Goal: Contribute content: Contribute content

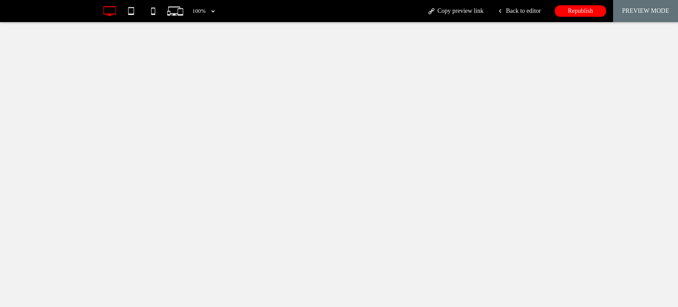
drag, startPoint x: 0, startPoint y: 0, endPoint x: 500, endPoint y: 18, distance: 500.3
click at [500, 18] on div "Back to editor" at bounding box center [513, 11] width 63 height 22
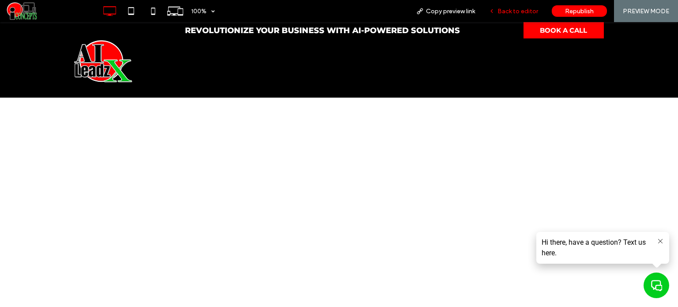
click at [503, 10] on span "Back to editor" at bounding box center [517, 12] width 41 height 8
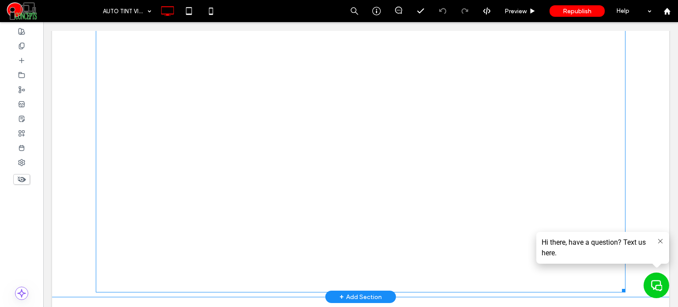
scroll to position [353, 0]
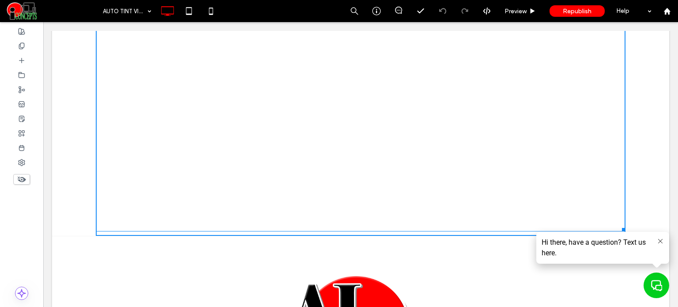
drag, startPoint x: 617, startPoint y: 226, endPoint x: 664, endPoint y: 256, distance: 56.4
click at [621, 234] on body "Revolutionize Your business with AI-Powered Solutions Click To Paste BOOK A CAL…" at bounding box center [360, 91] width 635 height 845
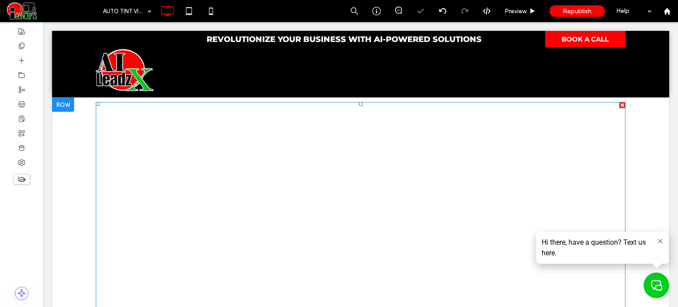
scroll to position [0, 0]
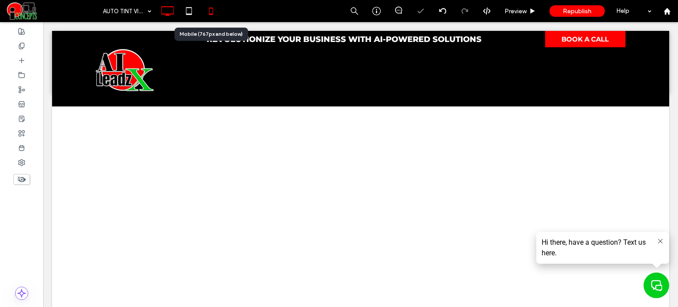
click at [213, 3] on icon at bounding box center [211, 11] width 18 height 18
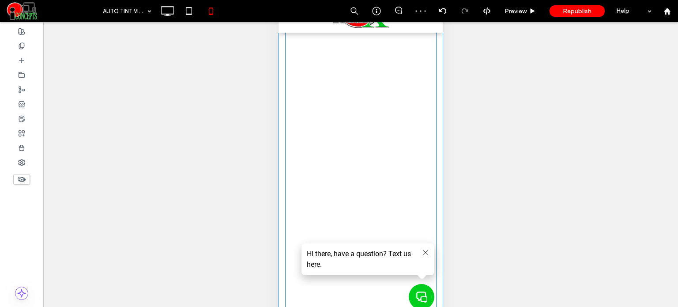
scroll to position [177, 0]
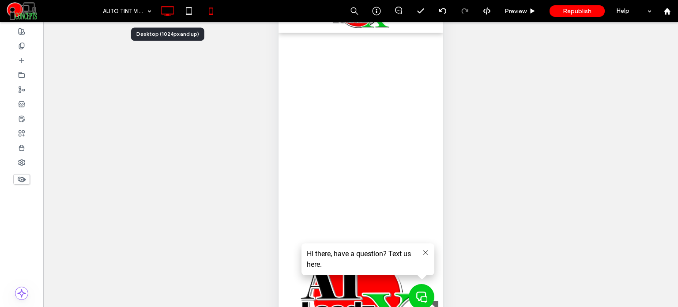
click at [169, 11] on icon at bounding box center [167, 11] width 18 height 18
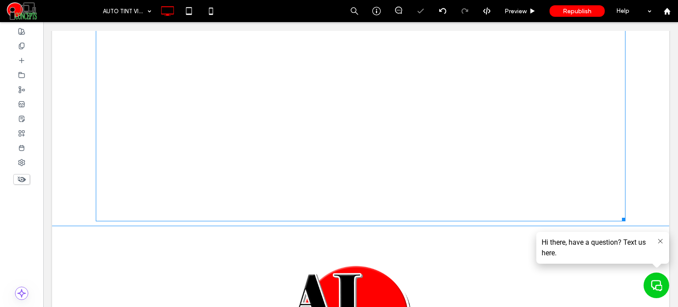
scroll to position [397, 0]
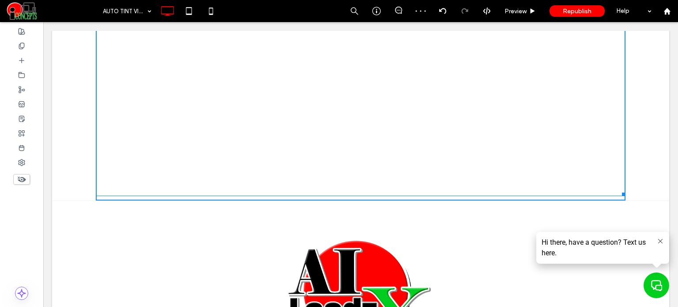
drag, startPoint x: 619, startPoint y: 195, endPoint x: 622, endPoint y: 203, distance: 8.4
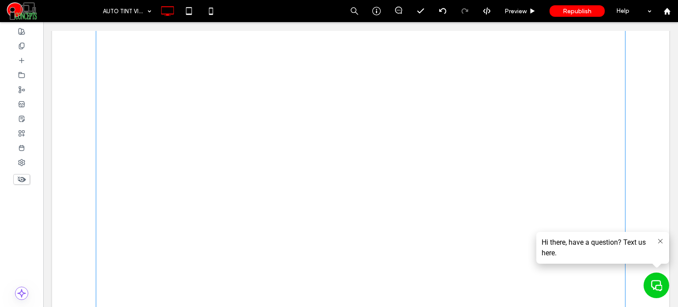
scroll to position [132, 0]
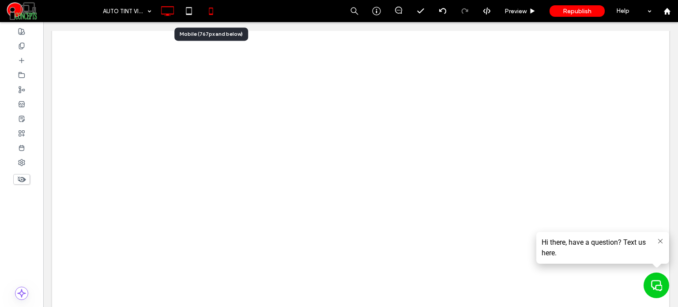
click at [217, 8] on icon at bounding box center [211, 11] width 18 height 18
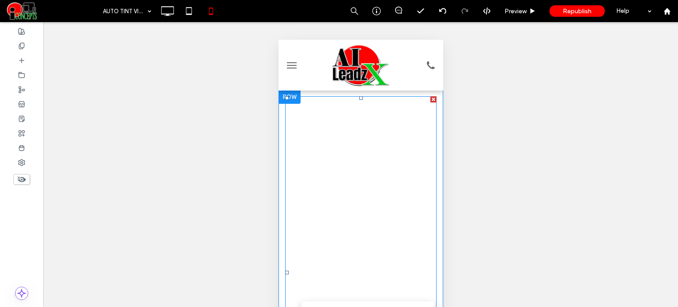
scroll to position [0, 0]
click at [376, 193] on span at bounding box center [360, 273] width 151 height 352
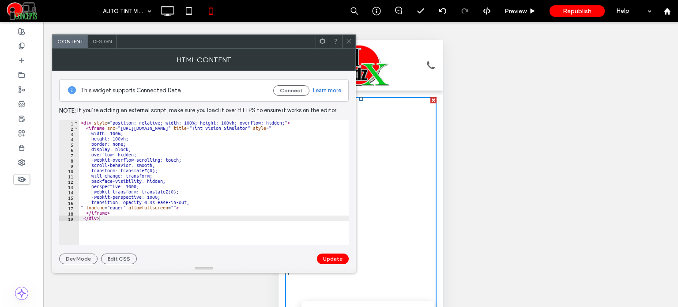
type textarea "**********"
click at [136, 139] on div "< div style = "position: relative; width: 100%; height: 100vh; overflow: hidden…" at bounding box center [214, 187] width 270 height 135
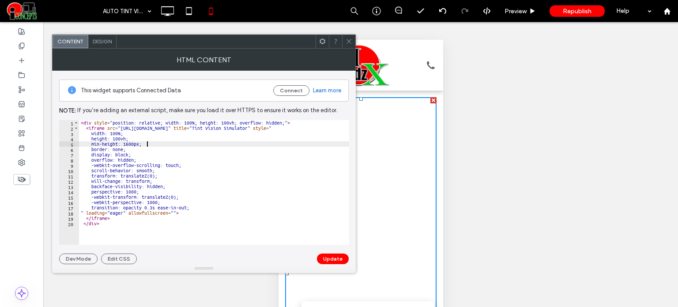
scroll to position [0, 5]
click at [98, 141] on div "< div style = "position: relative; width: 100%; height: 100vh; overflow: hidden…" at bounding box center [214, 187] width 270 height 135
click at [176, 190] on div "< div style = "position: relative; width: 100%; height: 100vh; overflow: hidden…" at bounding box center [214, 187] width 270 height 135
type textarea "**********"
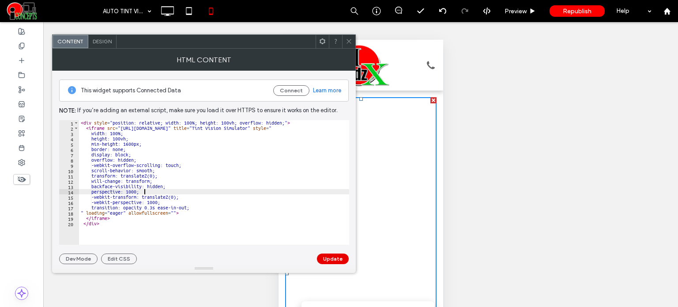
click at [335, 261] on button "Update" at bounding box center [333, 258] width 32 height 11
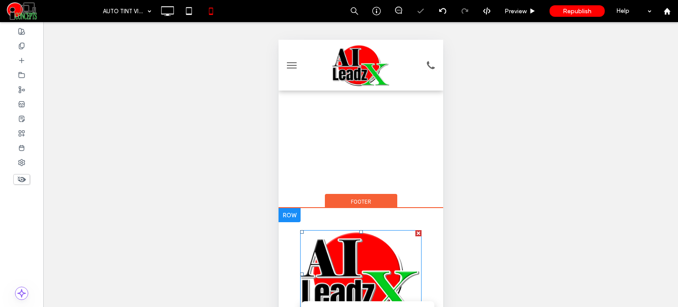
scroll to position [228, 0]
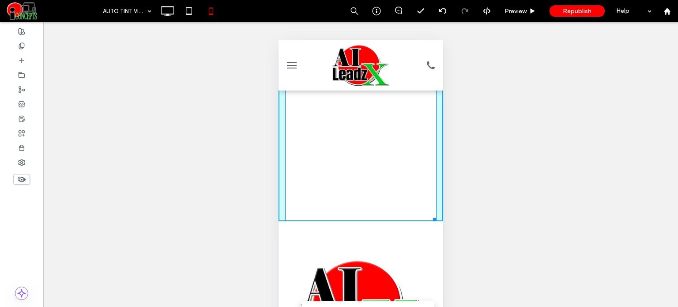
drag, startPoint x: 426, startPoint y: 219, endPoint x: 701, endPoint y: 260, distance: 277.9
click at [429, 220] on div at bounding box center [432, 217] width 7 height 7
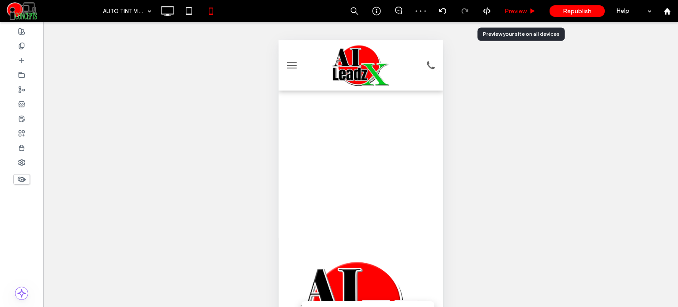
click at [530, 11] on icon at bounding box center [532, 11] width 7 height 7
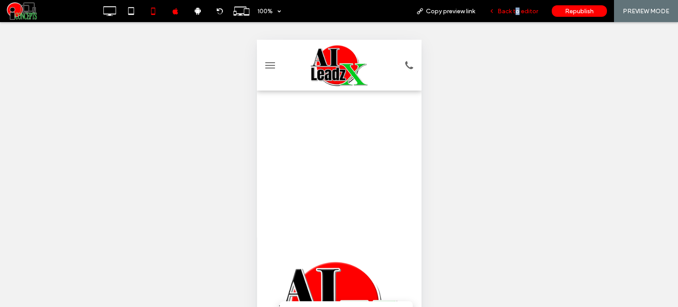
click at [517, 8] on span "Back to editor" at bounding box center [517, 12] width 41 height 8
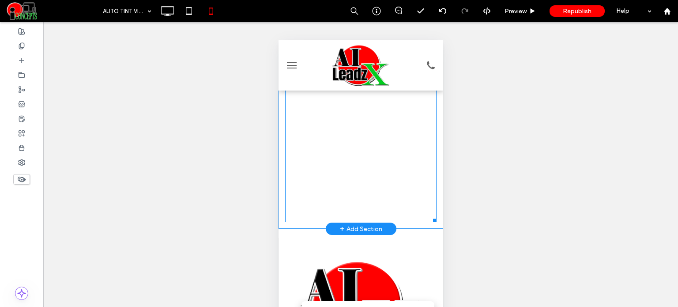
click at [395, 141] on span at bounding box center [360, 45] width 151 height 353
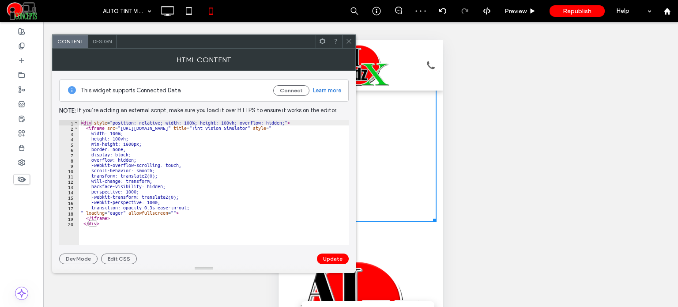
click at [132, 144] on div "< div style = "position: relative; width: 100%; height: 100vh; overflow: hidden…" at bounding box center [214, 187] width 270 height 135
type textarea "**********"
click at [341, 261] on button "Update" at bounding box center [333, 258] width 32 height 11
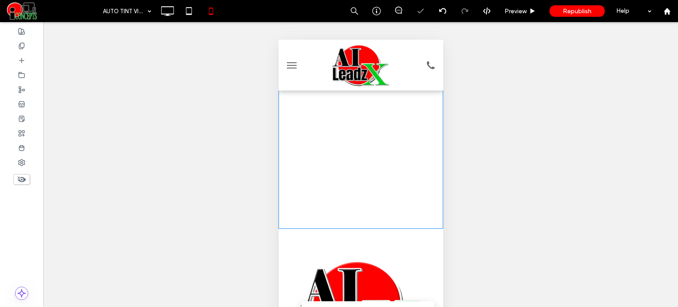
scroll to position [184, 0]
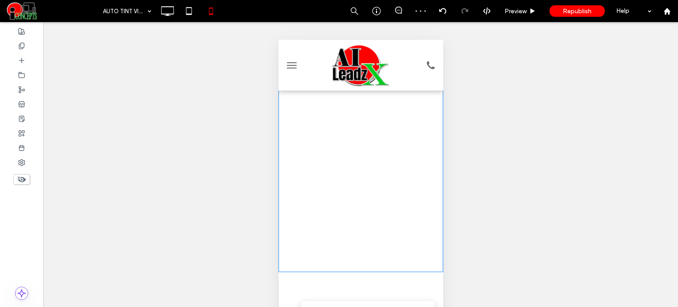
click at [382, 194] on span at bounding box center [360, 89] width 151 height 353
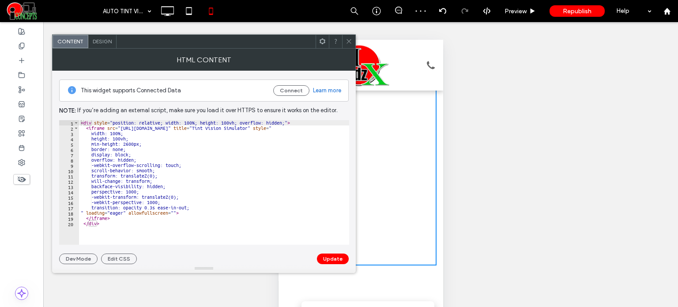
click at [344, 40] on div at bounding box center [348, 41] width 13 height 13
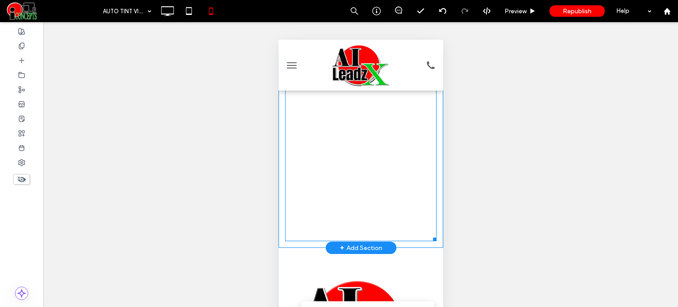
scroll to position [273, 0]
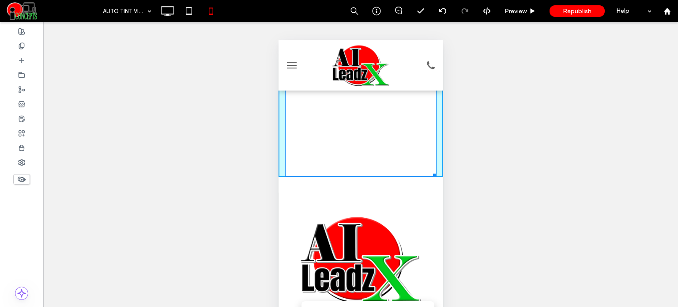
drag, startPoint x: 425, startPoint y: 175, endPoint x: 715, endPoint y: 211, distance: 291.8
click at [440, 173] on html "Click To Paste HOME Click To Paste Click To Paste Menu Header W:327.6 H:794 Cli…" at bounding box center [360, 111] width 165 height 688
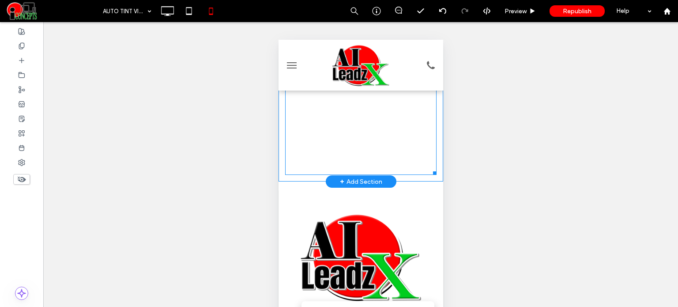
click at [326, 148] on span at bounding box center [360, -1] width 151 height 350
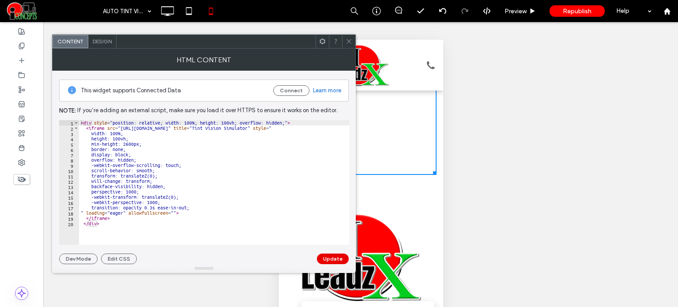
click at [340, 257] on button "Update" at bounding box center [333, 258] width 32 height 11
click at [351, 41] on icon at bounding box center [349, 41] width 7 height 7
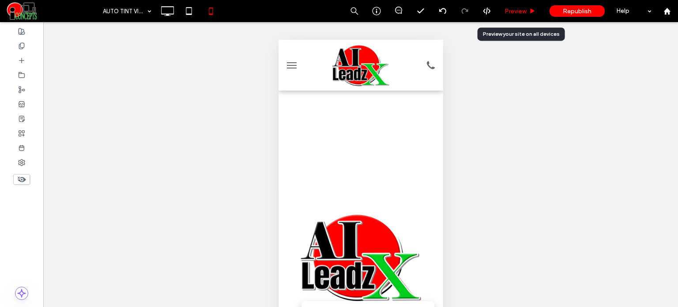
click at [520, 9] on span "Preview" at bounding box center [515, 12] width 22 height 8
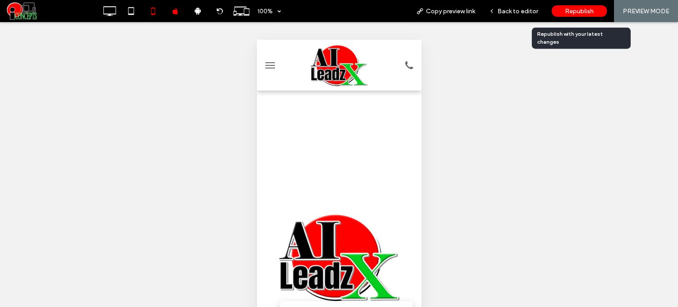
click at [579, 12] on span "Republish" at bounding box center [579, 12] width 29 height 8
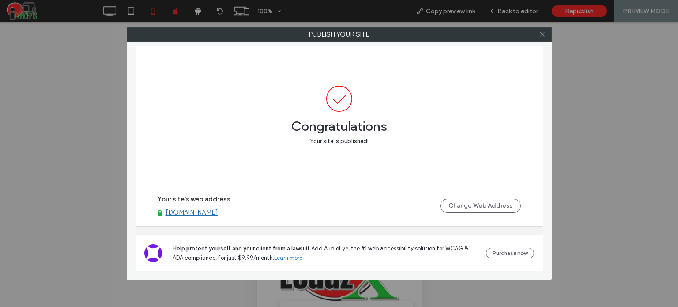
click at [545, 39] on span at bounding box center [542, 34] width 7 height 13
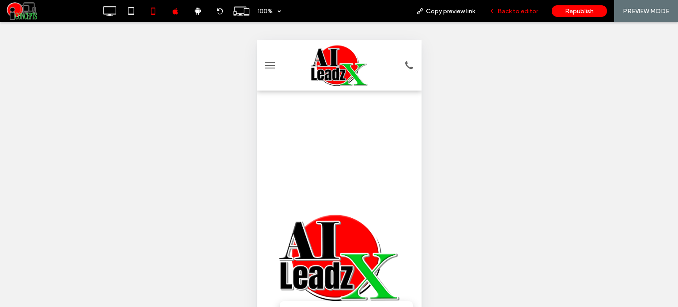
click at [510, 9] on span "Back to editor" at bounding box center [517, 12] width 41 height 8
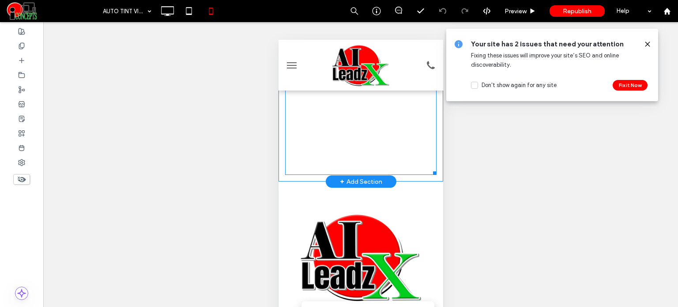
click at [356, 140] on span at bounding box center [360, -1] width 151 height 350
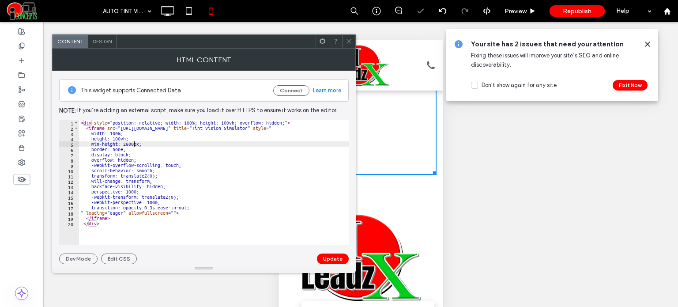
click at [134, 145] on div "< div style = "position: relative; width: 100%; height: 100vh; overflow: hidden…" at bounding box center [214, 187] width 270 height 135
type textarea "**********"
click at [337, 255] on button "Update" at bounding box center [333, 258] width 32 height 11
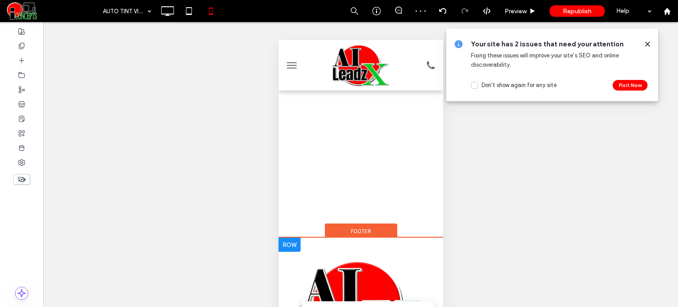
scroll to position [221, 0]
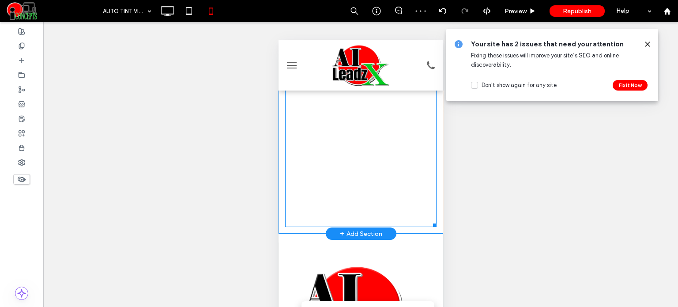
click at [400, 188] on span at bounding box center [360, 51] width 151 height 350
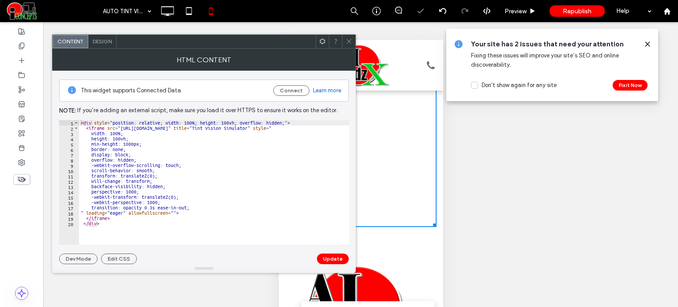
click at [134, 145] on div "< div style = "position: relative; width: 100%; height: 100vh; overflow: hidden…" at bounding box center [214, 187] width 270 height 135
type textarea "**********"
click at [324, 255] on button "Update" at bounding box center [333, 258] width 32 height 11
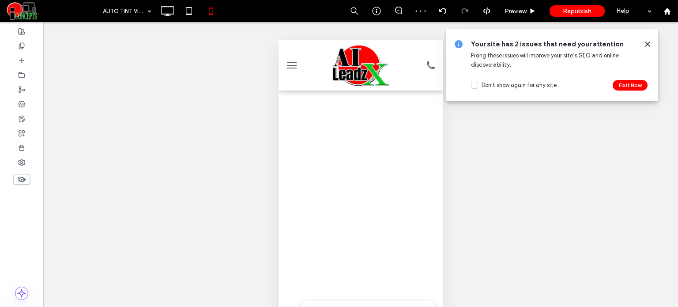
scroll to position [0, 0]
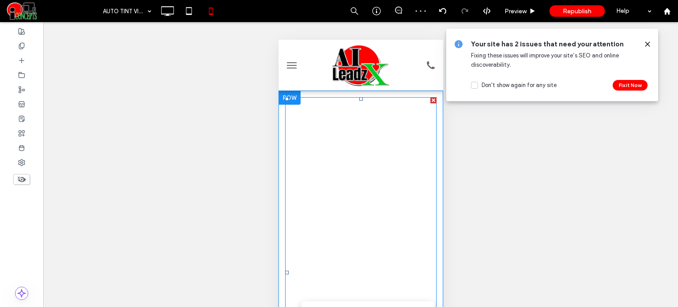
click at [382, 198] on span at bounding box center [360, 272] width 151 height 350
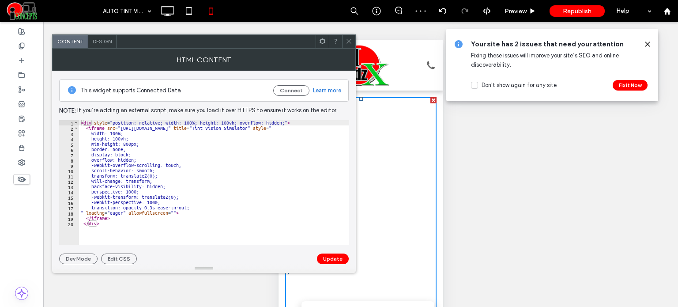
click at [131, 141] on div "< div style = "position: relative; width: 100%; height: 100vh; overflow: hidden…" at bounding box center [214, 187] width 270 height 135
type textarea "**********"
click at [321, 257] on button "Update" at bounding box center [333, 258] width 32 height 11
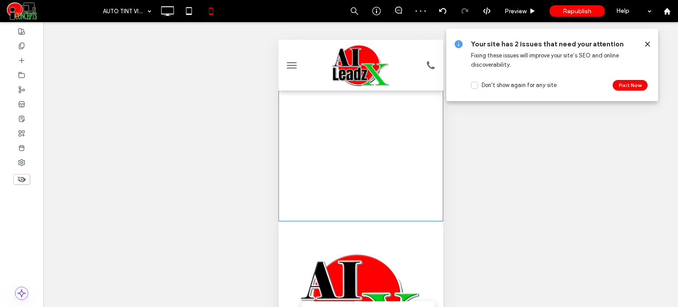
scroll to position [221, 0]
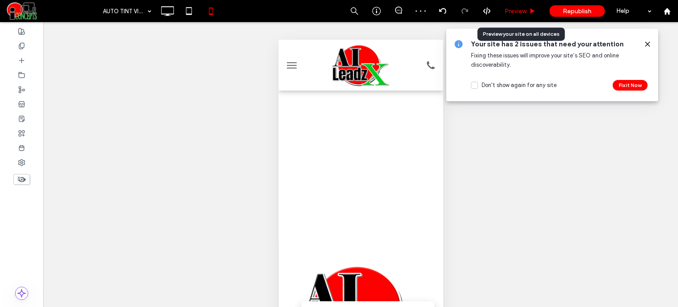
click at [520, 9] on span "Preview" at bounding box center [515, 12] width 22 height 8
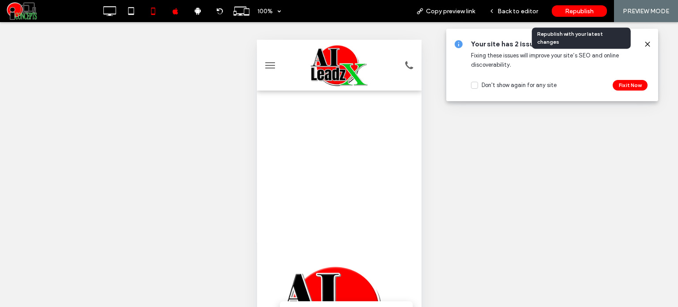
click at [575, 13] on span "Republish" at bounding box center [579, 12] width 29 height 8
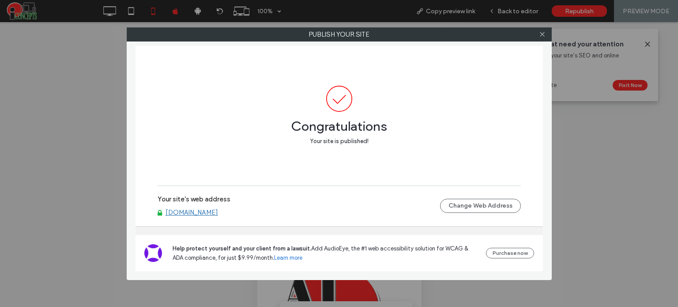
click at [538, 41] on div "Publish your site" at bounding box center [339, 34] width 425 height 14
click at [542, 35] on icon at bounding box center [542, 34] width 7 height 7
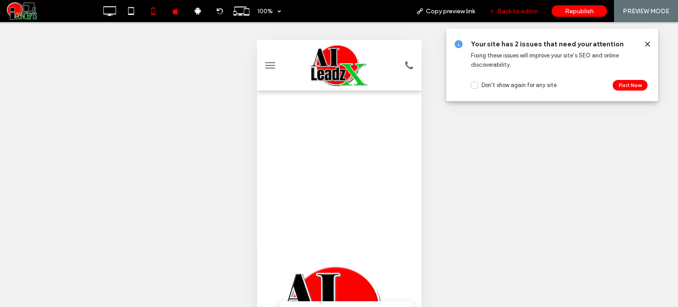
click at [514, 14] on span "Back to editor" at bounding box center [517, 12] width 41 height 8
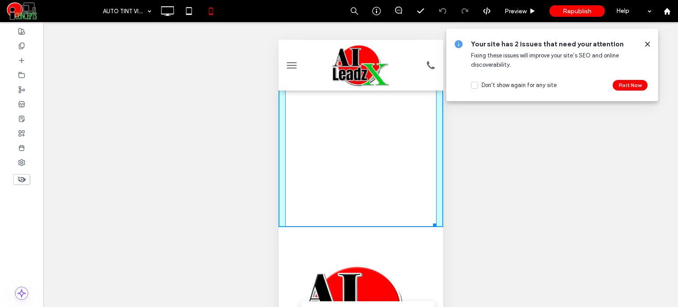
drag, startPoint x: 428, startPoint y: 223, endPoint x: 712, endPoint y: 259, distance: 286.0
click at [437, 219] on html "Click To Paste HOME Click To Paste Click To Paste Menu Header W:327.6 H:785 Cli…" at bounding box center [360, 144] width 165 height 651
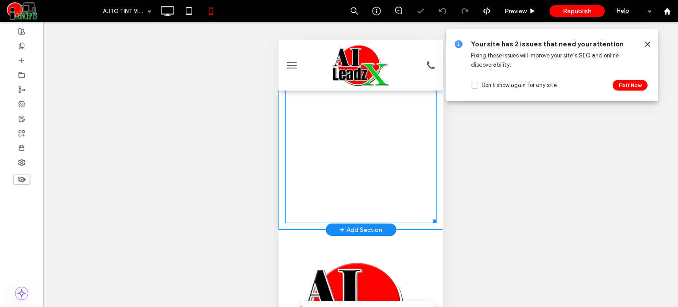
click at [395, 190] on span at bounding box center [360, 49] width 151 height 346
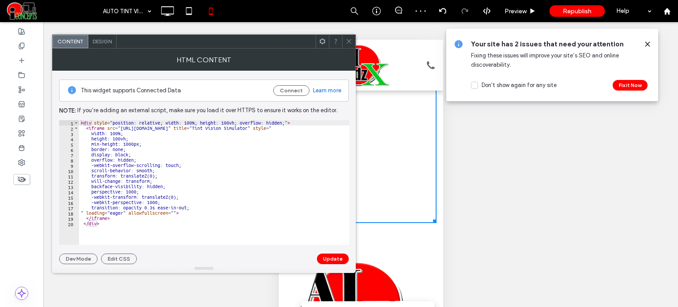
click at [133, 144] on div "< div style = "position: relative; width: 100%; height: 100vh; overflow: hidden…" at bounding box center [214, 187] width 270 height 135
type textarea "**********"
click at [324, 255] on button "Update" at bounding box center [333, 258] width 32 height 11
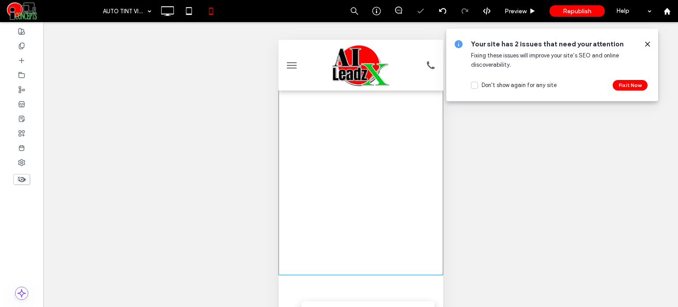
scroll to position [177, 0]
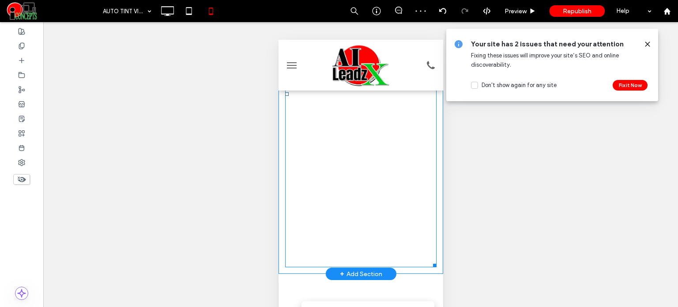
click at [400, 234] on span at bounding box center [360, 94] width 151 height 346
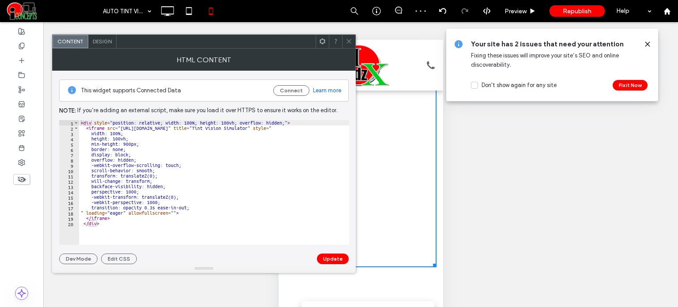
click at [129, 145] on div "< div style = "position: relative; width: 100%; height: 100vh; overflow: hidden…" at bounding box center [214, 187] width 270 height 135
type textarea "**********"
click at [331, 260] on button "Update" at bounding box center [333, 258] width 32 height 11
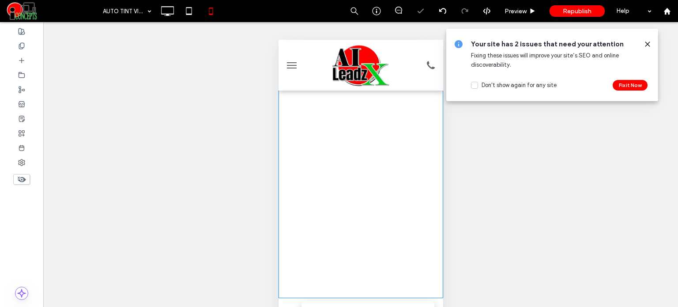
scroll to position [177, 0]
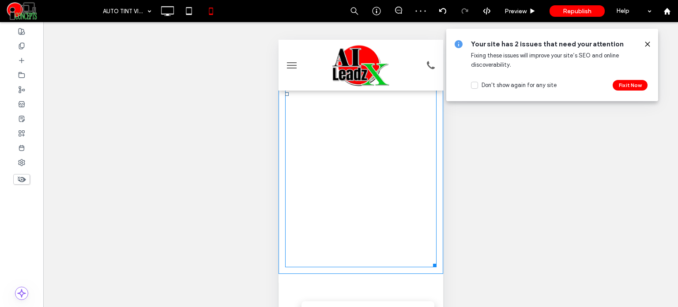
click at [408, 239] on span at bounding box center [360, 94] width 151 height 346
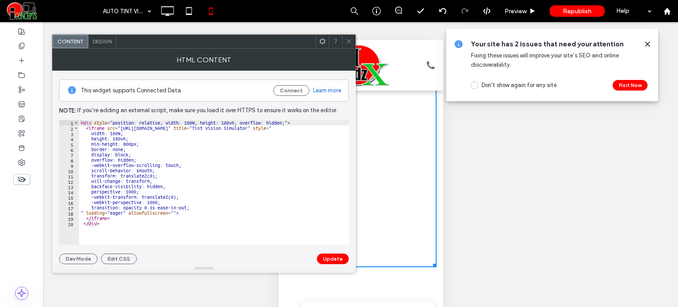
click at [130, 144] on div "< div style = "position: relative; width: 100%; height: 100vh; overflow: hidden…" at bounding box center [214, 187] width 270 height 135
type textarea "**********"
click at [328, 255] on button "Update" at bounding box center [333, 258] width 32 height 11
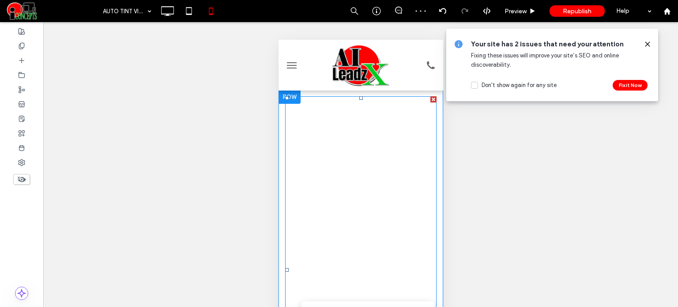
scroll to position [0, 0]
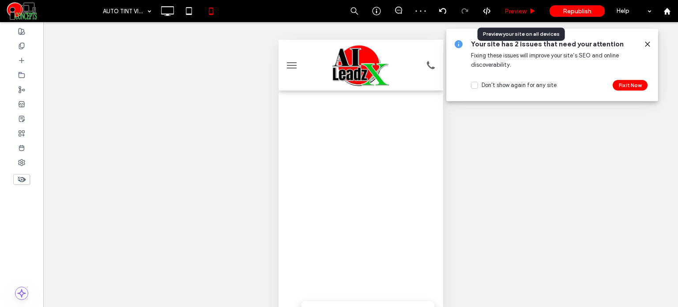
click at [525, 8] on span "Preview" at bounding box center [515, 12] width 22 height 8
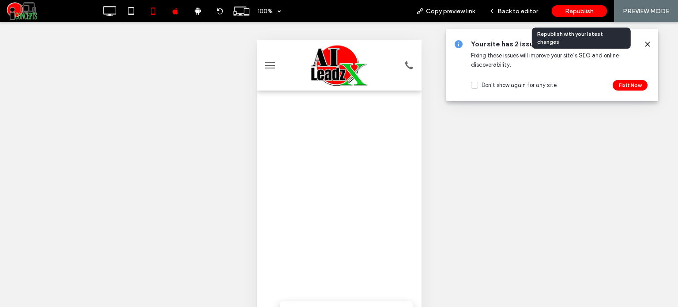
click at [577, 11] on span "Republish" at bounding box center [579, 12] width 29 height 8
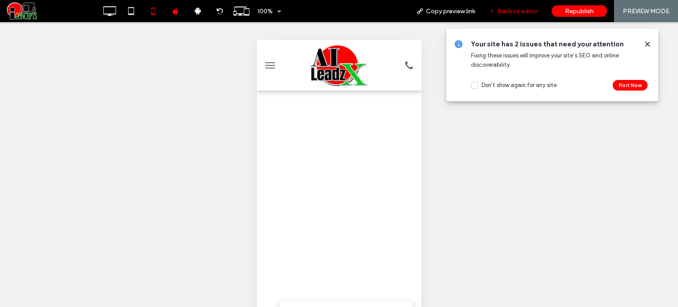
click at [517, 19] on div "Back to editor" at bounding box center [513, 11] width 63 height 22
click at [516, 11] on span "Back to editor" at bounding box center [517, 12] width 41 height 8
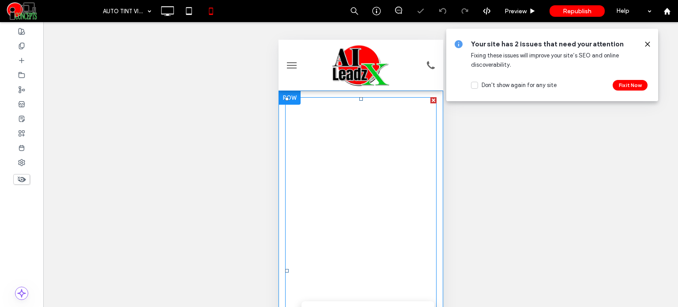
click at [346, 137] on span at bounding box center [360, 270] width 151 height 346
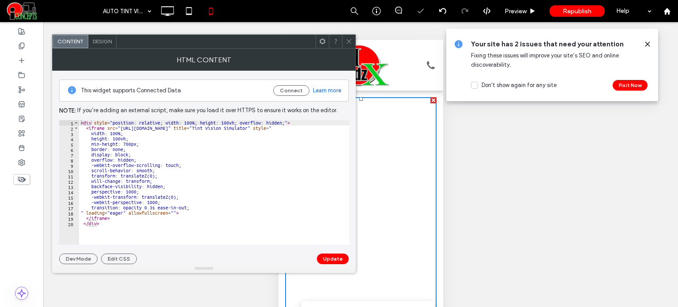
click at [131, 139] on div "< div style = "position: relative; width: 100%; height: 100vh; overflow: hidden…" at bounding box center [214, 187] width 270 height 135
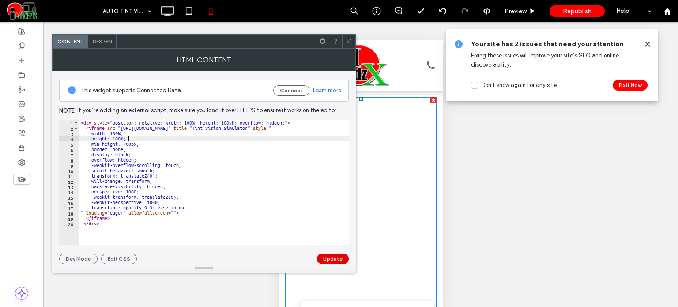
type textarea "**********"
click at [328, 260] on button "Update" at bounding box center [333, 258] width 32 height 11
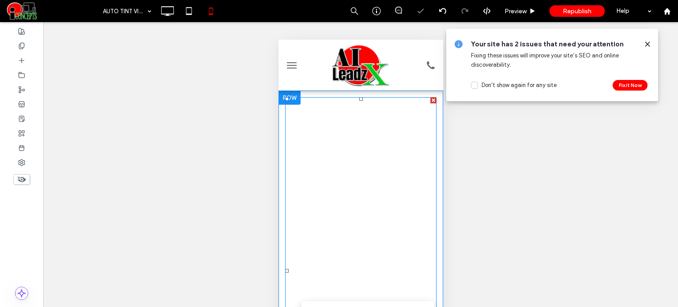
scroll to position [0, 0]
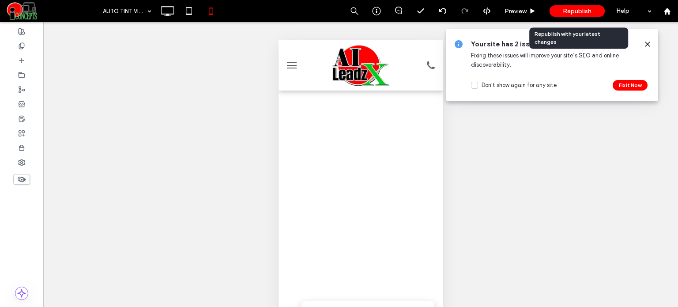
click at [561, 15] on div "Republish" at bounding box center [576, 10] width 55 height 11
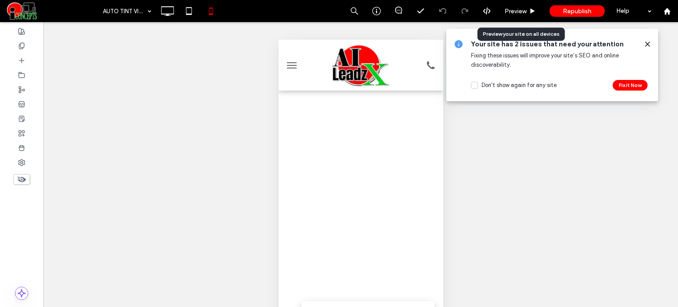
click at [515, 14] on span "Preview" at bounding box center [515, 12] width 22 height 8
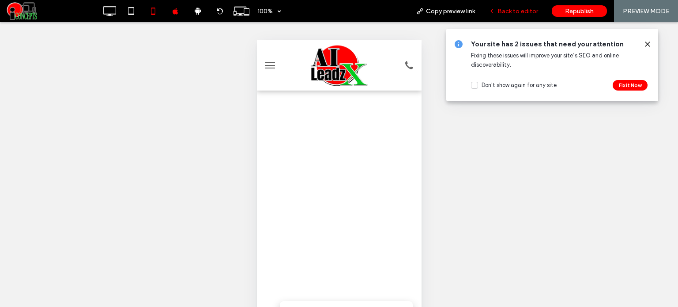
click at [516, 13] on span "Back to editor" at bounding box center [517, 12] width 41 height 8
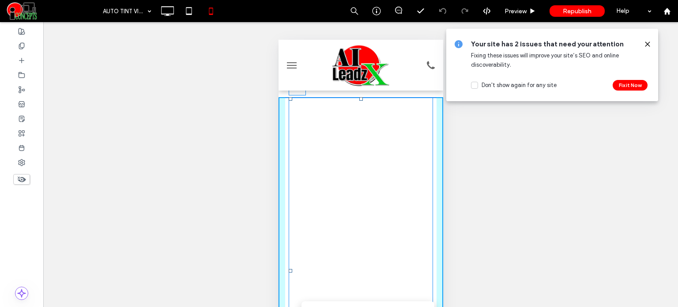
drag, startPoint x: 358, startPoint y: 99, endPoint x: 639, endPoint y: 163, distance: 288.4
click at [364, 124] on div "T:56" at bounding box center [360, 270] width 145 height 346
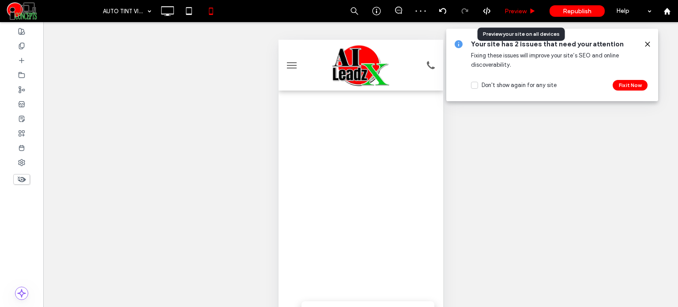
click at [521, 13] on span "Preview" at bounding box center [515, 12] width 22 height 8
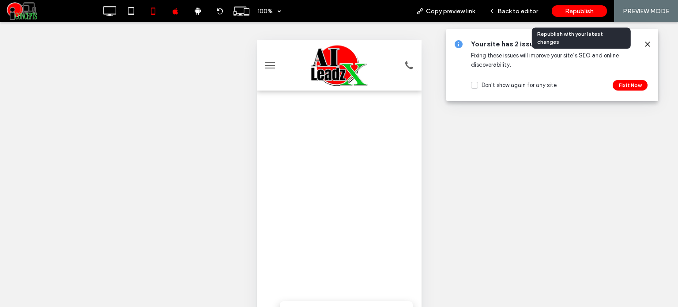
click at [570, 9] on span "Republish" at bounding box center [579, 12] width 29 height 8
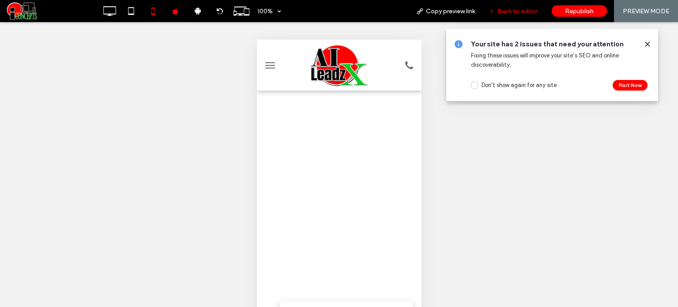
click at [515, 14] on span "Back to editor" at bounding box center [517, 12] width 41 height 8
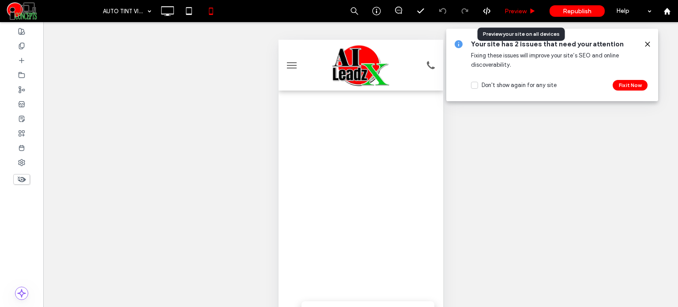
click at [519, 11] on span "Preview" at bounding box center [515, 12] width 22 height 8
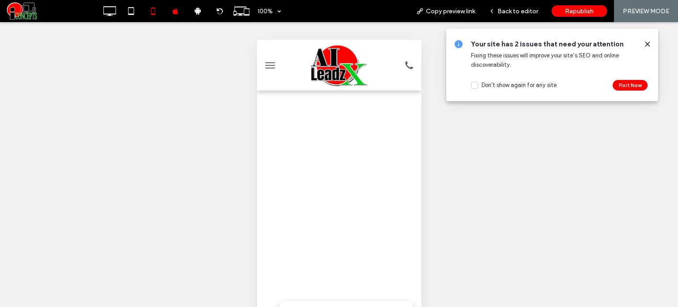
click at [519, 11] on span "Back to editor" at bounding box center [517, 12] width 41 height 8
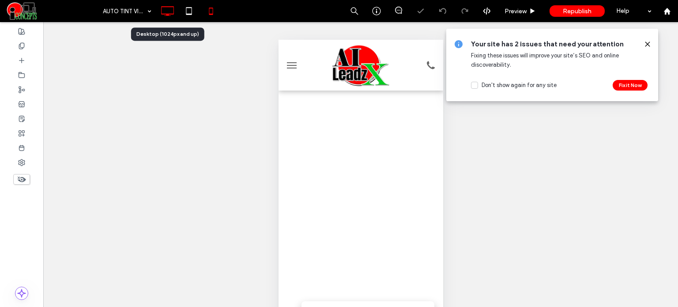
click at [165, 11] on icon at bounding box center [167, 11] width 18 height 18
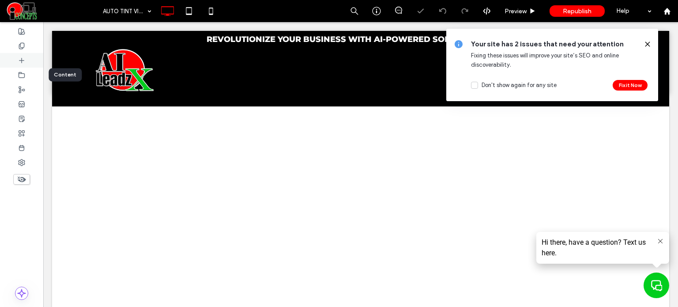
click at [19, 63] on icon at bounding box center [21, 60] width 7 height 7
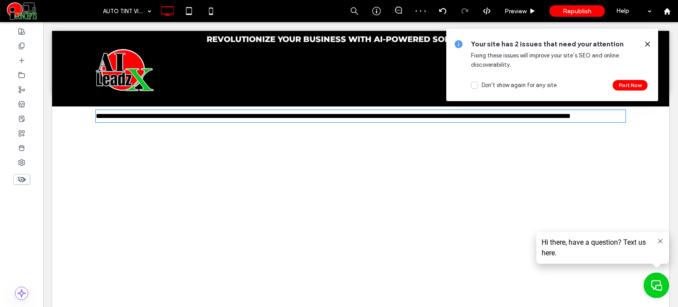
type input "**********"
type input "**"
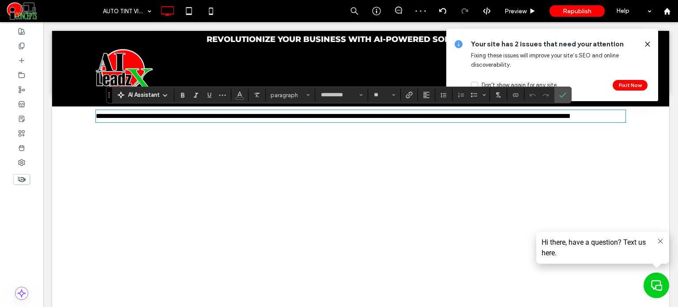
click at [644, 47] on icon at bounding box center [647, 44] width 7 height 7
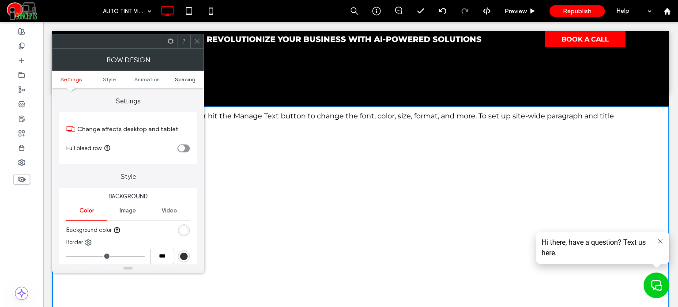
click at [189, 79] on span "Spacing" at bounding box center [185, 79] width 21 height 7
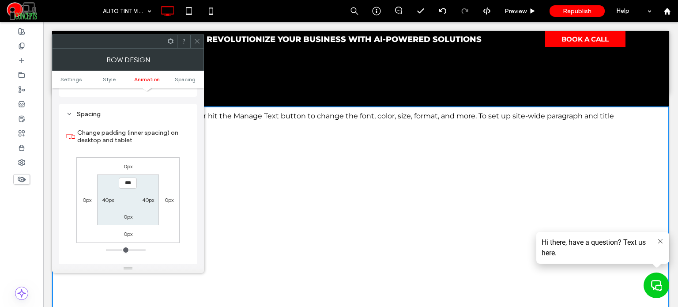
scroll to position [243, 0]
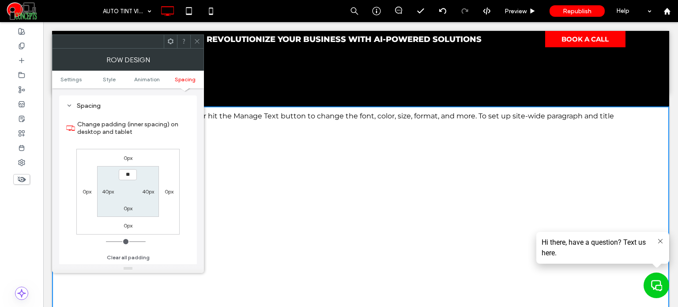
type input "****"
type input "**"
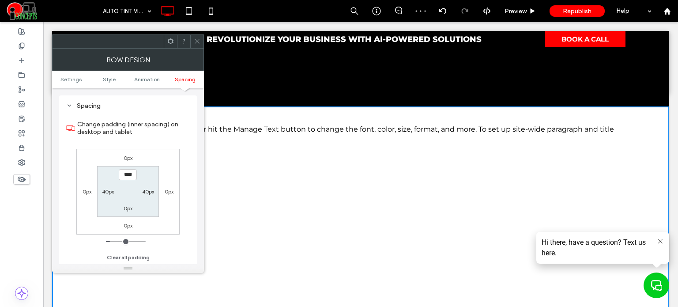
click at [196, 42] on icon at bounding box center [197, 41] width 7 height 7
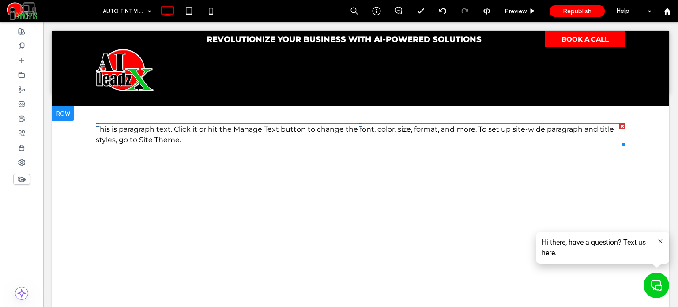
click at [188, 132] on span "This is paragraph text. Click it or hit the Manage Text button to change the fo…" at bounding box center [355, 134] width 518 height 19
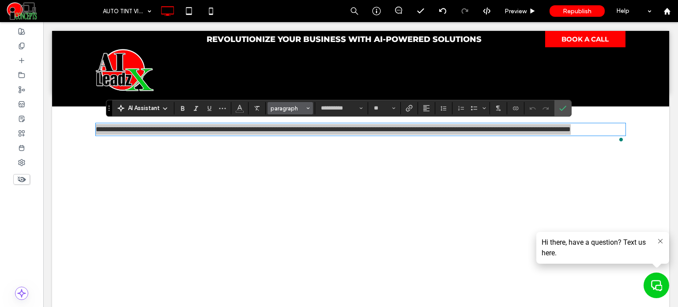
click at [299, 107] on span "paragraph" at bounding box center [288, 108] width 34 height 7
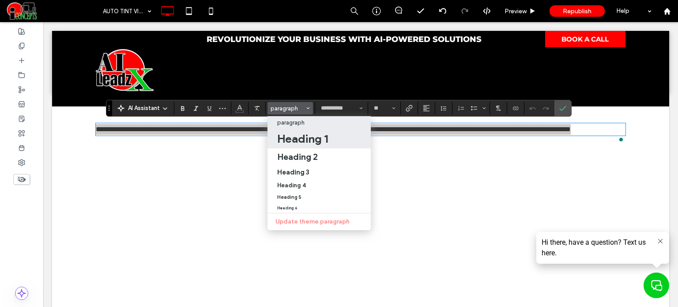
click at [297, 143] on h1 "Heading 1" at bounding box center [302, 139] width 51 height 14
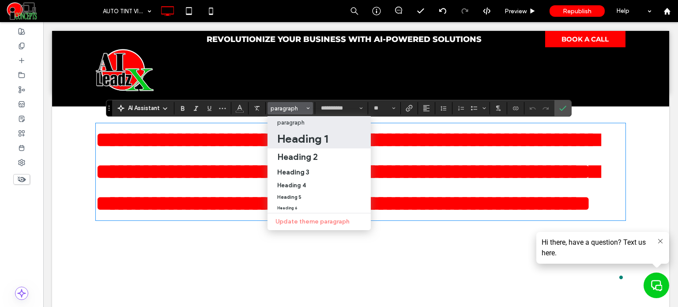
type input "**"
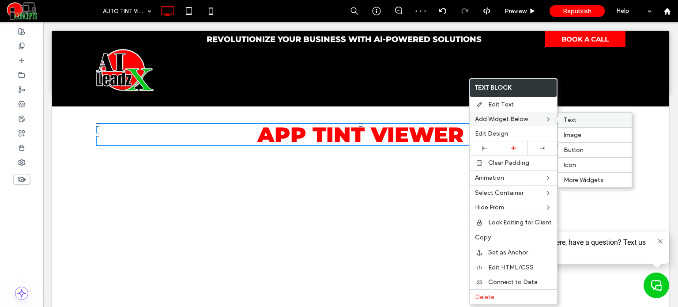
click at [583, 120] on label "Text" at bounding box center [595, 120] width 63 height 8
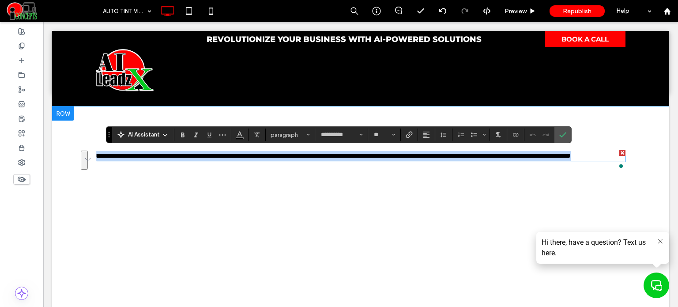
click at [152, 157] on span "**********" at bounding box center [333, 155] width 475 height 7
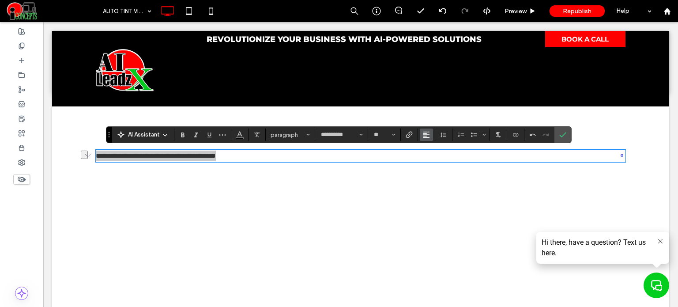
click at [427, 133] on icon "Alignment" at bounding box center [426, 134] width 7 height 7
click at [432, 158] on icon "ui.textEditor.alignment.center" at bounding box center [432, 161] width 7 height 7
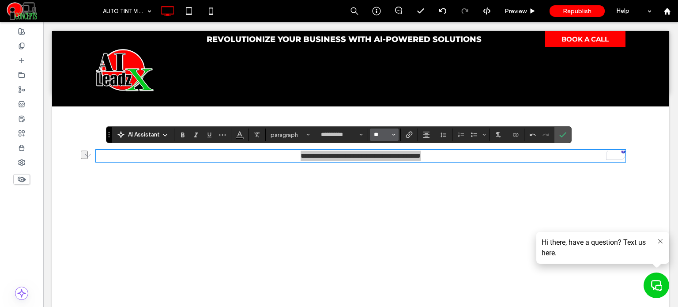
click at [383, 137] on input "**" at bounding box center [381, 134] width 17 height 7
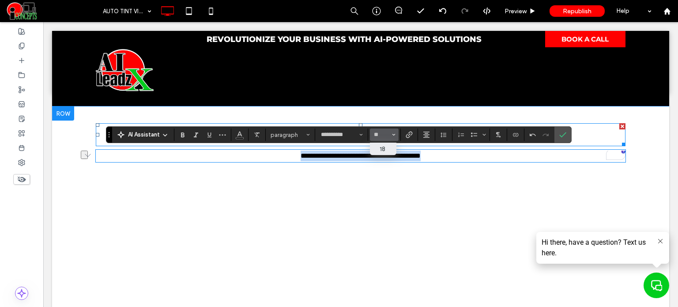
type input "**"
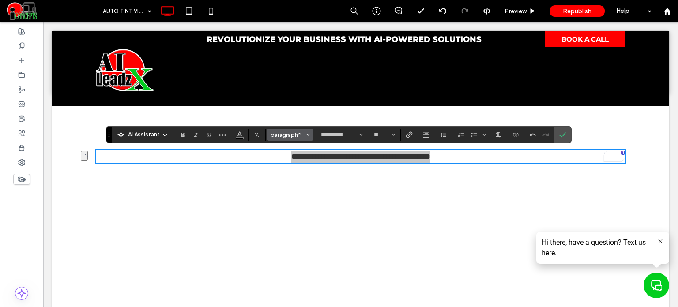
click at [312, 134] on button "paragraph*" at bounding box center [290, 134] width 46 height 12
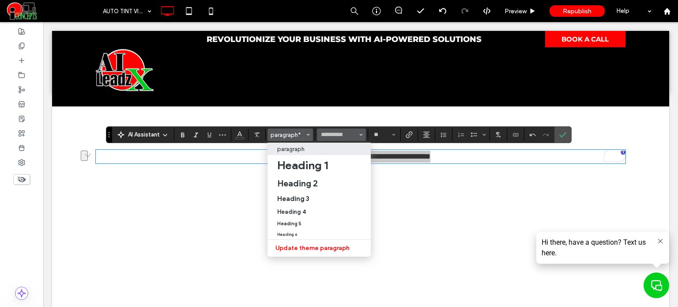
click at [360, 132] on span "Font & Font weight" at bounding box center [361, 134] width 4 height 11
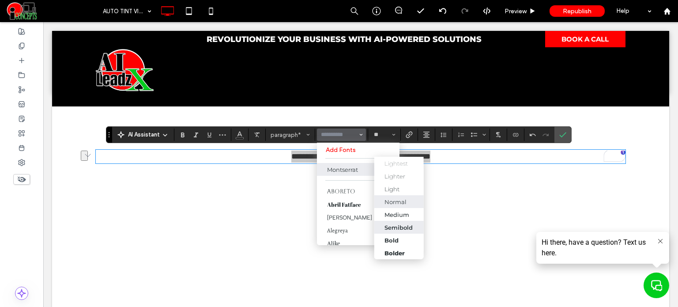
click at [414, 224] on label "Semibold" at bounding box center [398, 227] width 49 height 13
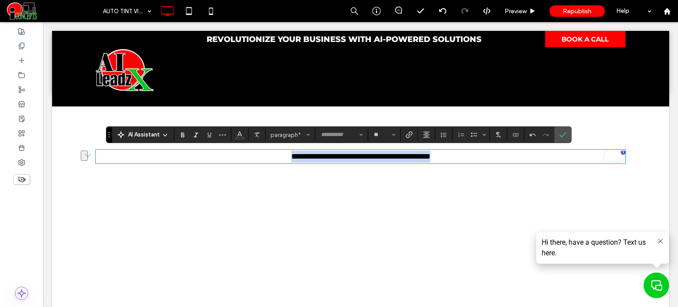
type input "**********"
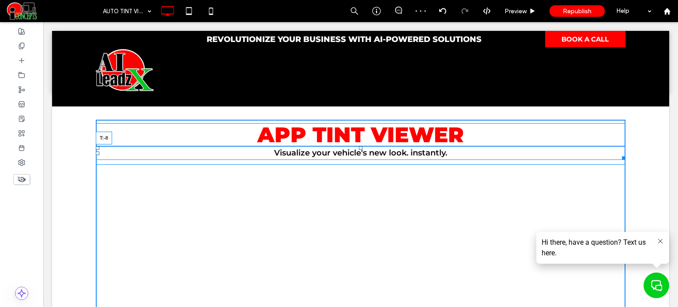
drag, startPoint x: 357, startPoint y: 153, endPoint x: 366, endPoint y: 143, distance: 13.5
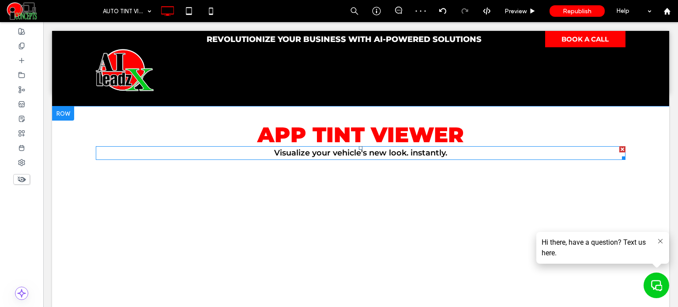
click at [430, 153] on span "Visualize your vehicle's new look. instantly." at bounding box center [360, 153] width 173 height 10
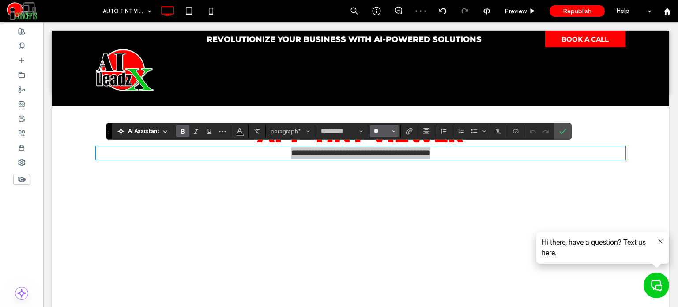
click at [384, 133] on input "**" at bounding box center [381, 131] width 17 height 7
type input "**"
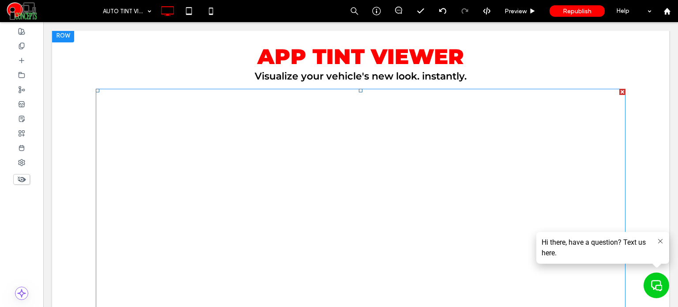
scroll to position [88, 0]
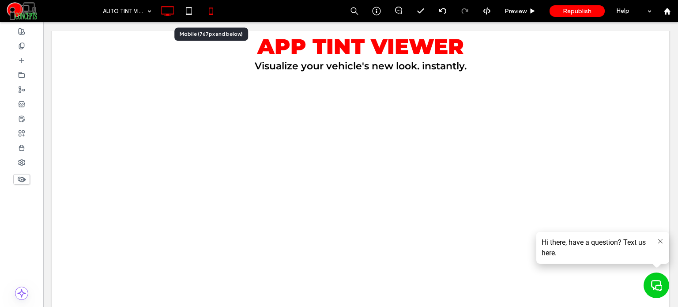
click at [213, 11] on icon at bounding box center [211, 11] width 18 height 18
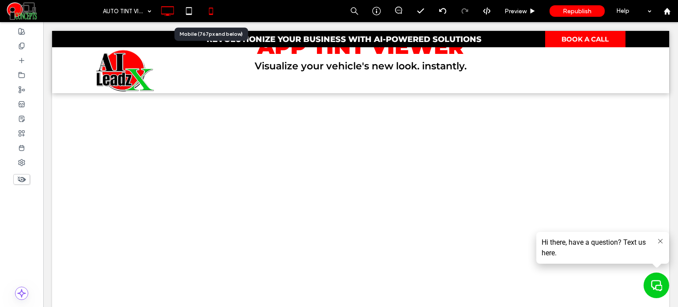
scroll to position [0, 0]
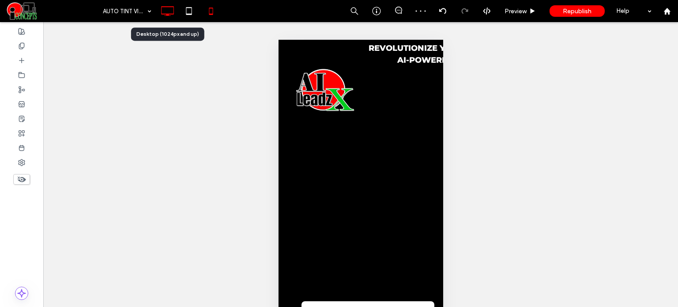
click at [162, 11] on icon at bounding box center [167, 11] width 18 height 18
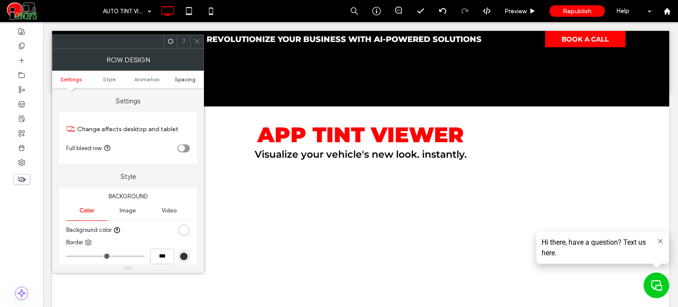
click at [189, 79] on span "Spacing" at bounding box center [185, 79] width 21 height 7
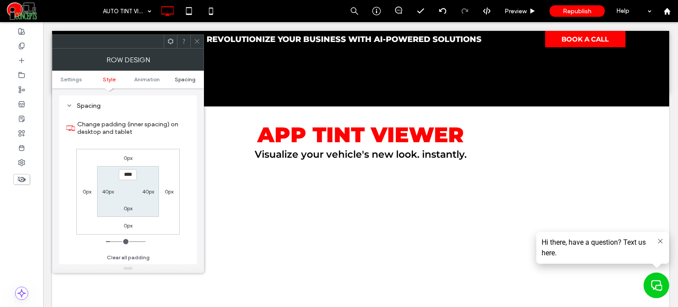
scroll to position [243, 0]
click at [197, 47] on span at bounding box center [197, 41] width 7 height 13
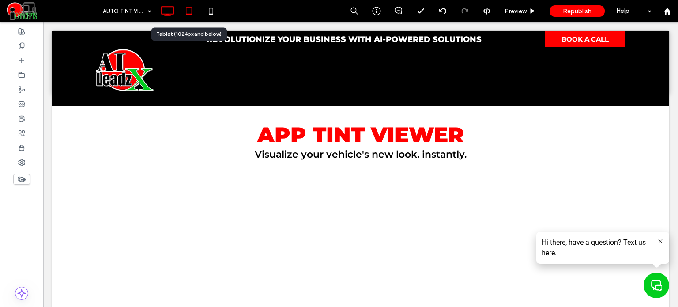
click at [197, 15] on icon at bounding box center [189, 11] width 18 height 18
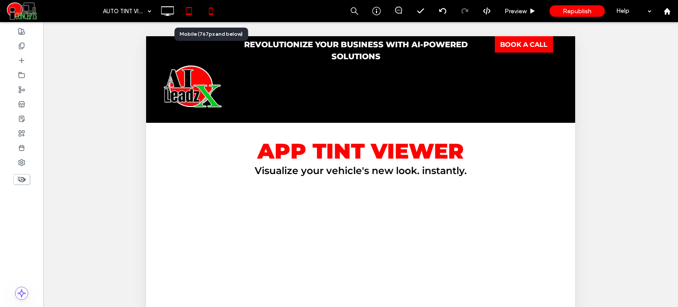
click at [207, 12] on icon at bounding box center [211, 11] width 18 height 18
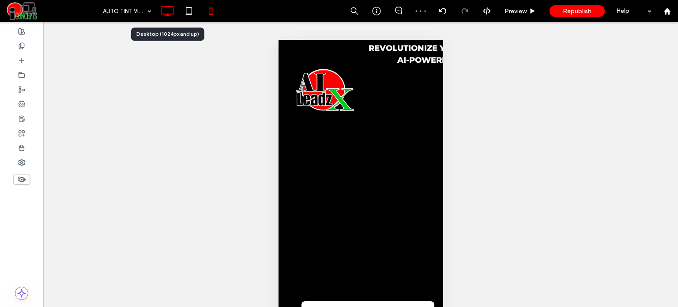
click at [165, 11] on icon at bounding box center [167, 11] width 18 height 18
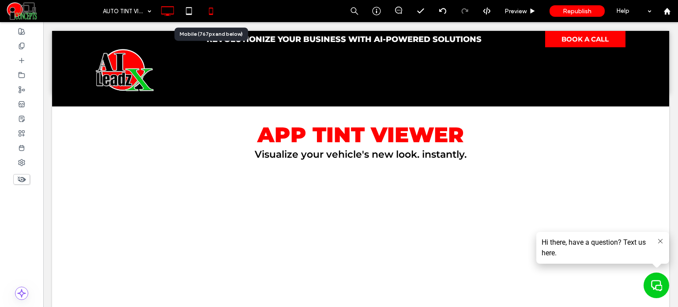
click at [209, 14] on use at bounding box center [211, 11] width 4 height 7
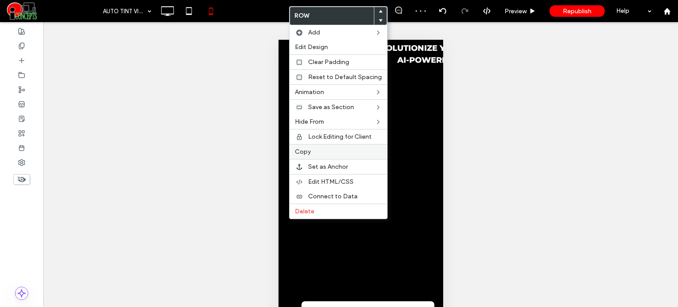
click at [309, 150] on span "Copy" at bounding box center [303, 152] width 16 height 8
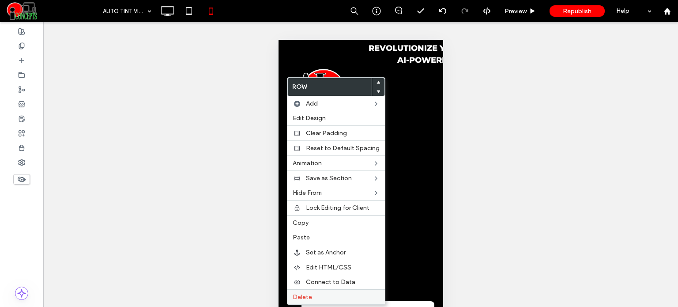
click at [313, 297] on label "Delete" at bounding box center [336, 297] width 87 height 8
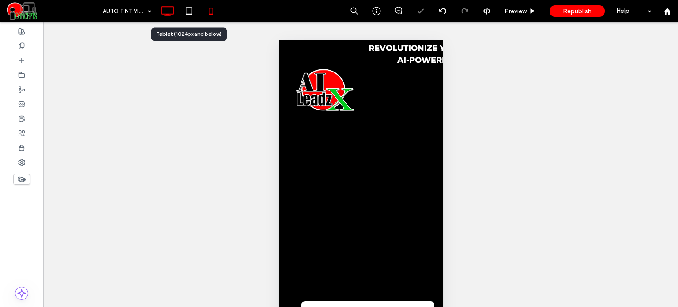
click at [173, 11] on use at bounding box center [167, 11] width 13 height 10
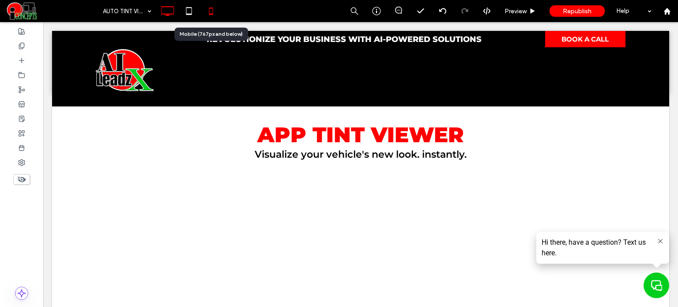
click at [210, 14] on use at bounding box center [211, 11] width 4 height 7
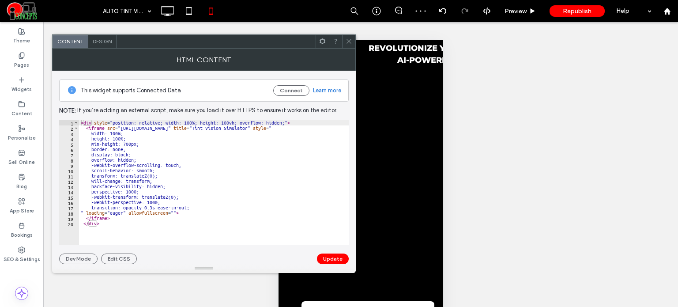
click at [348, 40] on use at bounding box center [348, 41] width 4 height 4
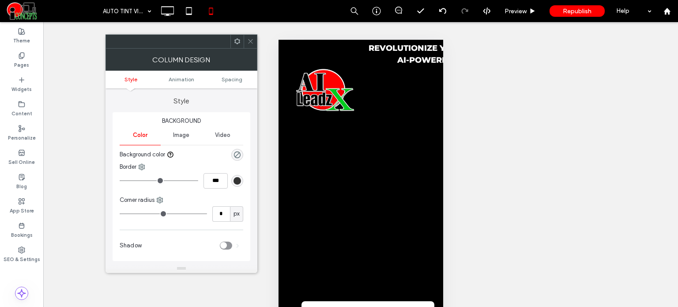
click at [252, 49] on div "Column Design" at bounding box center [181, 60] width 152 height 22
click at [250, 45] on span at bounding box center [250, 41] width 7 height 13
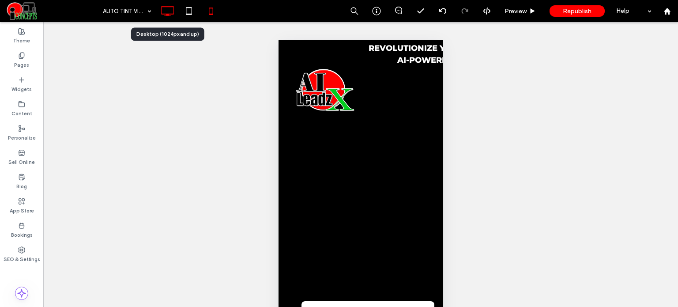
click at [167, 7] on icon at bounding box center [167, 11] width 18 height 18
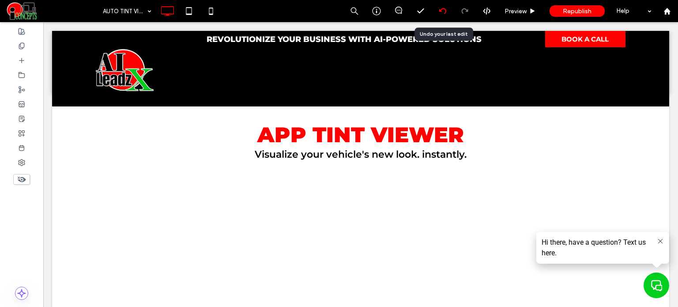
click at [441, 10] on use at bounding box center [442, 11] width 7 height 6
click at [443, 12] on icon at bounding box center [442, 11] width 7 height 7
click at [442, 12] on icon at bounding box center [442, 11] width 7 height 7
click at [447, 14] on div at bounding box center [443, 11] width 22 height 7
click at [218, 15] on icon at bounding box center [211, 11] width 18 height 18
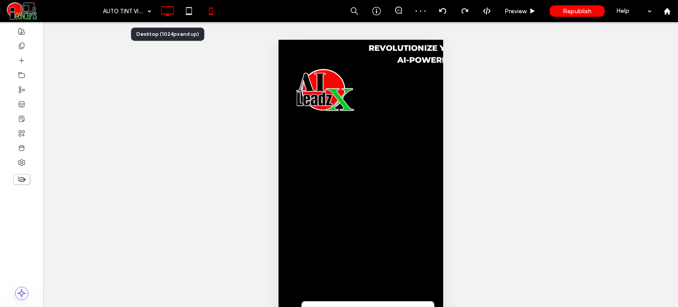
click at [169, 10] on icon at bounding box center [167, 11] width 18 height 18
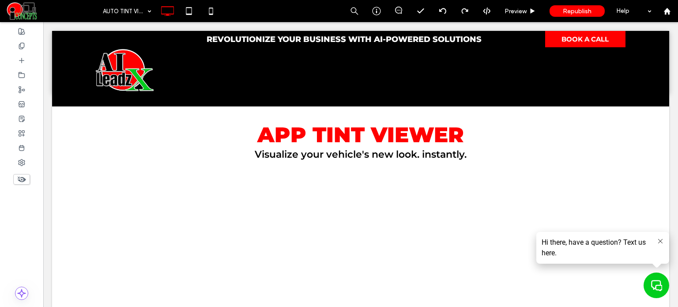
click at [19, 178] on icon at bounding box center [22, 179] width 10 height 10
click at [24, 179] on use at bounding box center [21, 179] width 9 height 5
click at [206, 17] on icon at bounding box center [211, 11] width 18 height 18
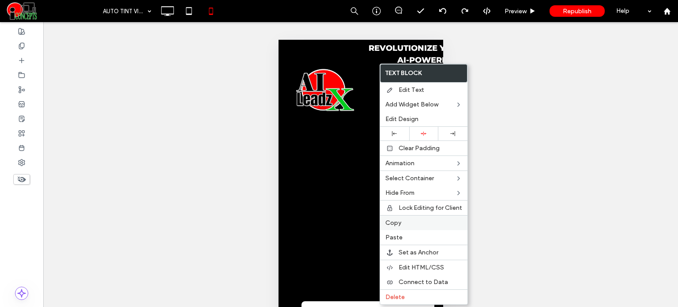
click at [400, 226] on div "Copy" at bounding box center [423, 222] width 87 height 15
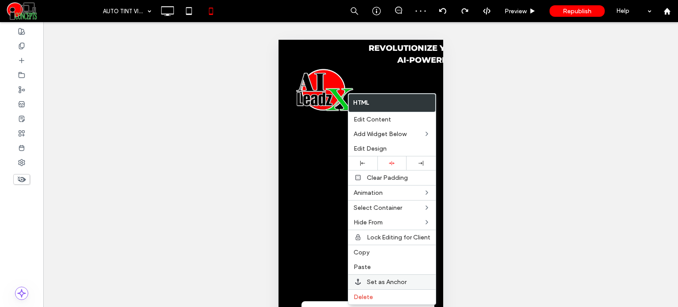
click at [365, 274] on div "Set as Anchor" at bounding box center [391, 281] width 87 height 15
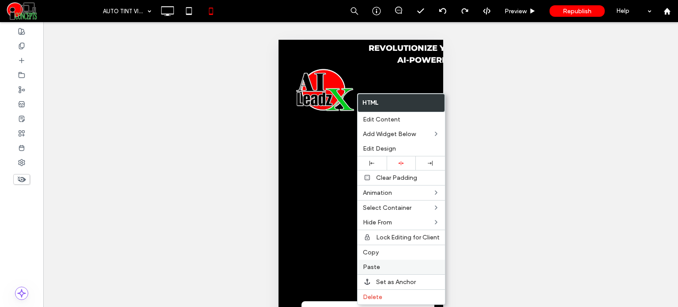
click at [380, 263] on label "Paste" at bounding box center [401, 267] width 77 height 8
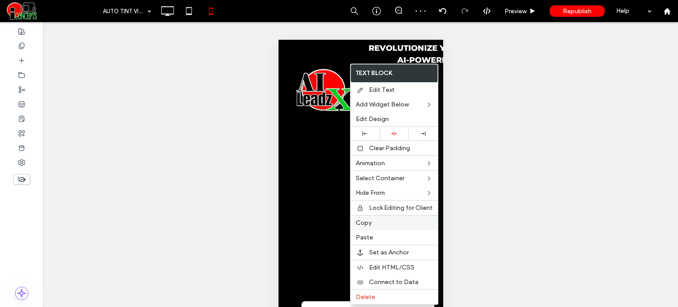
click at [384, 224] on label "Copy" at bounding box center [394, 223] width 77 height 8
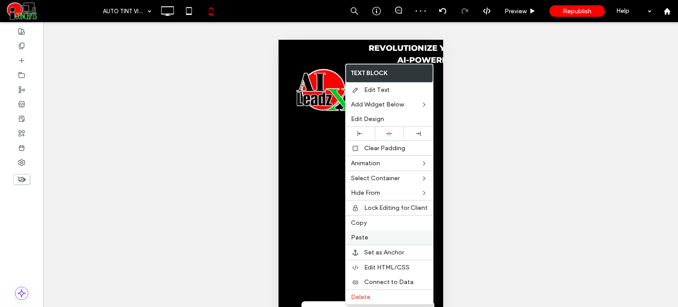
click at [367, 233] on label "Paste" at bounding box center [389, 237] width 77 height 8
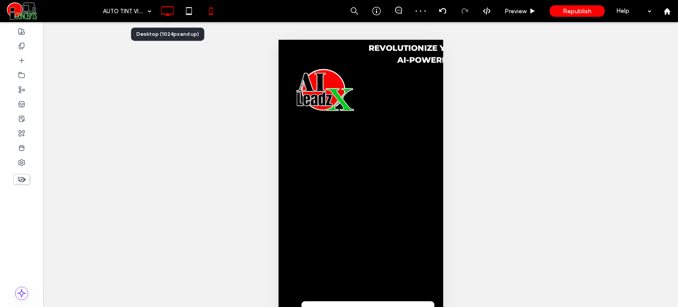
click at [169, 15] on use at bounding box center [167, 11] width 13 height 10
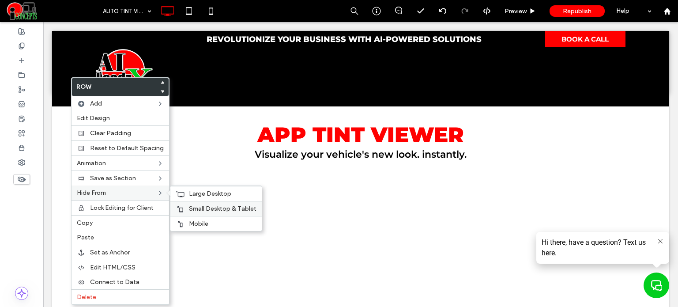
click at [190, 206] on span "Small Desktop & Tablet" at bounding box center [223, 209] width 68 height 8
click at [185, 194] on div "Large Desktop" at bounding box center [215, 193] width 91 height 15
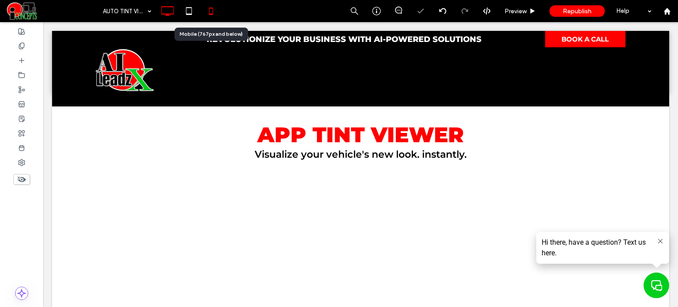
click at [202, 15] on icon at bounding box center [211, 11] width 18 height 18
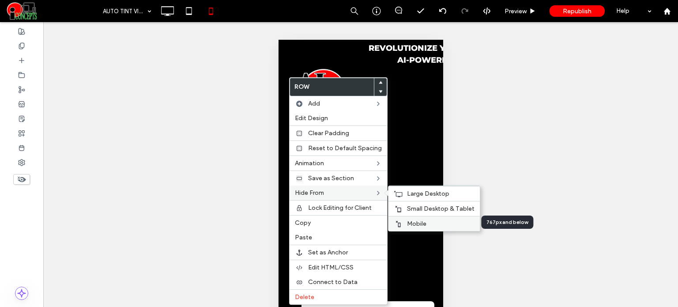
click at [426, 220] on label "Mobile" at bounding box center [441, 224] width 68 height 8
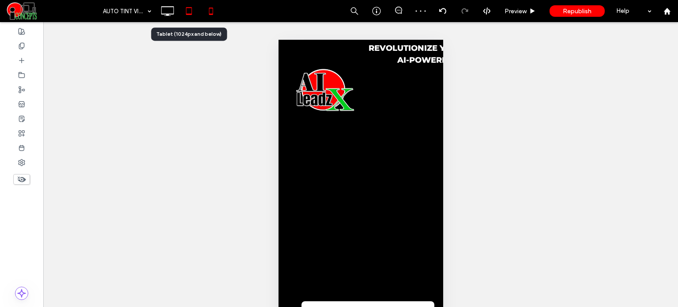
click at [188, 12] on icon at bounding box center [189, 11] width 18 height 18
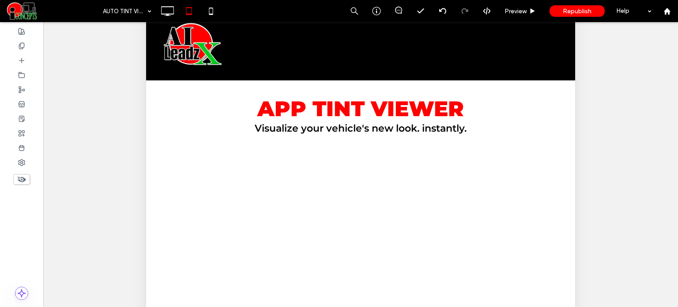
scroll to position [0, 0]
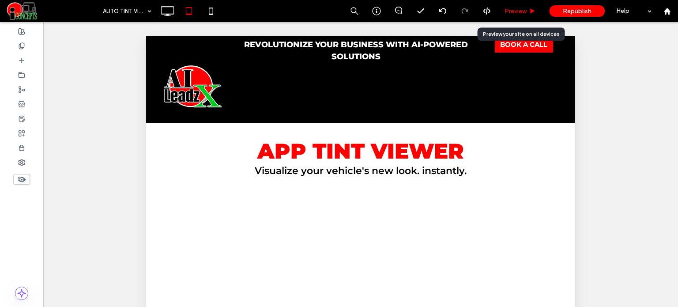
click at [505, 14] on span "Preview" at bounding box center [515, 12] width 22 height 8
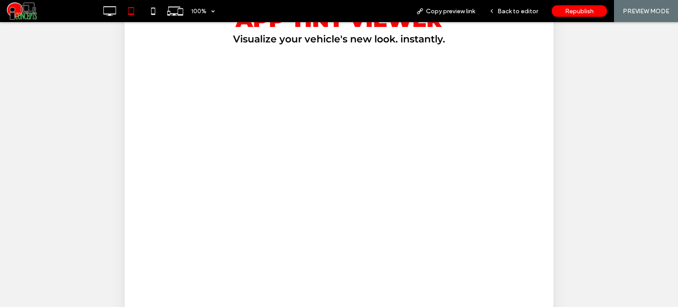
scroll to position [132, 0]
click at [503, 14] on span "Back to editor" at bounding box center [517, 12] width 41 height 8
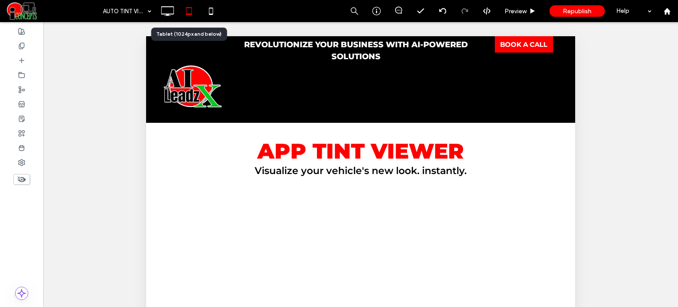
click at [178, 13] on div at bounding box center [189, 11] width 22 height 18
click at [169, 8] on icon at bounding box center [167, 11] width 18 height 18
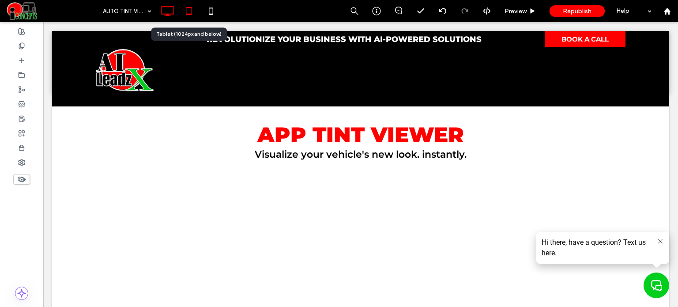
click at [192, 8] on icon at bounding box center [189, 11] width 18 height 18
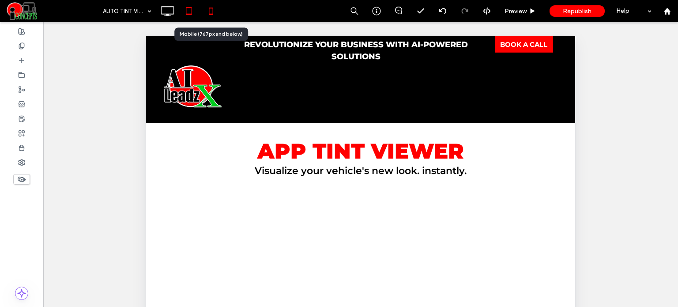
click at [209, 18] on icon at bounding box center [211, 11] width 18 height 18
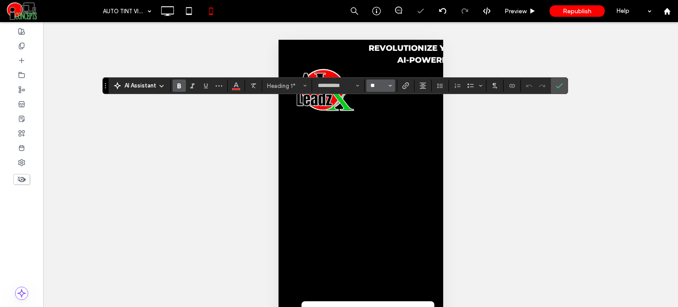
click at [377, 88] on input "**" at bounding box center [377, 85] width 17 height 7
type input "**"
click at [380, 86] on input "**" at bounding box center [377, 85] width 17 height 7
type input "**"
click at [561, 88] on icon "Confirm" at bounding box center [559, 85] width 7 height 7
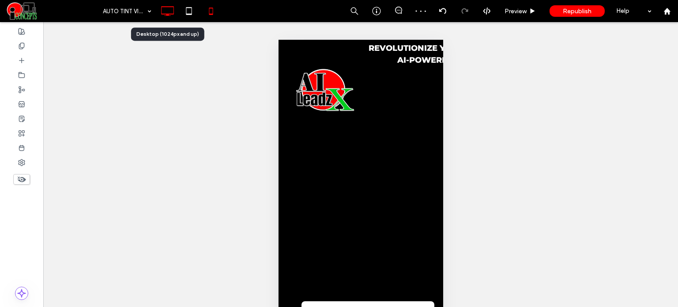
click at [162, 10] on icon at bounding box center [167, 11] width 18 height 18
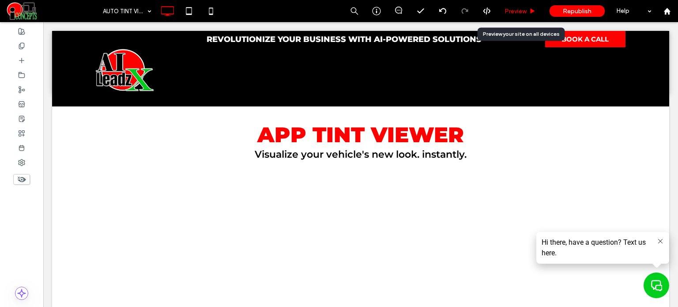
click at [513, 11] on span "Preview" at bounding box center [515, 12] width 22 height 8
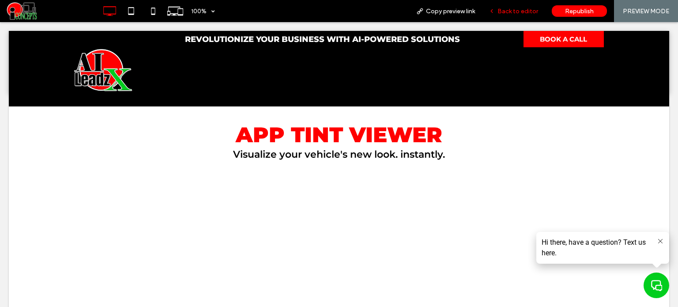
click at [525, 8] on span "Back to editor" at bounding box center [517, 12] width 41 height 8
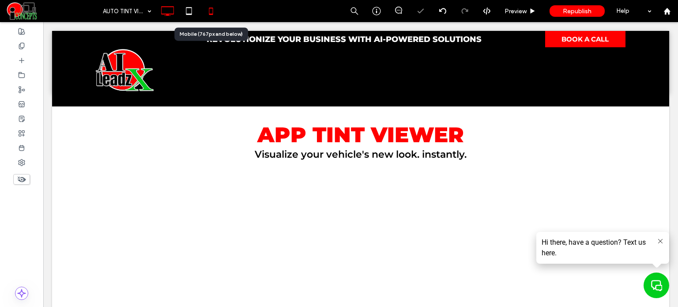
click at [212, 17] on icon at bounding box center [211, 11] width 18 height 18
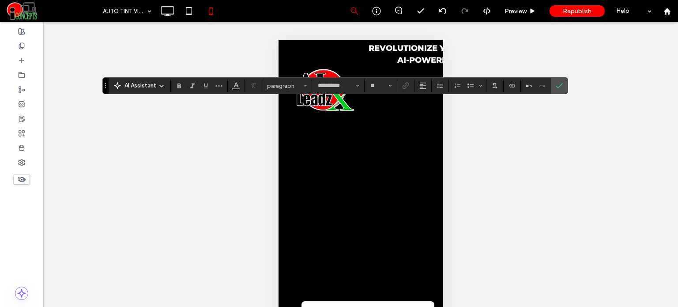
type input "**"
click at [379, 85] on input "**" at bounding box center [377, 85] width 17 height 7
type input "**"
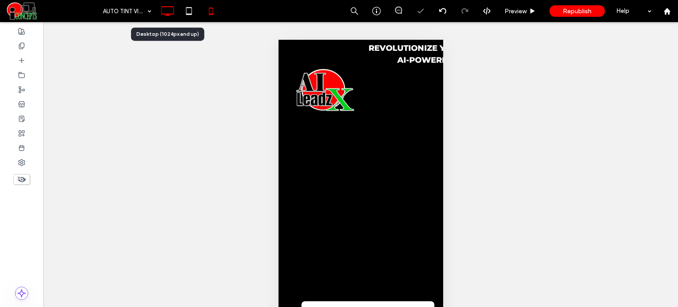
click at [172, 14] on use at bounding box center [167, 11] width 13 height 10
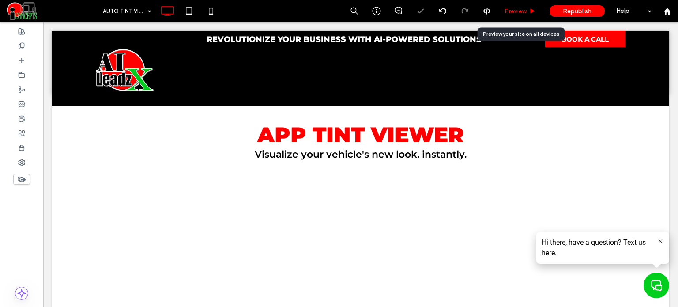
click at [516, 11] on span "Preview" at bounding box center [515, 12] width 22 height 8
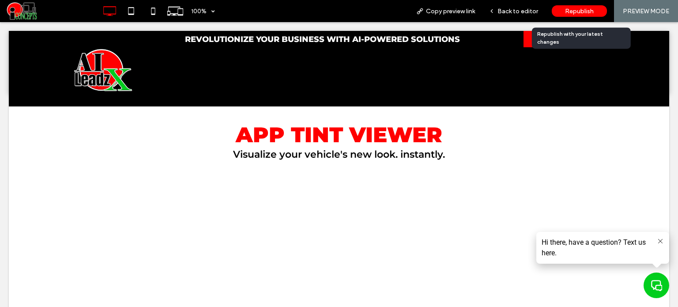
click at [579, 14] on span "Republish" at bounding box center [579, 12] width 29 height 8
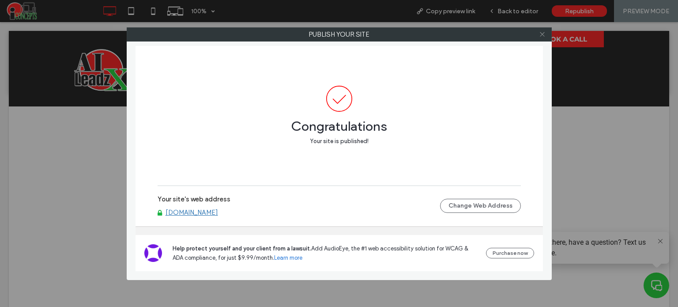
click at [544, 33] on icon at bounding box center [542, 34] width 7 height 7
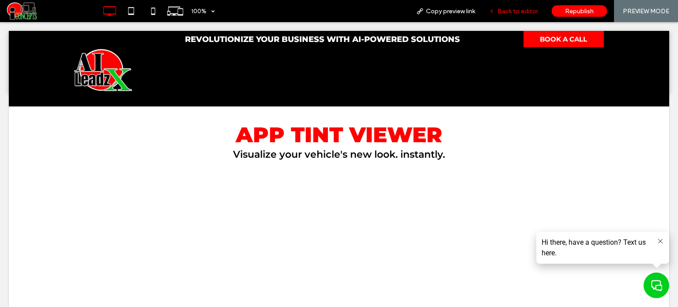
click at [523, 14] on span "Back to editor" at bounding box center [517, 12] width 41 height 8
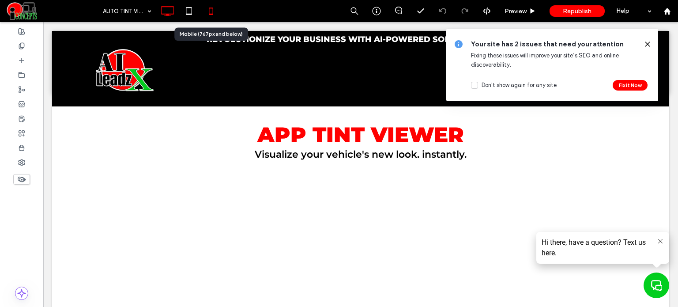
click at [214, 10] on icon at bounding box center [211, 11] width 18 height 18
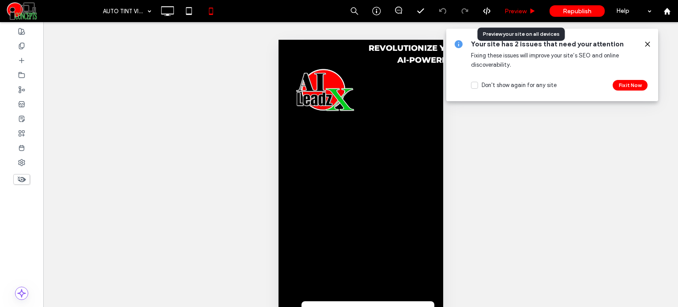
click at [505, 15] on div "Preview" at bounding box center [520, 11] width 45 height 22
click at [507, 15] on div "Preview" at bounding box center [520, 11] width 45 height 22
click at [513, 16] on div "Preview" at bounding box center [520, 11] width 45 height 22
click at [513, 14] on span "Preview" at bounding box center [515, 12] width 22 height 8
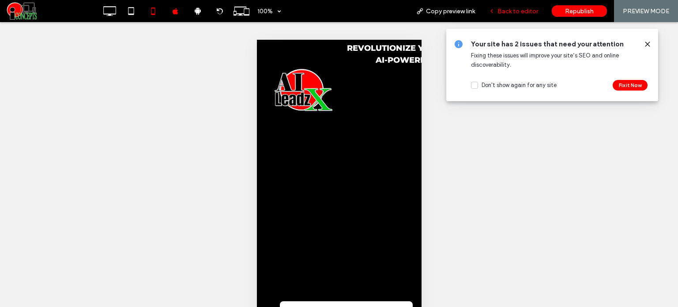
click at [515, 11] on span "Back to editor" at bounding box center [517, 12] width 41 height 8
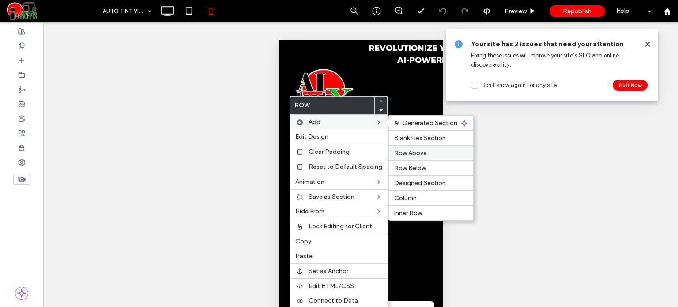
click at [409, 150] on span "Row Above" at bounding box center [410, 153] width 33 height 8
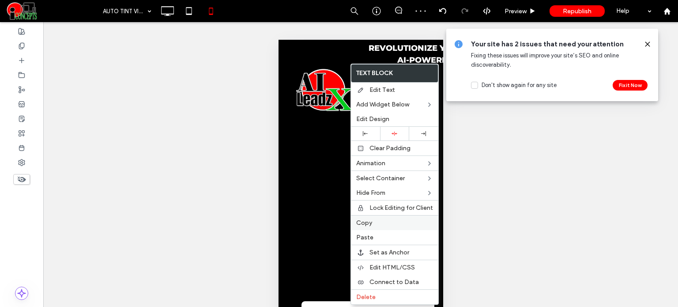
click at [368, 220] on span "Copy" at bounding box center [364, 223] width 16 height 8
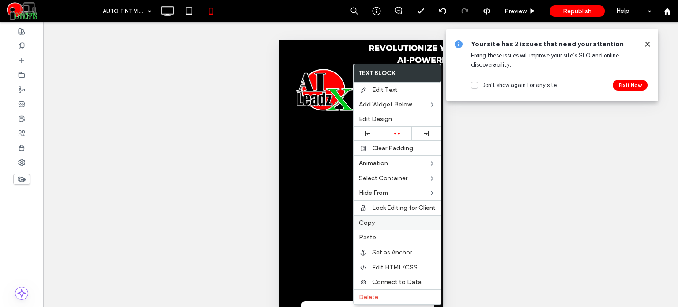
click at [369, 222] on span "Copy" at bounding box center [367, 223] width 16 height 8
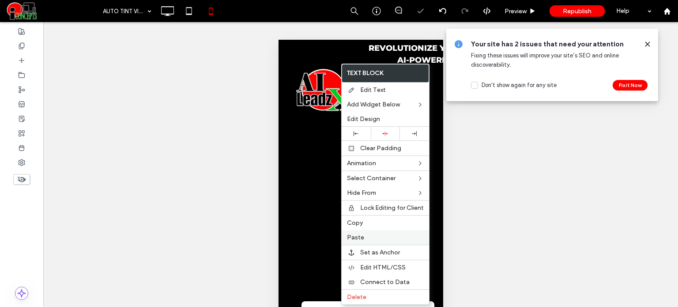
click at [367, 237] on label "Paste" at bounding box center [385, 237] width 77 height 8
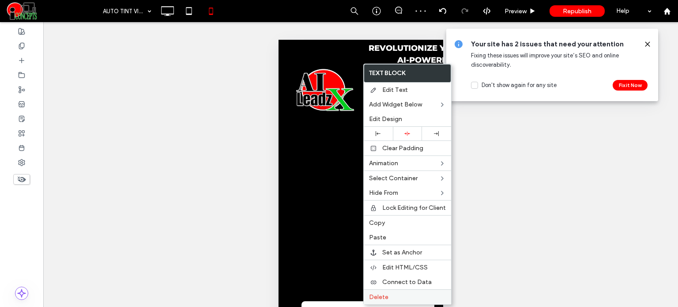
click at [395, 290] on div "Delete" at bounding box center [407, 296] width 87 height 15
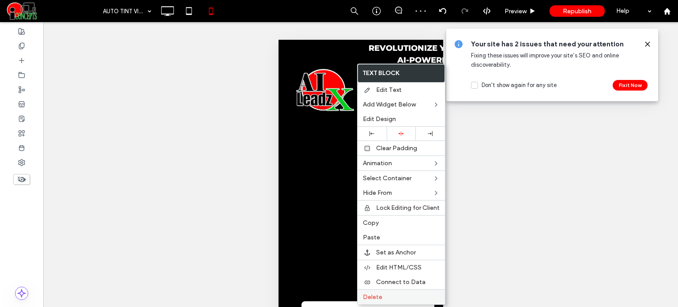
click at [389, 293] on label "Delete" at bounding box center [401, 297] width 77 height 8
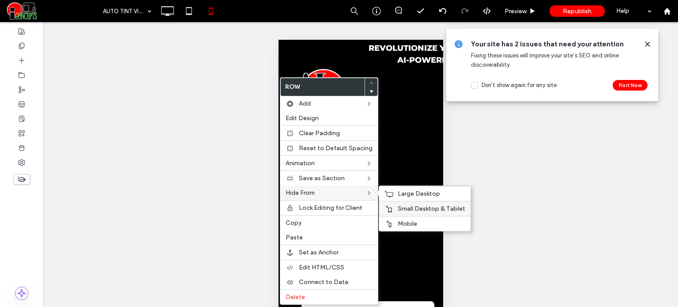
click at [398, 208] on span "Small Desktop & Tablet" at bounding box center [432, 209] width 68 height 8
click at [398, 192] on span "Large Desktop" at bounding box center [419, 194] width 42 height 8
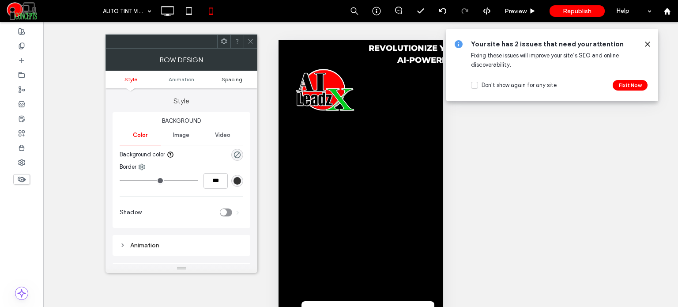
click at [234, 81] on span "Spacing" at bounding box center [232, 79] width 21 height 7
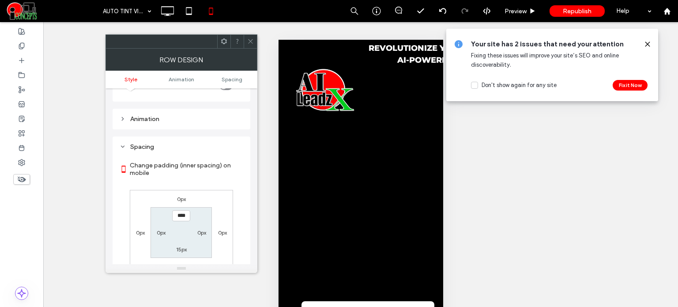
scroll to position [167, 0]
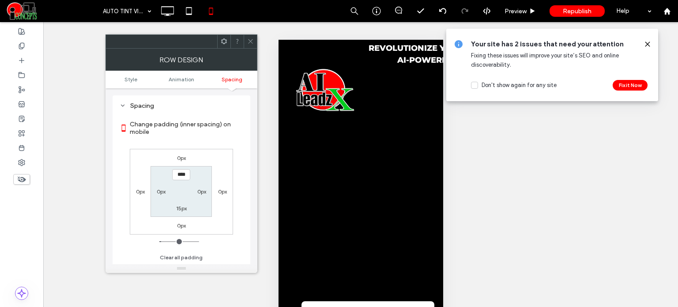
click at [178, 207] on label "15px" at bounding box center [181, 208] width 11 height 7
type input "*"
type input "***"
click at [252, 39] on icon at bounding box center [250, 41] width 7 height 7
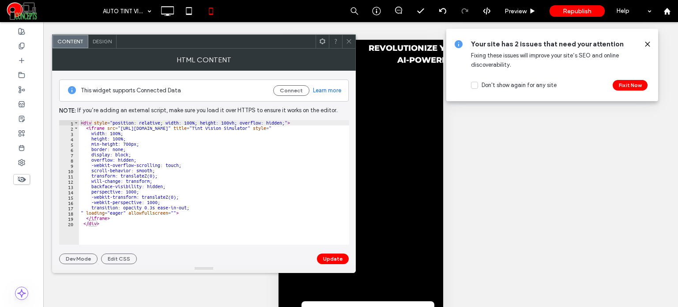
click at [350, 44] on icon at bounding box center [349, 41] width 7 height 7
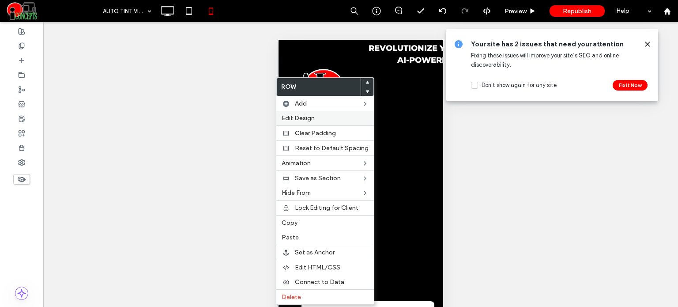
click at [324, 114] on label "Edit Design" at bounding box center [325, 118] width 87 height 8
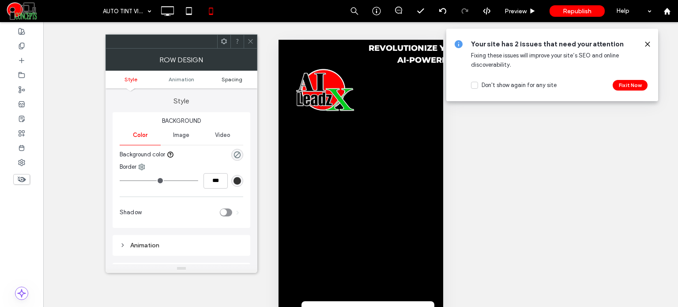
click at [236, 79] on span "Spacing" at bounding box center [232, 79] width 21 height 7
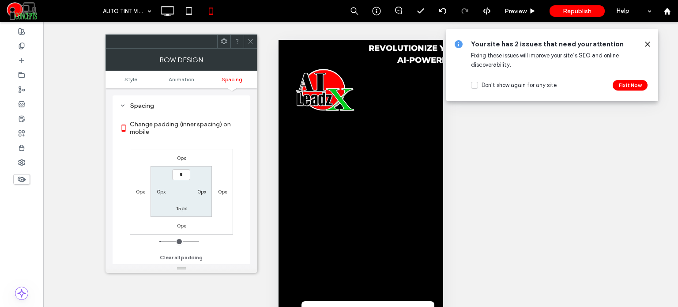
type input "***"
type input "*"
click at [252, 44] on icon at bounding box center [250, 41] width 7 height 7
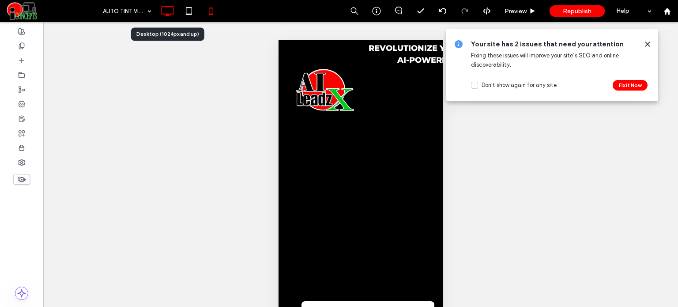
click at [168, 11] on icon at bounding box center [167, 11] width 18 height 18
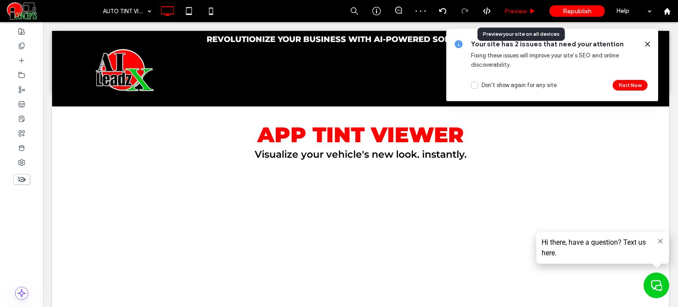
click at [512, 14] on span "Preview" at bounding box center [515, 12] width 22 height 8
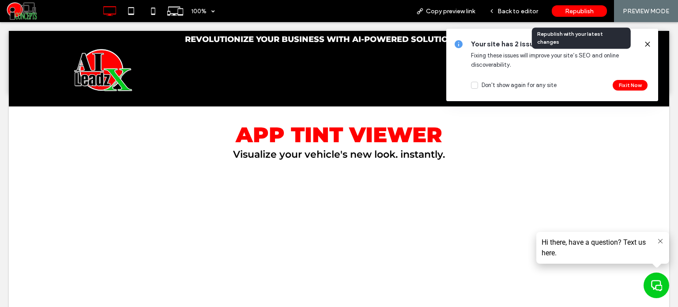
click at [566, 12] on span "Republish" at bounding box center [579, 12] width 29 height 8
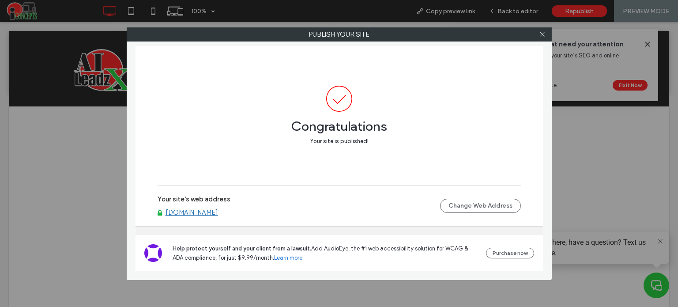
click at [536, 30] on div at bounding box center [542, 34] width 13 height 13
click at [540, 35] on icon at bounding box center [542, 34] width 7 height 7
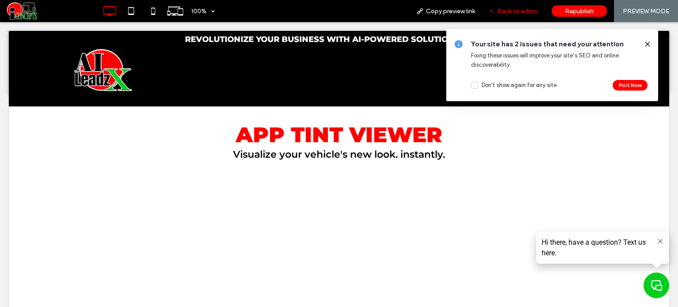
click at [516, 8] on span "Back to editor" at bounding box center [517, 12] width 41 height 8
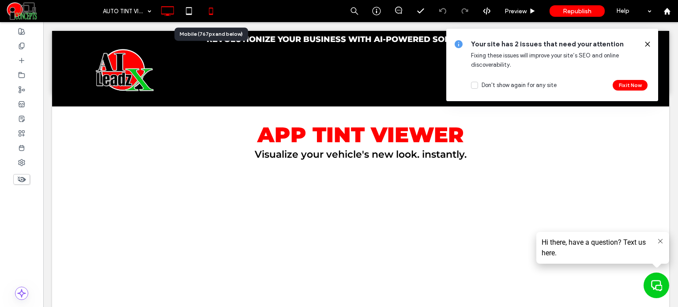
click at [207, 7] on icon at bounding box center [211, 11] width 18 height 18
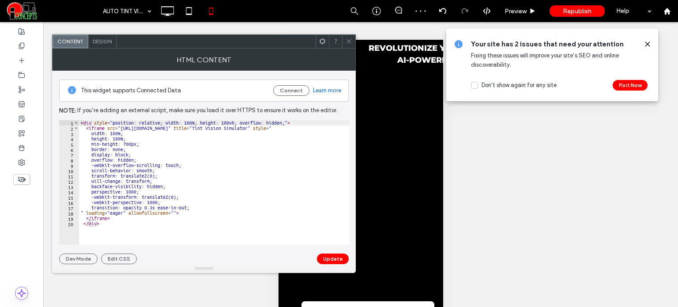
type textarea "**********"
drag, startPoint x: 141, startPoint y: 151, endPoint x: 97, endPoint y: 151, distance: 44.6
click at [97, 151] on div "< div style = "position: relative; width: 100%; height: 100vh; overflow: hidden…" at bounding box center [214, 187] width 270 height 135
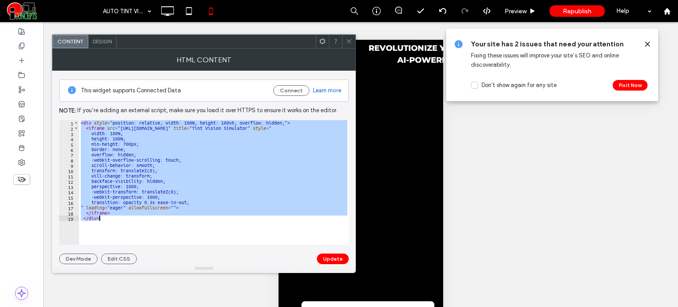
click at [151, 169] on div "< div style = "position: relative; width: 100%; height: 100vh; overflow: hidden…" at bounding box center [214, 182] width 270 height 124
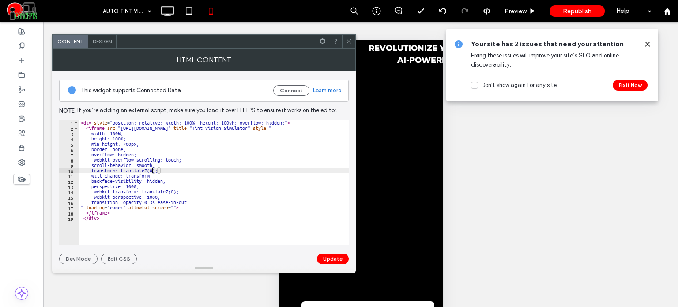
click at [127, 135] on div "< div style = "position: relative; width: 100%; height: 100vh; overflow: hidden…" at bounding box center [214, 187] width 270 height 135
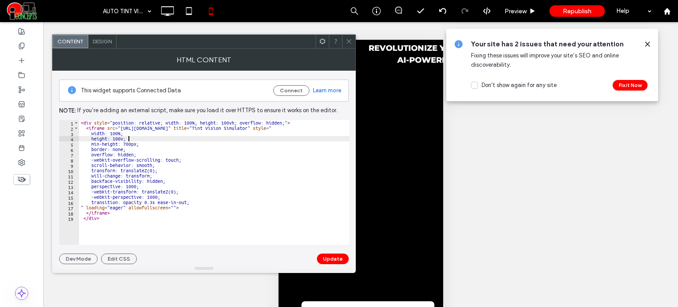
scroll to position [0, 4]
drag, startPoint x: 134, startPoint y: 149, endPoint x: 77, endPoint y: 148, distance: 56.9
click at [77, 148] on div "**********" at bounding box center [204, 182] width 290 height 124
type textarea "**********"
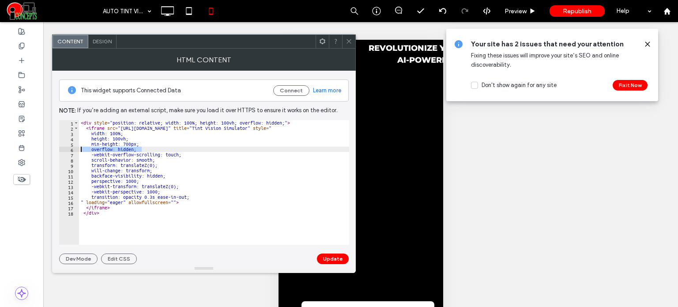
drag, startPoint x: 144, startPoint y: 149, endPoint x: 50, endPoint y: 148, distance: 94.0
click at [50, 148] on body ".wqwq-1{fill:#231f20;} .cls-1q, .cls-2q { fill-rule: evenodd; } .cls-2q { fill:…" at bounding box center [339, 153] width 678 height 307
type textarea "**********"
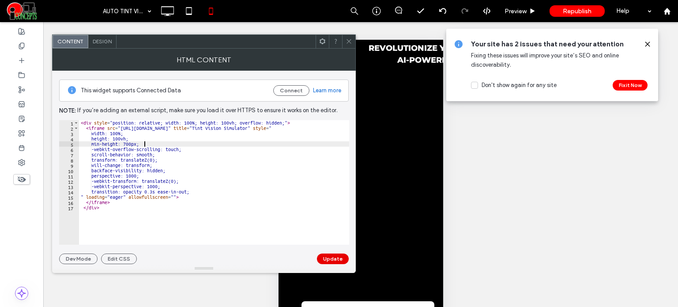
type textarea "**********"
click at [335, 256] on button "Update" at bounding box center [333, 258] width 32 height 11
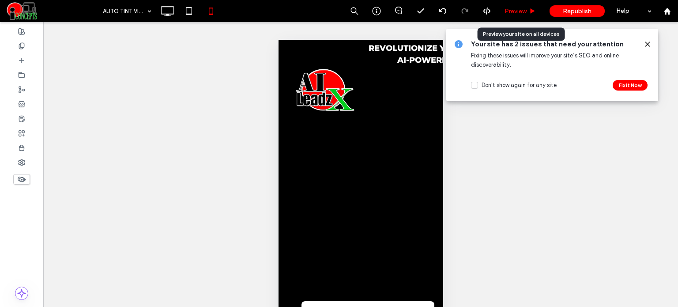
click at [519, 14] on span "Preview" at bounding box center [515, 12] width 22 height 8
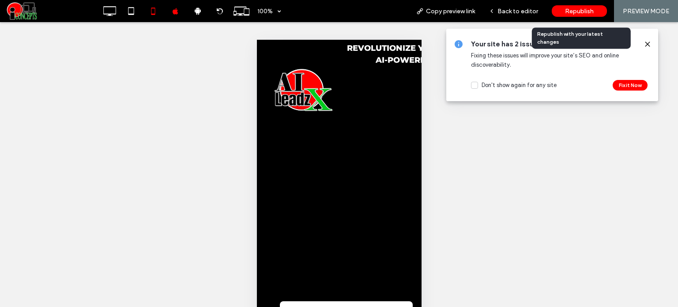
click at [568, 6] on div "Republish" at bounding box center [579, 10] width 55 height 11
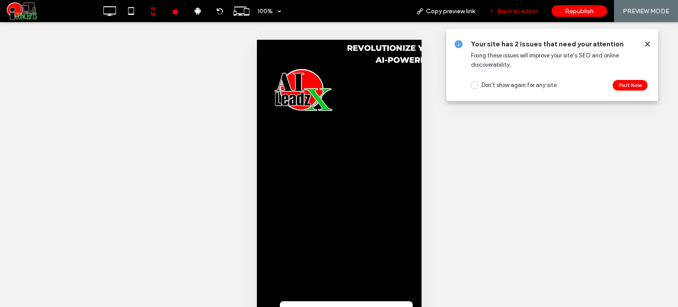
click at [508, 11] on span "Back to editor" at bounding box center [517, 12] width 41 height 8
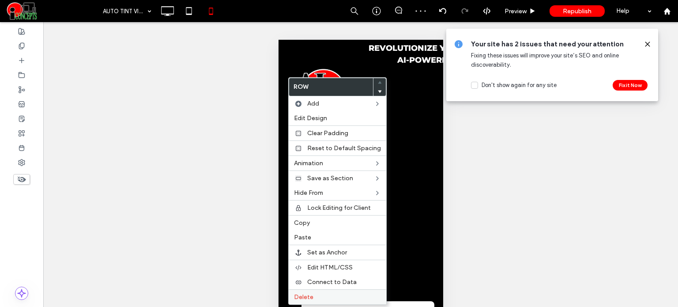
click at [324, 290] on div "Delete" at bounding box center [338, 296] width 98 height 15
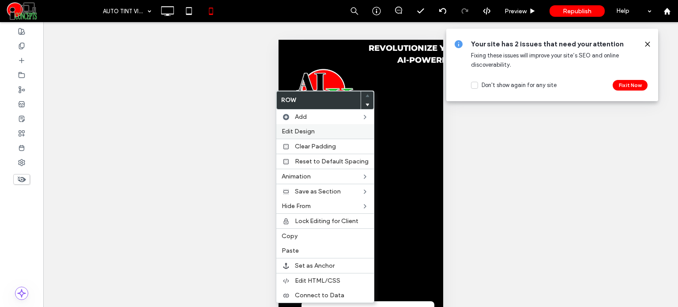
click at [296, 129] on span "Edit Design" at bounding box center [298, 132] width 33 height 8
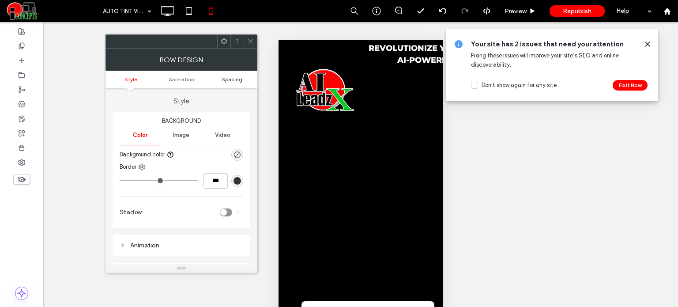
click at [234, 81] on span "Spacing" at bounding box center [232, 79] width 21 height 7
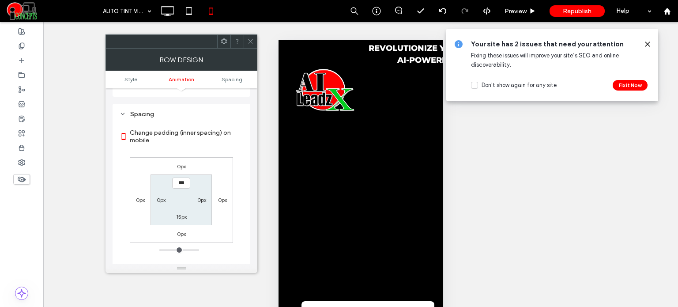
scroll to position [167, 0]
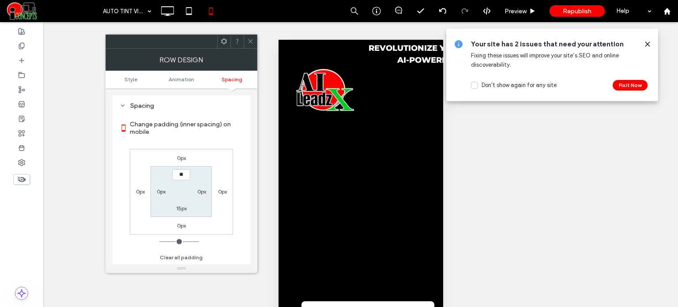
type input "***"
type input "*"
type input "****"
type input "**"
click at [243, 42] on div at bounding box center [236, 41] width 13 height 13
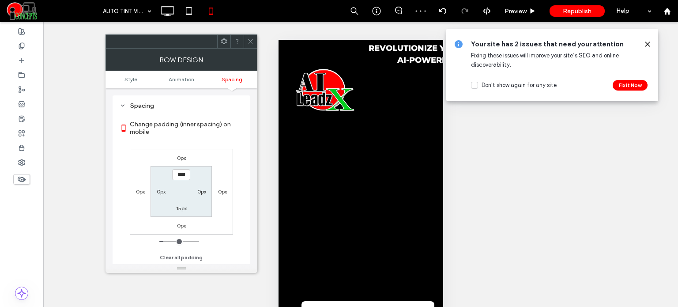
click at [250, 42] on icon at bounding box center [250, 41] width 7 height 7
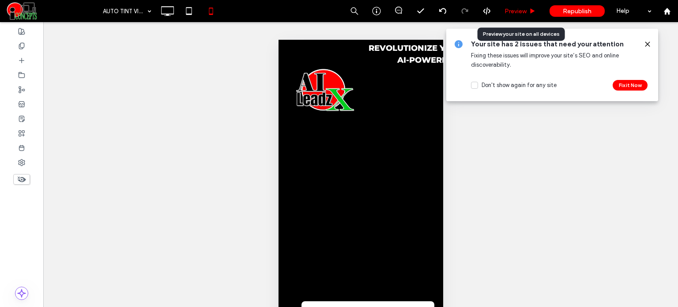
click at [509, 11] on span "Preview" at bounding box center [515, 12] width 22 height 8
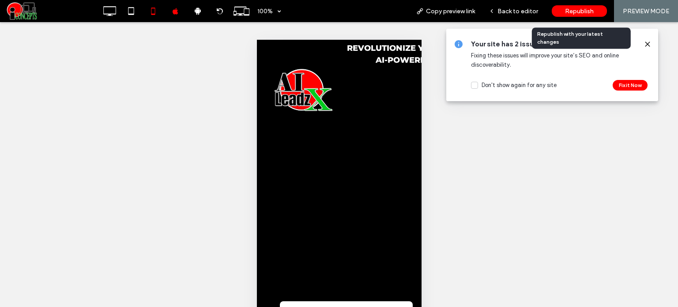
click at [573, 15] on div "Republish" at bounding box center [579, 10] width 55 height 11
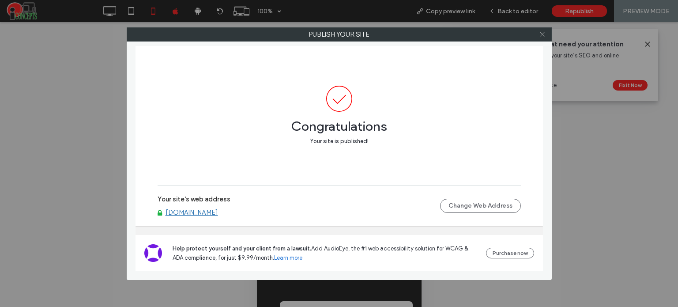
click at [541, 35] on use at bounding box center [542, 34] width 4 height 4
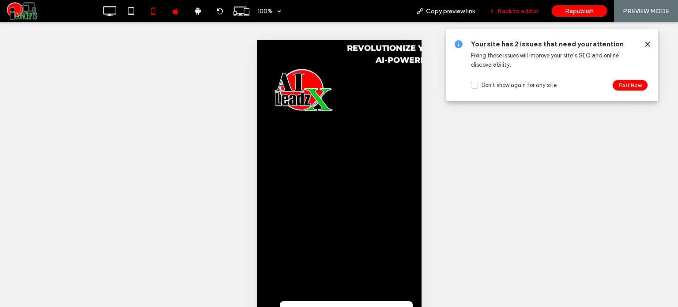
click at [514, 10] on span "Back to editor" at bounding box center [517, 12] width 41 height 8
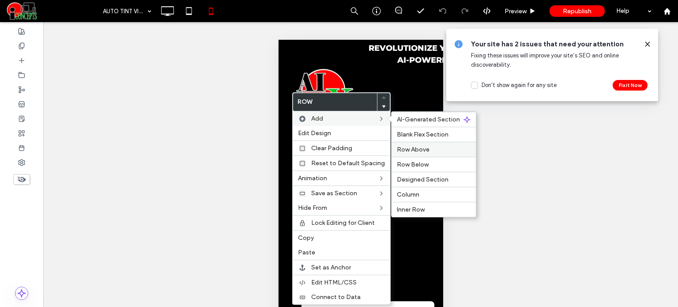
click at [413, 143] on div "Row Above" at bounding box center [433, 149] width 84 height 15
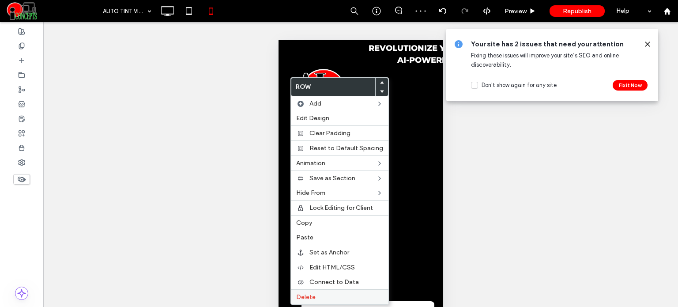
click at [311, 294] on span "Delete" at bounding box center [305, 297] width 19 height 8
click at [315, 297] on label "Delete" at bounding box center [339, 297] width 87 height 8
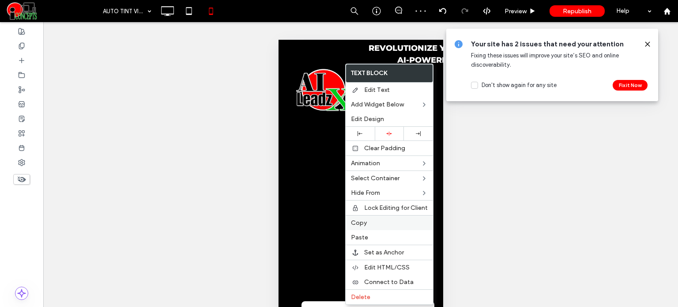
click at [363, 226] on div "Copy" at bounding box center [389, 222] width 87 height 15
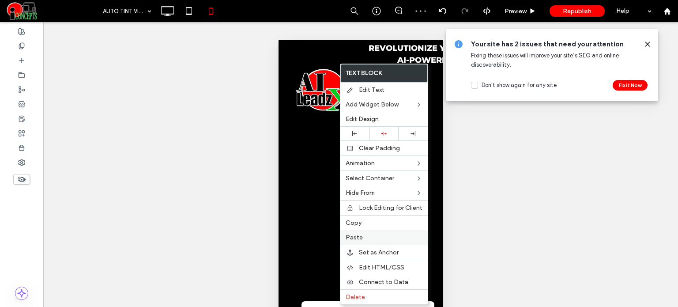
click at [357, 236] on span "Paste" at bounding box center [354, 237] width 17 height 8
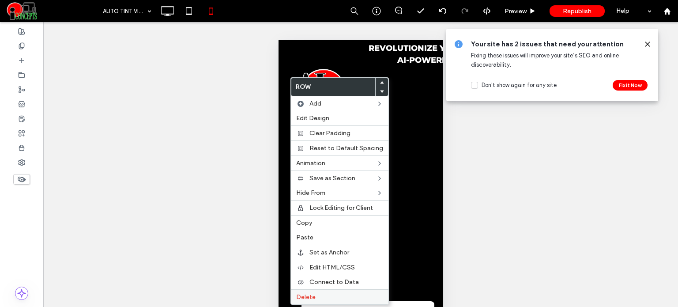
click at [312, 293] on span "Delete" at bounding box center [305, 297] width 19 height 8
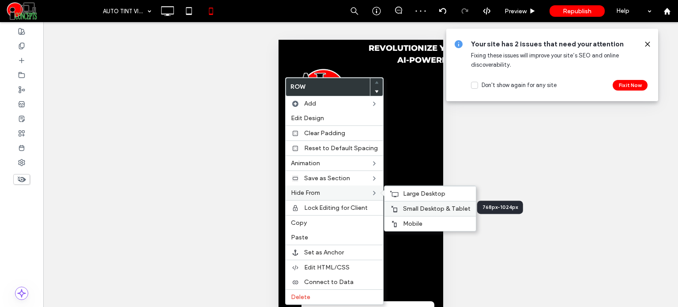
click at [410, 202] on div "Small Desktop & Tablet" at bounding box center [429, 208] width 91 height 15
click at [409, 194] on span "Large Desktop" at bounding box center [424, 194] width 42 height 8
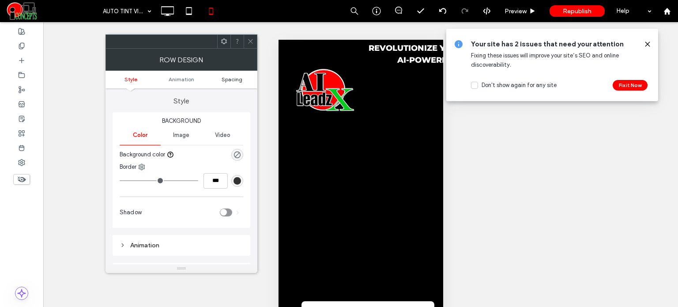
click at [240, 79] on span "Spacing" at bounding box center [232, 79] width 21 height 7
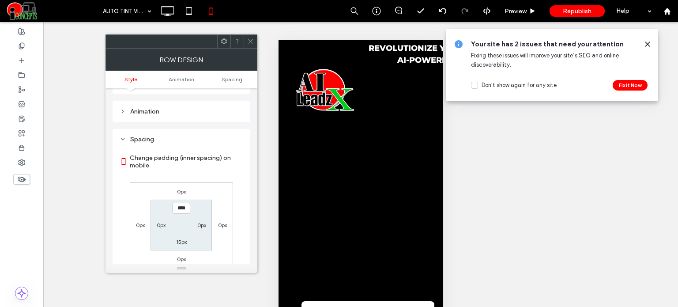
scroll to position [167, 0]
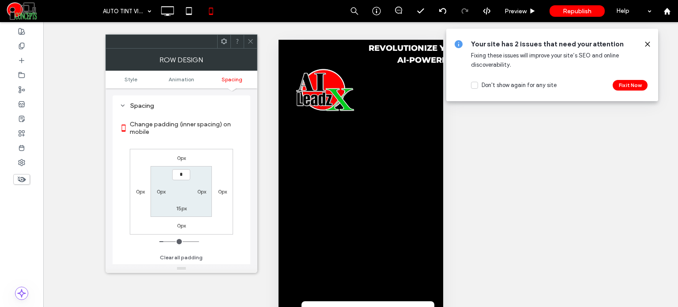
type input "***"
type input "*"
click at [251, 43] on icon at bounding box center [250, 41] width 7 height 7
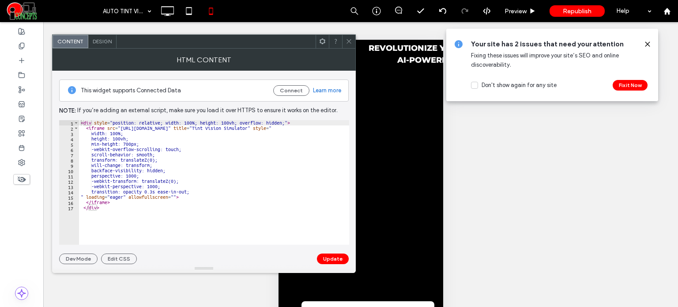
click at [146, 167] on div "< div style = "position: relative; width: 100%; height: 100vh; overflow: hidden…" at bounding box center [214, 187] width 270 height 135
drag, startPoint x: 196, startPoint y: 150, endPoint x: 71, endPoint y: 149, distance: 124.0
click at [71, 149] on div "**********" at bounding box center [204, 182] width 290 height 124
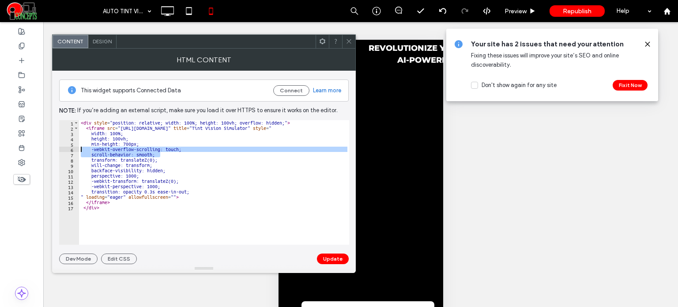
drag, startPoint x: 173, startPoint y: 153, endPoint x: 74, endPoint y: 148, distance: 99.0
click at [74, 148] on div "**********" at bounding box center [204, 182] width 290 height 124
type textarea "**********"
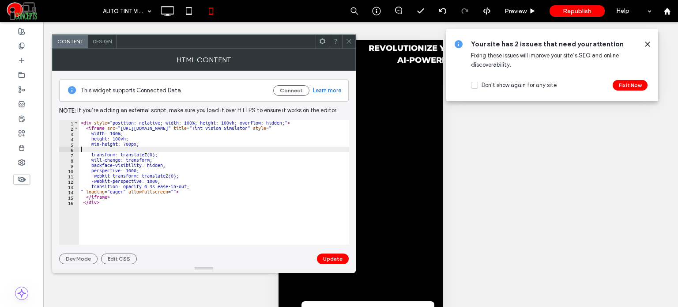
type textarea "**********"
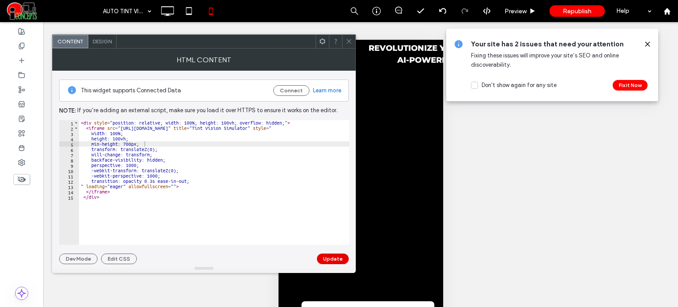
click at [319, 257] on button "Update" at bounding box center [333, 258] width 32 height 11
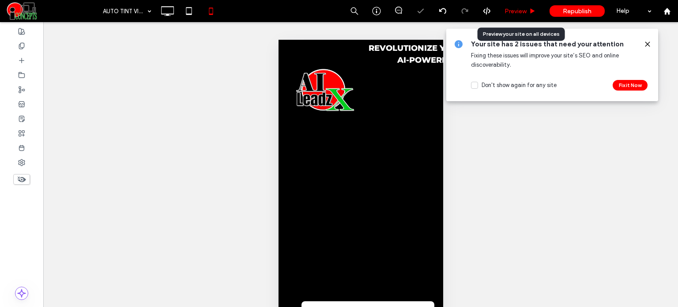
click at [523, 14] on span "Preview" at bounding box center [515, 12] width 22 height 8
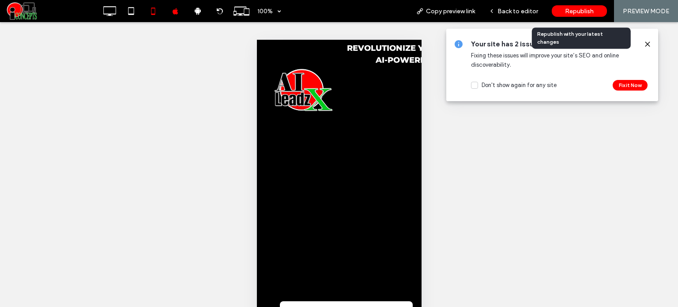
click at [573, 11] on span "Republish" at bounding box center [579, 12] width 29 height 8
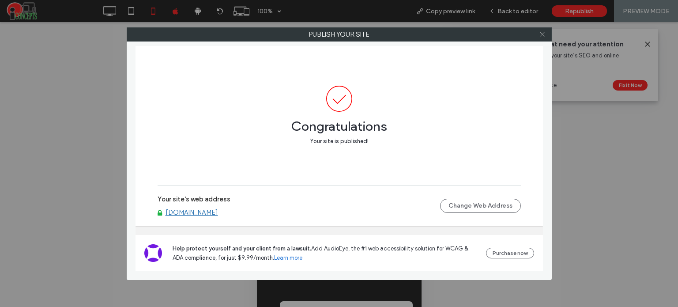
click at [541, 38] on span at bounding box center [542, 34] width 7 height 13
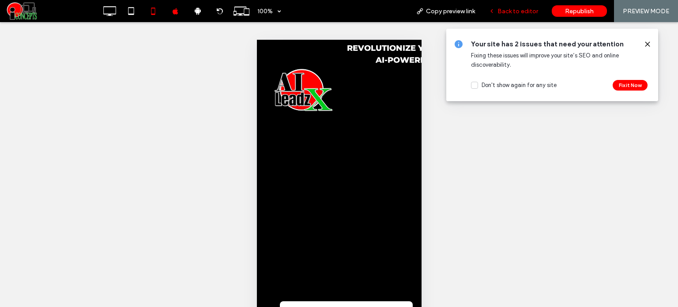
click at [508, 12] on span "Back to editor" at bounding box center [517, 12] width 41 height 8
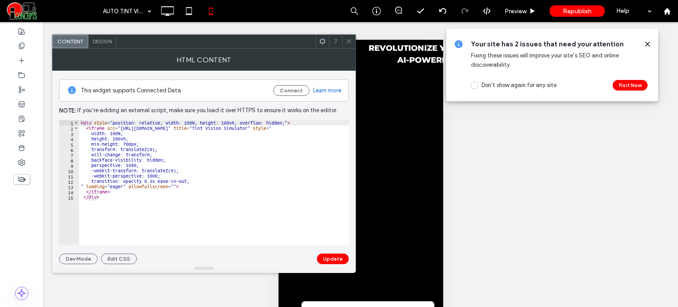
click at [132, 143] on div "< div style = "position: relative; width: 100%; height: 100vh; overflow: hidden…" at bounding box center [214, 187] width 270 height 135
type textarea "**********"
click at [324, 255] on button "Update" at bounding box center [333, 258] width 32 height 11
click at [132, 143] on div "< div style = "position: relative; width: 100%; height: 100vh; overflow: hidden…" at bounding box center [214, 187] width 270 height 135
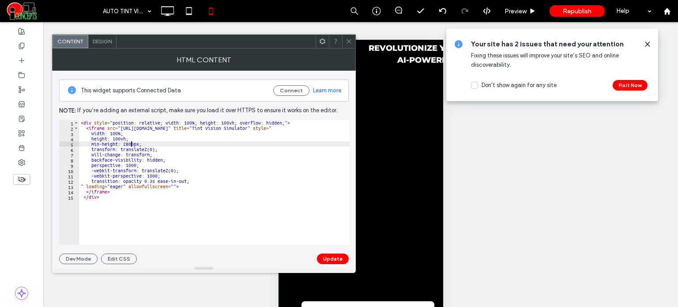
scroll to position [0, 4]
type textarea "**********"
click at [328, 257] on button "Update" at bounding box center [333, 258] width 32 height 11
click at [299, 118] on div "This widget supports Connected Data Connect Learn more Note: If you’re adding a…" at bounding box center [204, 167] width 290 height 193
type textarea "**********"
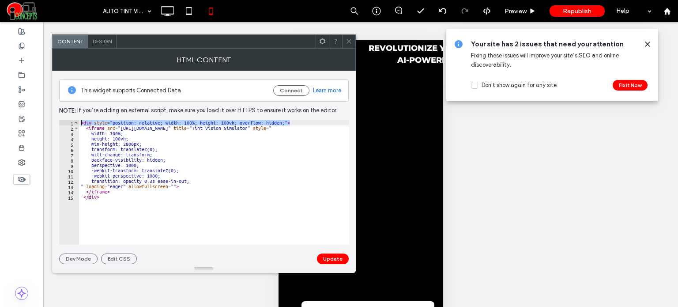
drag, startPoint x: 300, startPoint y: 123, endPoint x: 71, endPoint y: 122, distance: 228.6
click at [71, 122] on div "**********" at bounding box center [204, 182] width 290 height 124
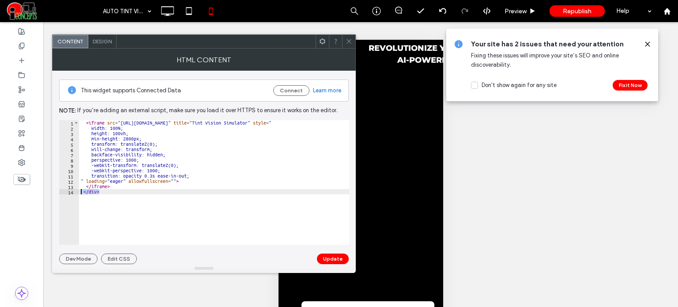
drag, startPoint x: 123, startPoint y: 191, endPoint x: 81, endPoint y: 191, distance: 42.4
click at [81, 191] on div "< iframe src = "https://cartintviewer.aileadzx.com/" title = "Tint Vision Simul…" at bounding box center [214, 187] width 270 height 135
type textarea "******"
type textarea "*********"
click at [329, 257] on button "Update" at bounding box center [333, 258] width 32 height 11
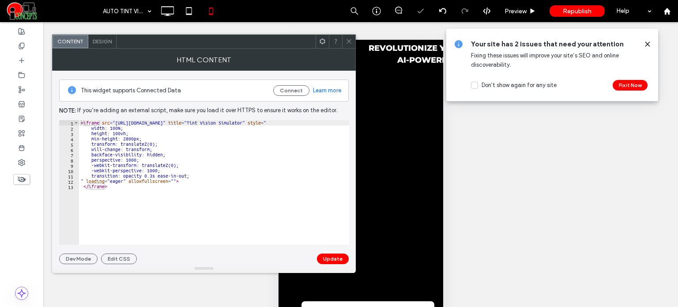
click at [132, 137] on div "< iframe src = "https://cartintviewer.aileadzx.com/" title = "Tint Vision Simul…" at bounding box center [214, 187] width 270 height 135
type textarea "**********"
click at [332, 252] on div "**********" at bounding box center [204, 167] width 290 height 193
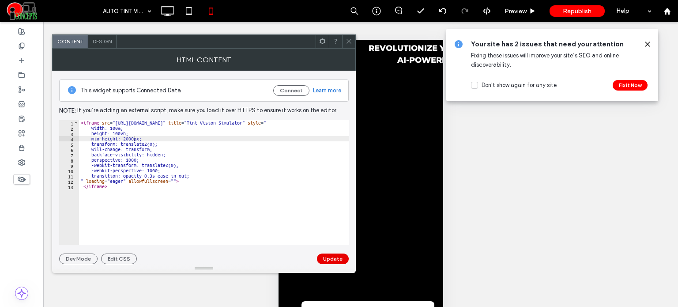
click at [331, 256] on button "Update" at bounding box center [333, 258] width 32 height 11
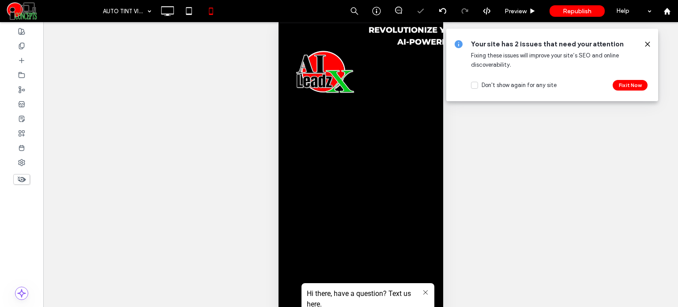
scroll to position [58, 0]
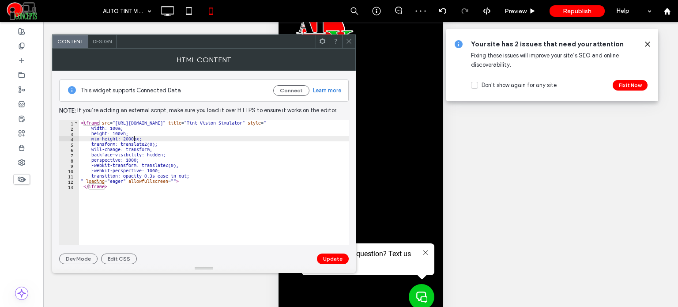
click at [134, 138] on div "< iframe src = "https://cartintviewer.aileadzx.com/" title = "Tint Vision Simul…" at bounding box center [214, 187] width 270 height 135
type textarea "**********"
click at [335, 248] on div "**********" at bounding box center [204, 167] width 290 height 193
click at [334, 256] on button "Update" at bounding box center [333, 258] width 32 height 11
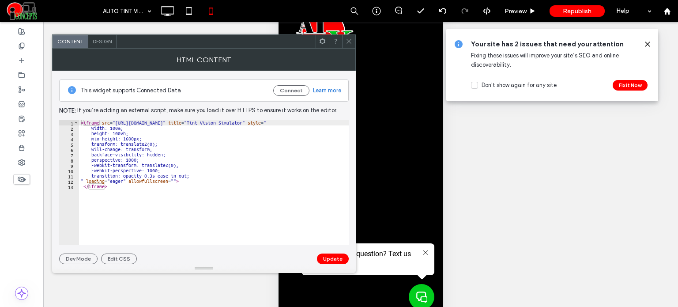
click at [134, 137] on div "< iframe src = "https://cartintviewer.aileadzx.com/" title = "Tint Vision Simul…" at bounding box center [214, 187] width 270 height 135
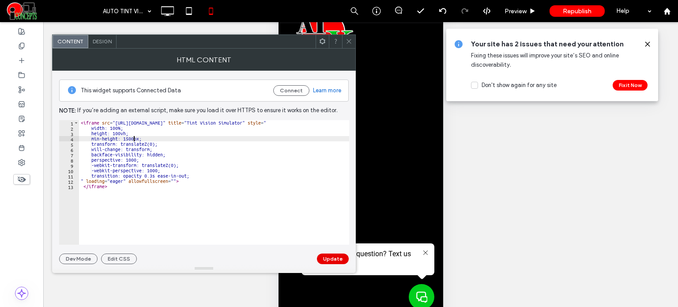
type textarea "**********"
click at [333, 260] on button "Update" at bounding box center [333, 258] width 32 height 11
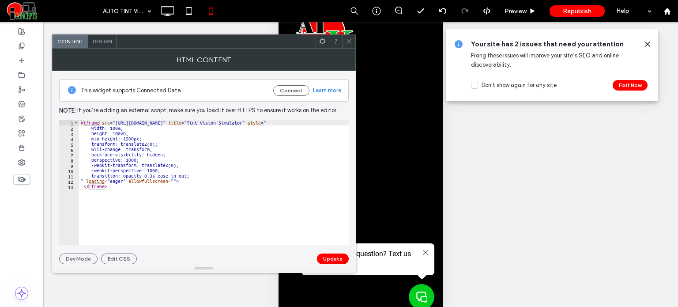
click at [136, 137] on div "< iframe src = "https://cartintviewer.aileadzx.com/" title = "Tint Vision Simul…" at bounding box center [214, 187] width 270 height 135
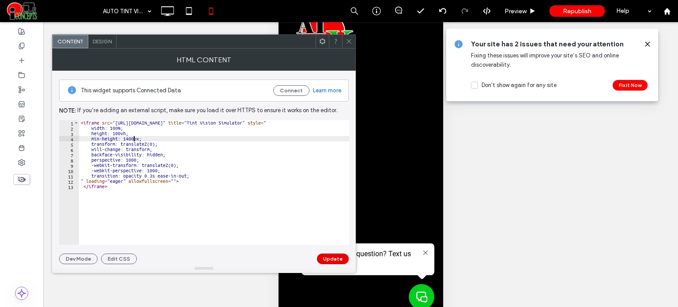
type textarea "**********"
click at [331, 255] on button "Update" at bounding box center [333, 258] width 32 height 11
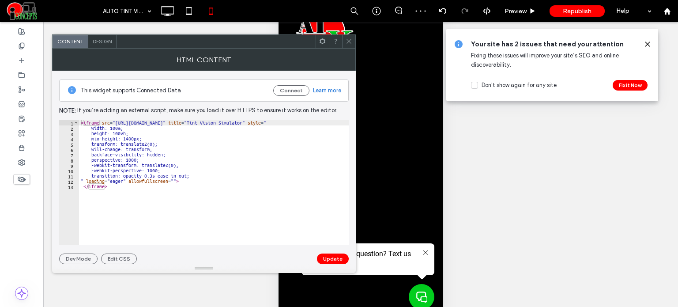
click at [132, 137] on div "< iframe src = "https://cartintviewer.aileadzx.com/" title = "Tint Vision Simul…" at bounding box center [214, 187] width 270 height 135
click at [336, 264] on div at bounding box center [204, 268] width 304 height 9
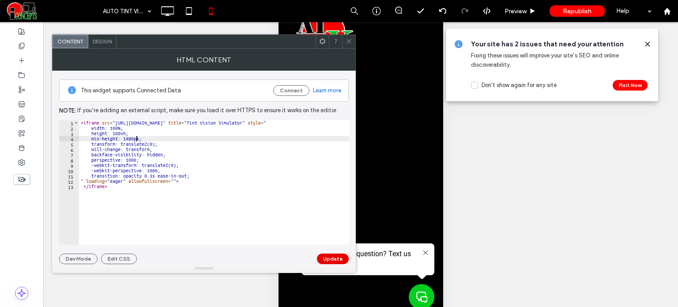
type textarea "**********"
click at [332, 259] on button "Update" at bounding box center [333, 258] width 32 height 11
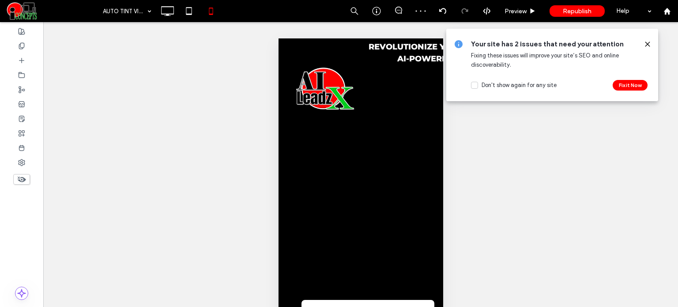
scroll to position [0, 0]
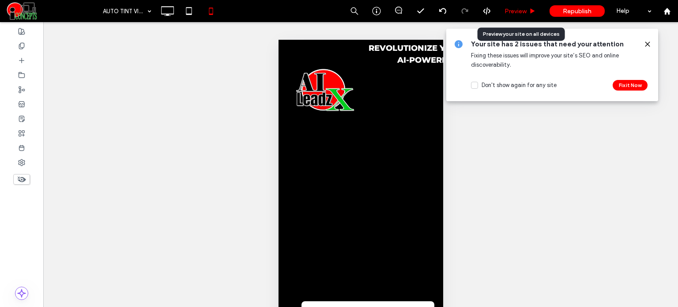
click at [516, 14] on span "Preview" at bounding box center [515, 12] width 22 height 8
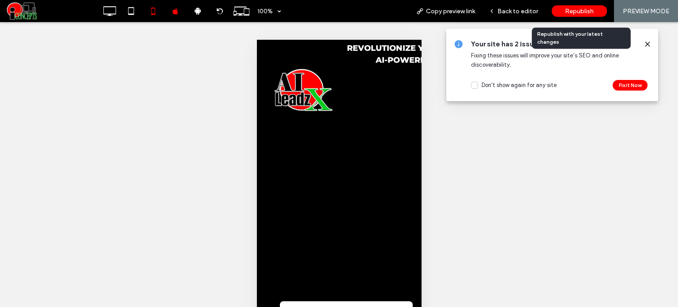
click at [566, 15] on div "Republish" at bounding box center [579, 10] width 55 height 11
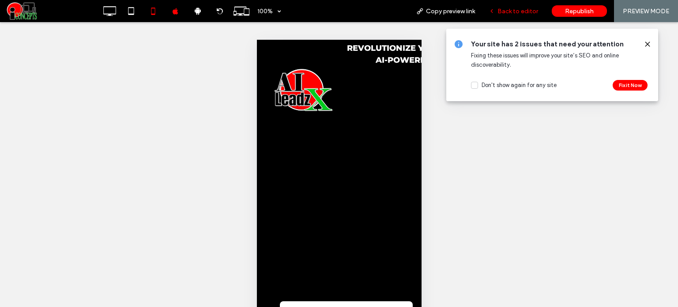
click at [508, 14] on span "Back to editor" at bounding box center [517, 12] width 41 height 8
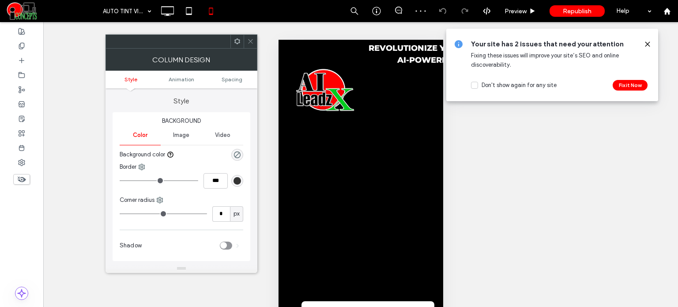
click at [248, 42] on icon at bounding box center [250, 41] width 7 height 7
click at [238, 81] on span "Spacing" at bounding box center [232, 79] width 21 height 7
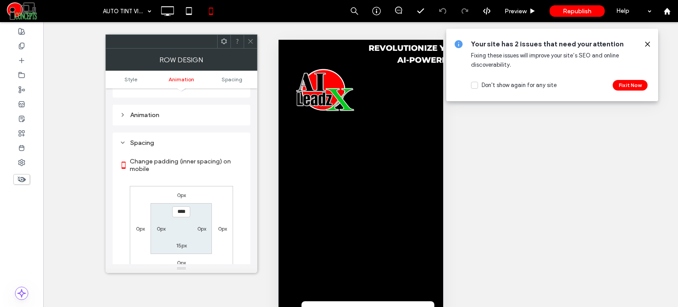
scroll to position [167, 0]
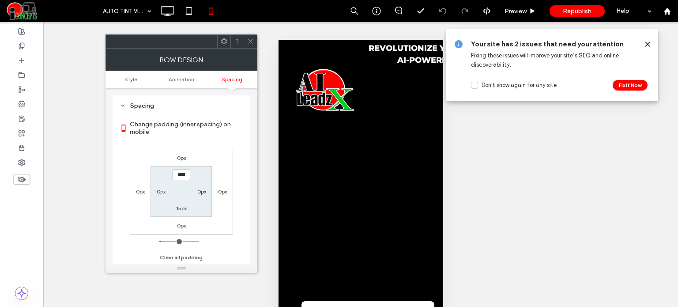
click at [178, 207] on label "15px" at bounding box center [181, 208] width 11 height 7
type input "*"
type input "***"
click at [250, 42] on use at bounding box center [250, 41] width 4 height 4
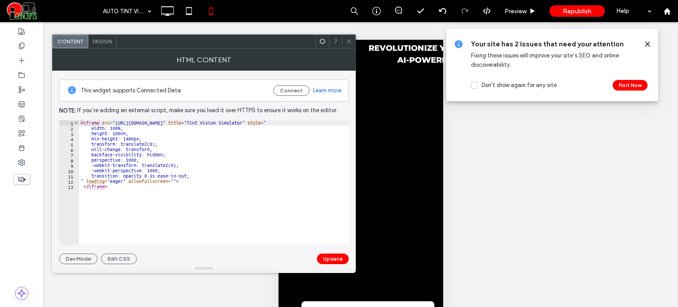
click at [138, 153] on div "< iframe src = "https://cartintviewer.aileadzx.com/" title = "Tint Vision Simul…" at bounding box center [214, 187] width 270 height 135
click at [149, 133] on div "< iframe src = "https://cartintviewer.aileadzx.com/" title = "Tint Vision Simul…" at bounding box center [214, 187] width 270 height 135
click at [150, 138] on div "< iframe src = "https://cartintviewer.aileadzx.com/" title = "Tint Vision Simul…" at bounding box center [214, 187] width 270 height 135
type textarea "**********"
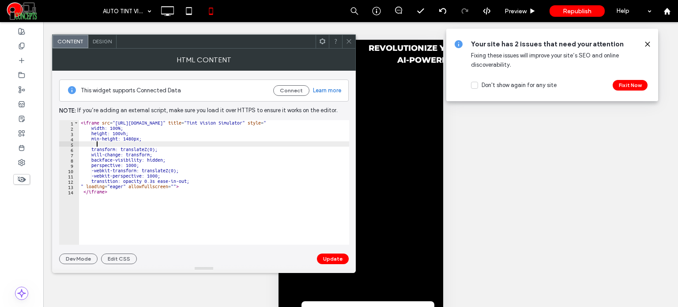
paste textarea "**********"
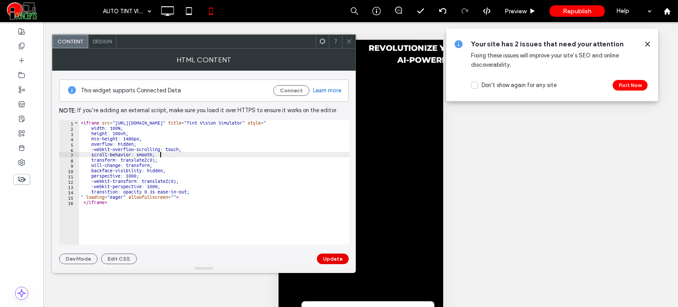
type textarea "**********"
click at [332, 260] on button "Update" at bounding box center [333, 258] width 32 height 11
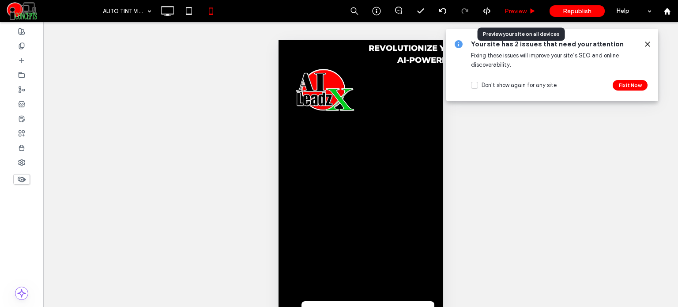
click at [528, 8] on div "Preview" at bounding box center [520, 12] width 45 height 8
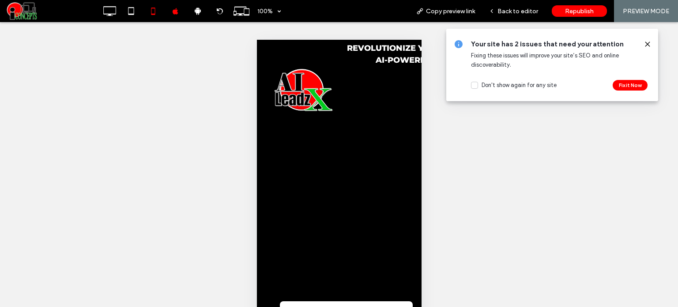
click at [528, 8] on span "Back to editor" at bounding box center [517, 12] width 41 height 8
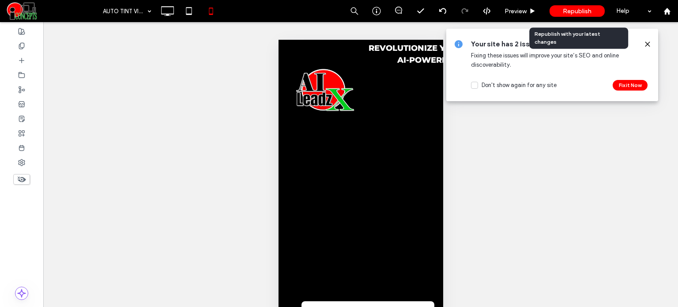
click at [561, 12] on div "Republish" at bounding box center [576, 10] width 55 height 11
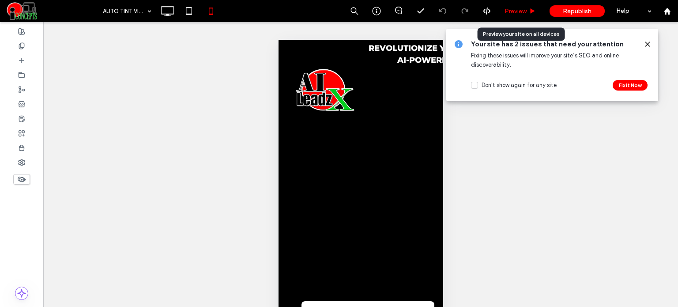
click at [519, 18] on div "Preview" at bounding box center [520, 11] width 45 height 22
click at [516, 17] on div "Preview" at bounding box center [520, 11] width 45 height 22
click at [509, 11] on span "Preview" at bounding box center [515, 12] width 22 height 8
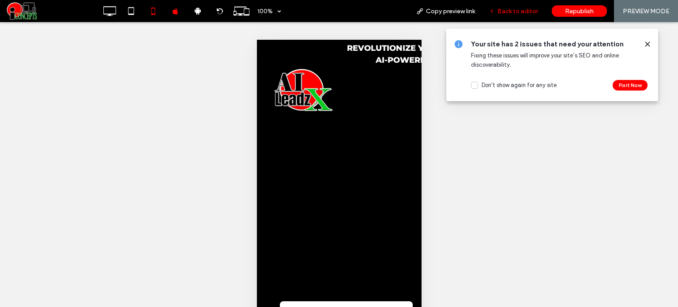
click at [519, 10] on span "Back to editor" at bounding box center [517, 12] width 41 height 8
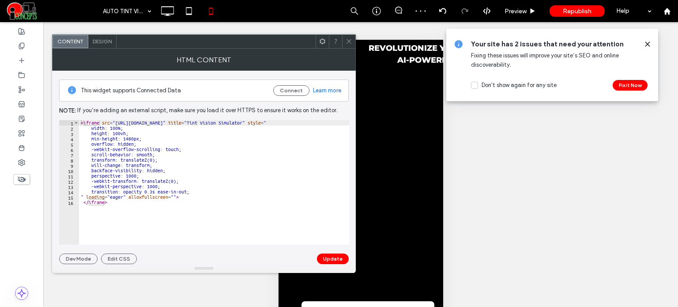
click at [133, 137] on div "< iframe src = "https://cartintviewer.aileadzx.com/" title = "Tint Vision Simul…" at bounding box center [214, 187] width 270 height 135
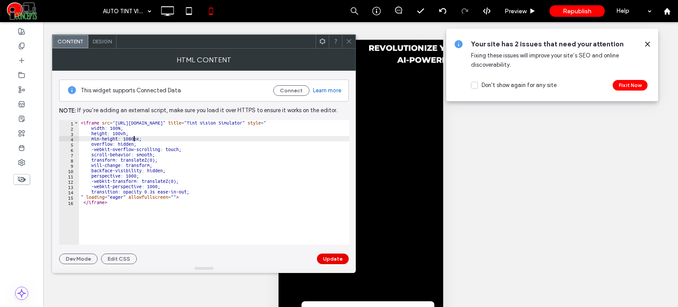
type textarea "**********"
click at [325, 260] on button "Update" at bounding box center [333, 258] width 32 height 11
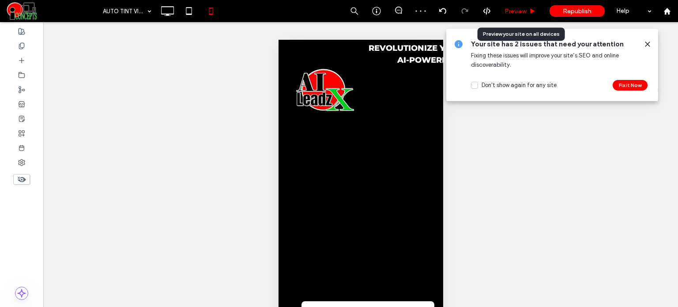
click at [525, 18] on div "Preview" at bounding box center [520, 11] width 45 height 22
click at [525, 17] on div "Preview" at bounding box center [520, 11] width 45 height 22
click at [525, 14] on span "Preview" at bounding box center [515, 12] width 22 height 8
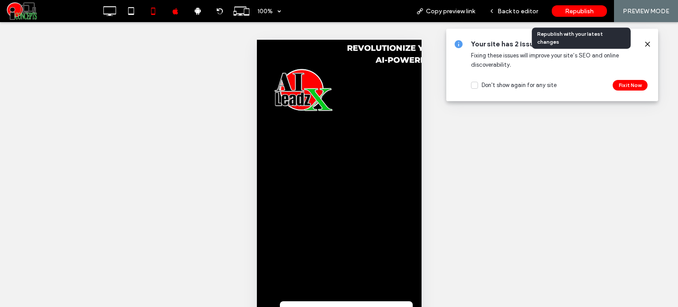
click at [572, 12] on span "Republish" at bounding box center [579, 12] width 29 height 8
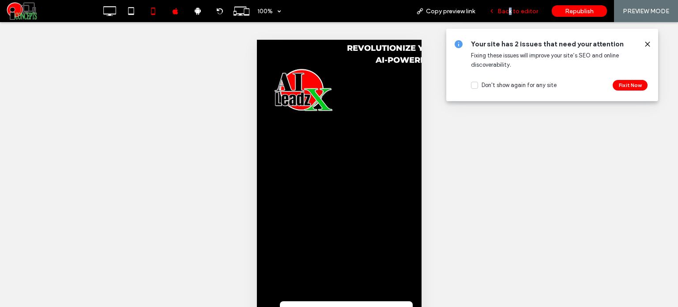
click at [511, 14] on span "Back to editor" at bounding box center [517, 12] width 41 height 8
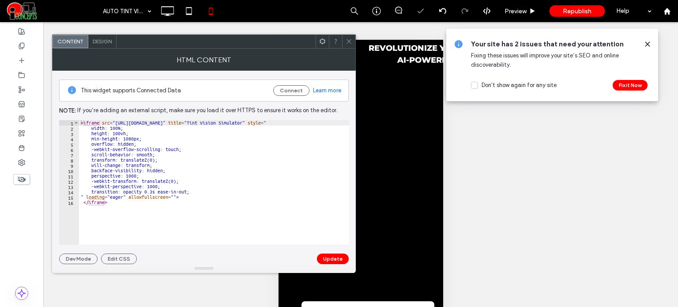
click at [141, 139] on div "< iframe src = "https://cartintviewer.aileadzx.com/" title = "Tint Vision Simul…" at bounding box center [214, 187] width 270 height 135
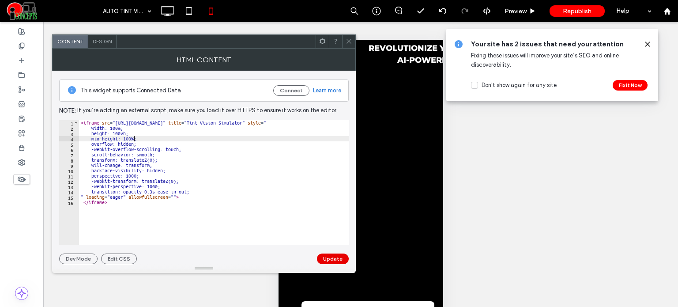
type textarea "**********"
click at [341, 259] on button "Update" at bounding box center [333, 258] width 32 height 11
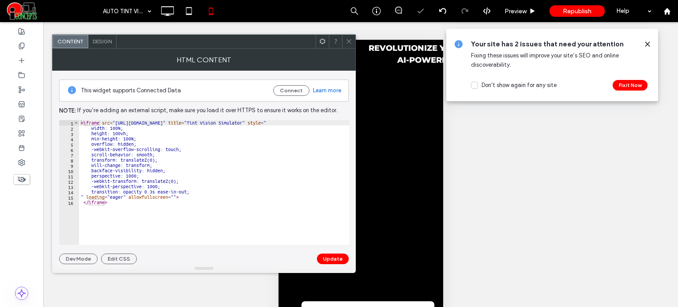
click at [346, 42] on icon at bounding box center [349, 41] width 7 height 7
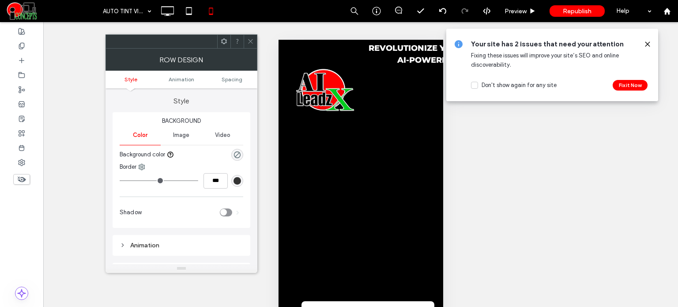
click at [247, 43] on icon at bounding box center [250, 41] width 7 height 7
click at [233, 81] on span "Spacing" at bounding box center [232, 79] width 21 height 7
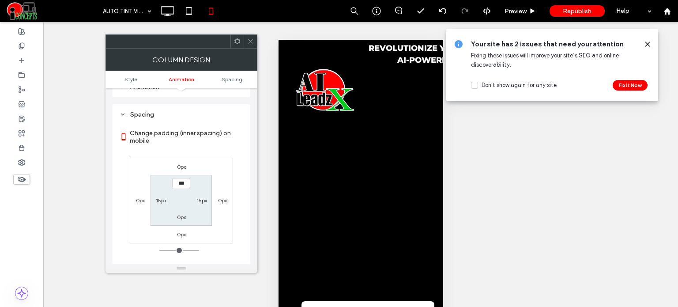
scroll to position [200, 0]
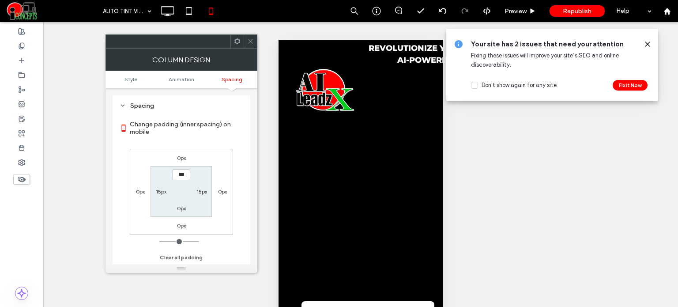
click at [250, 43] on icon at bounding box center [250, 41] width 7 height 7
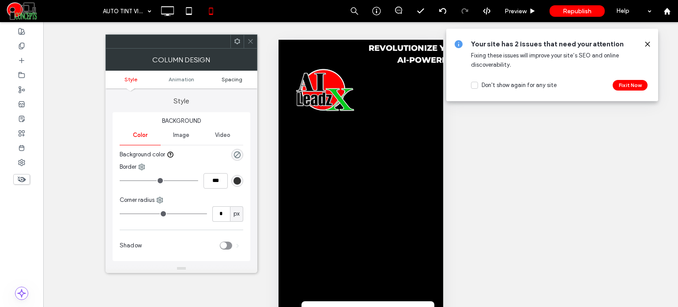
click at [238, 77] on span "Spacing" at bounding box center [232, 79] width 21 height 7
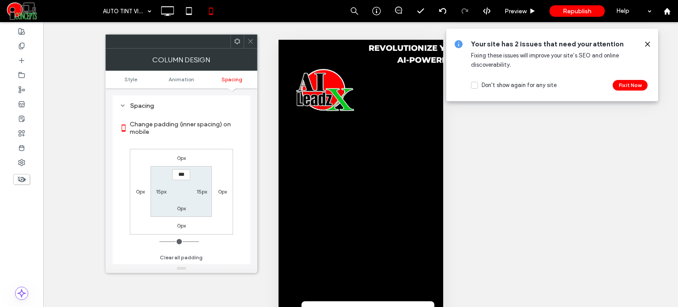
click at [250, 40] on use at bounding box center [250, 41] width 4 height 4
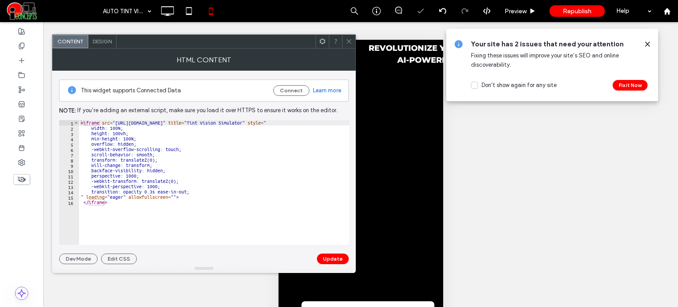
click at [102, 39] on span "Design" at bounding box center [102, 41] width 19 height 7
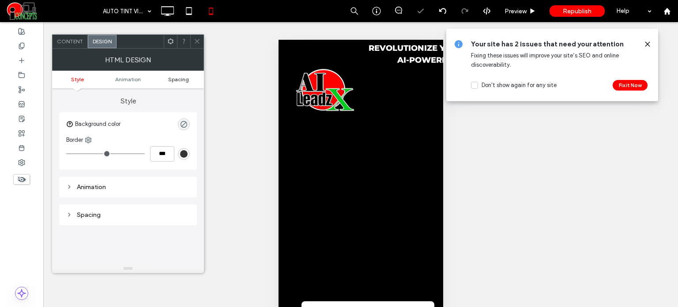
click at [181, 77] on span "Spacing" at bounding box center [178, 79] width 21 height 7
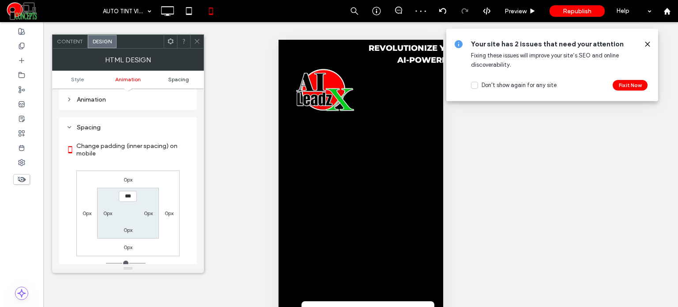
scroll to position [109, 0]
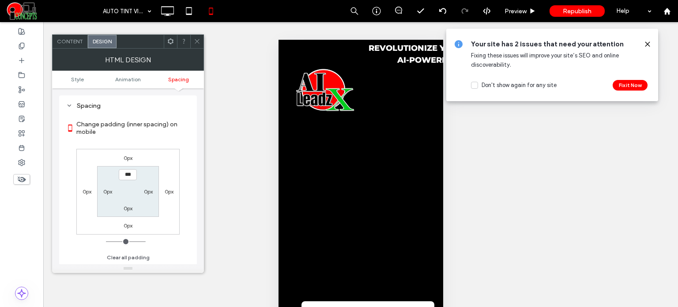
click at [127, 159] on label "0px" at bounding box center [128, 157] width 9 height 7
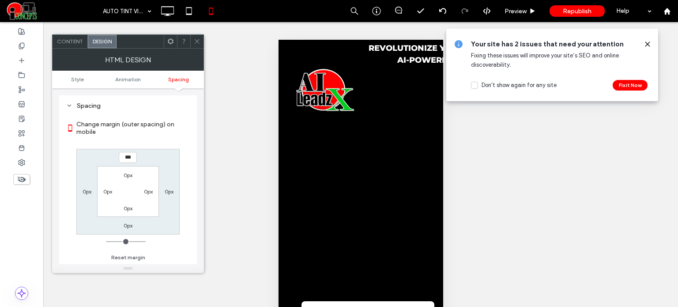
type input "***"
type input "*"
type input "***"
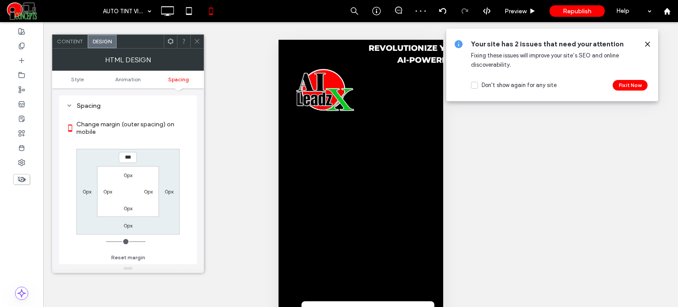
click at [164, 141] on section "Change margin (outer spacing) on mobile" at bounding box center [128, 128] width 124 height 33
click at [198, 44] on icon at bounding box center [197, 41] width 7 height 7
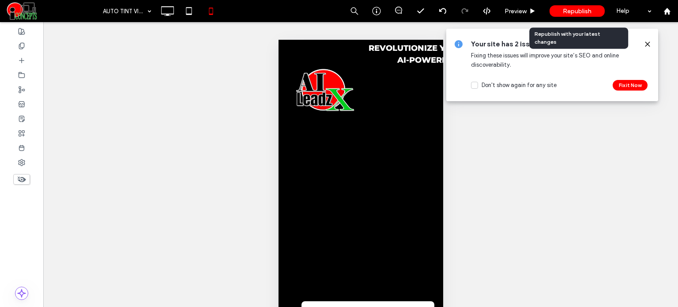
click at [568, 10] on span "Republish" at bounding box center [577, 12] width 29 height 8
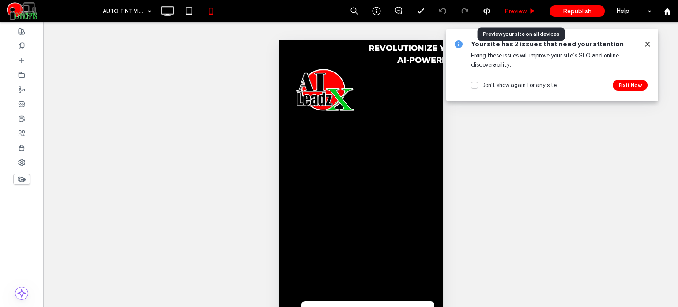
click at [511, 8] on span "Preview" at bounding box center [515, 12] width 22 height 8
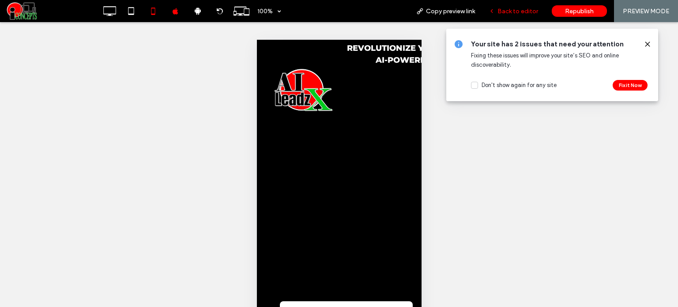
click at [510, 10] on span "Back to editor" at bounding box center [517, 12] width 41 height 8
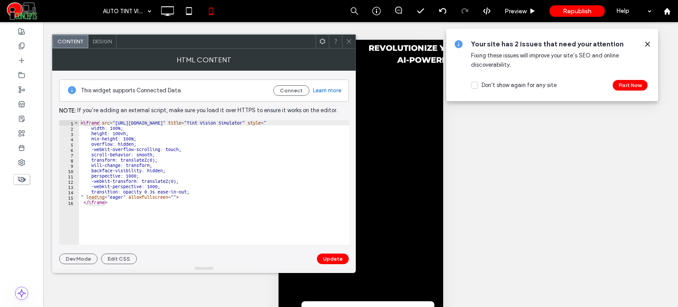
click at [194, 179] on div "< iframe src = "https://cartintviewer.aileadzx.com/" title = "Tint Vision Simul…" at bounding box center [214, 187] width 270 height 135
type textarea "**********"
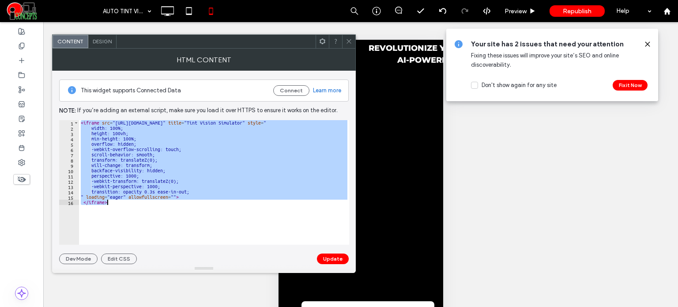
paste textarea "Cursor at row 16"
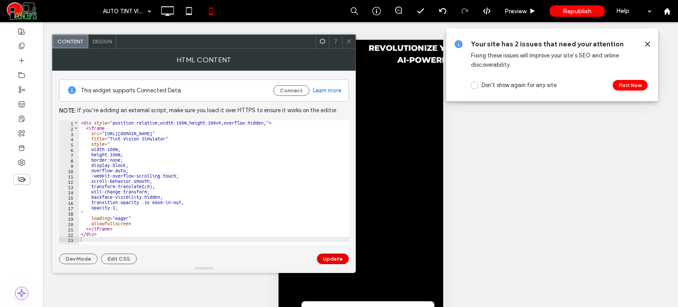
click at [333, 260] on button "Update" at bounding box center [333, 258] width 32 height 11
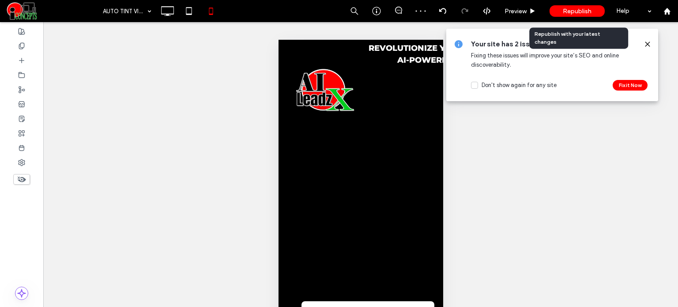
click at [578, 15] on div "Republish" at bounding box center [576, 10] width 55 height 11
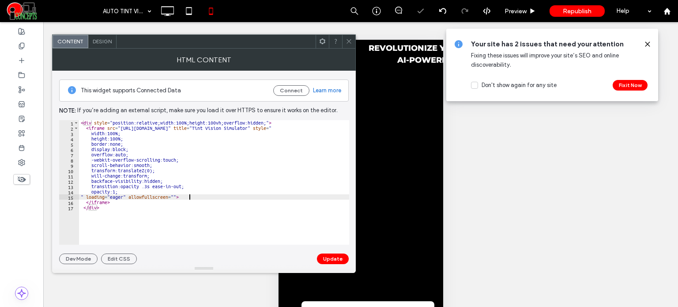
click at [196, 198] on div "< div style = "position:relative;width:100%;height:100vh;overflow:hidden;" > < …" at bounding box center [214, 187] width 270 height 135
type textarea "********* *******"
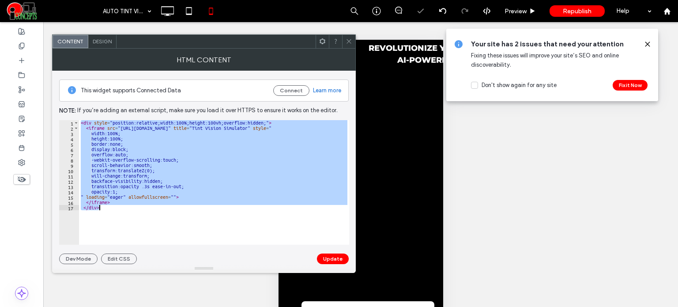
paste textarea "Cursor at row 17"
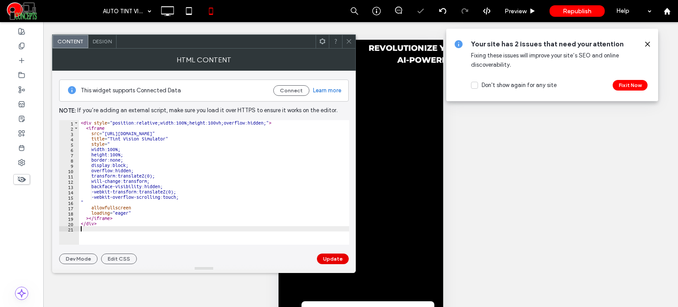
click at [333, 260] on button "Update" at bounding box center [333, 258] width 32 height 11
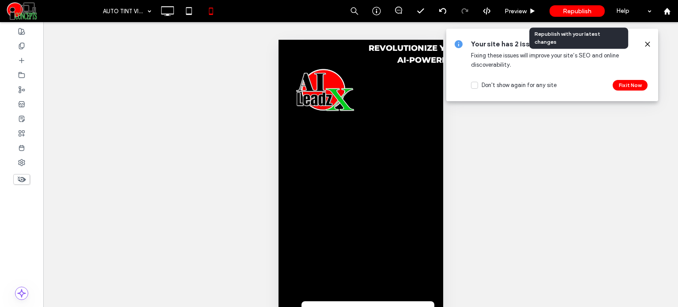
click at [570, 9] on span "Republish" at bounding box center [577, 12] width 29 height 8
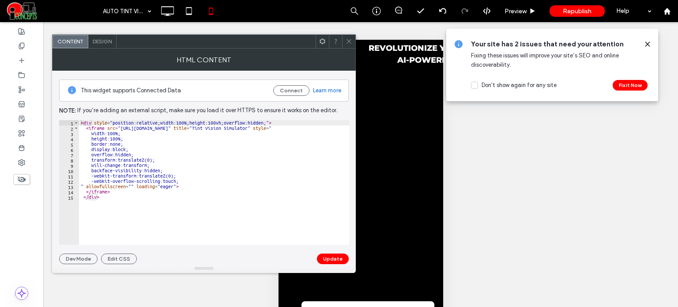
click at [143, 162] on div "< div style = "position:relative;width:100%;height:100vh;overflow:hidden;" > < …" at bounding box center [214, 187] width 270 height 135
click at [140, 139] on div "< div style = "position:relative;width:100%;height:100vh;overflow:hidden;" > < …" at bounding box center [214, 187] width 270 height 135
type textarea "**********"
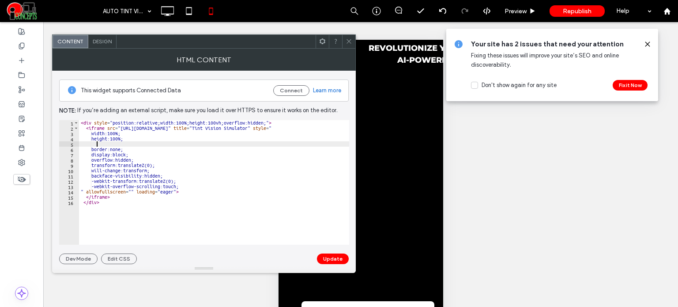
paste textarea "**********"
type textarea "**********"
click at [332, 252] on div "**********" at bounding box center [204, 167] width 290 height 193
click at [331, 261] on button "Update" at bounding box center [333, 258] width 32 height 11
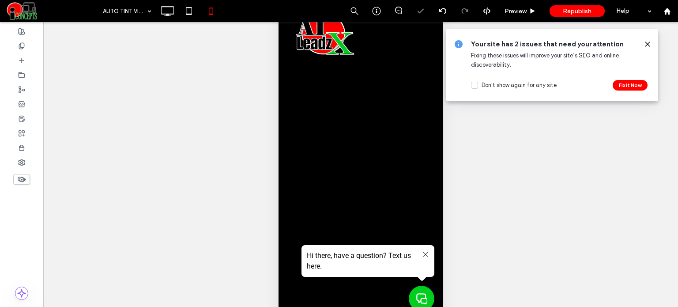
scroll to position [58, 0]
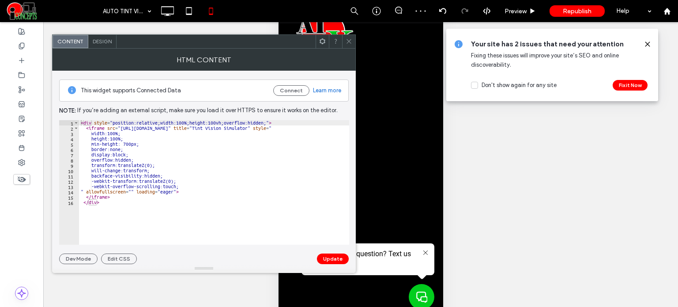
click at [133, 143] on div "< div style = "position:relative;width:100%;height:100vh;overflow:hidden;" > < …" at bounding box center [214, 187] width 270 height 135
type textarea "**********"
click at [330, 255] on button "Update" at bounding box center [333, 258] width 32 height 11
click at [135, 145] on div "< div style = "position:relative;width:100%;height:100vh;overflow:hidden;" > < …" at bounding box center [214, 187] width 270 height 135
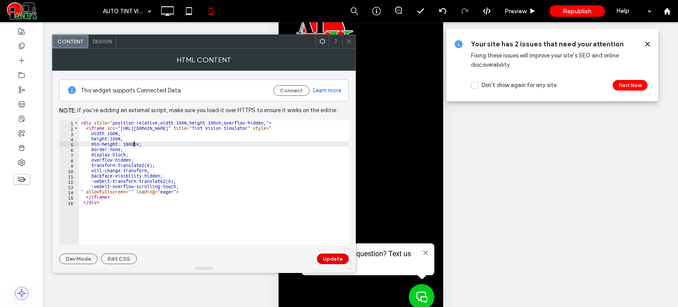
type textarea "**********"
click at [338, 260] on button "Update" at bounding box center [333, 258] width 32 height 11
click at [127, 139] on div "< div style = "position:relative;width:100%;height:100vh;overflow:hidden;" > < …" at bounding box center [214, 187] width 270 height 135
type textarea "**********"
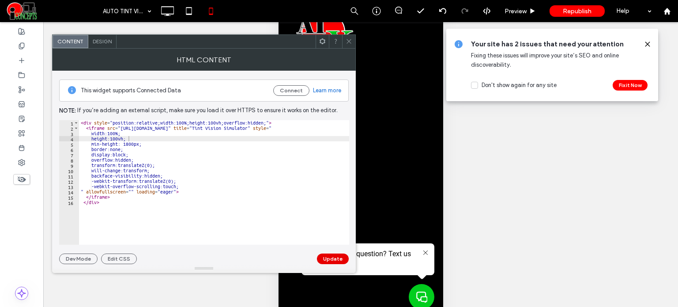
click at [340, 261] on button "Update" at bounding box center [333, 258] width 32 height 11
click at [135, 144] on div "< div style = "position:relative;width:100%;height:100vh;overflow:hidden;" > < …" at bounding box center [214, 187] width 270 height 135
type textarea "**********"
click at [333, 262] on button "Update" at bounding box center [333, 258] width 32 height 11
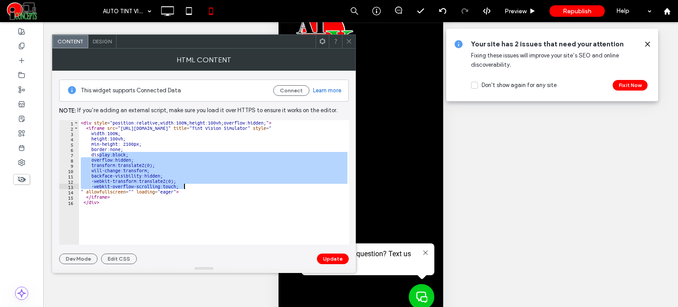
drag, startPoint x: 98, startPoint y: 153, endPoint x: 196, endPoint y: 184, distance: 102.4
click at [196, 184] on div "< div style = "position:relative;width:100%;height:100vh;overflow:hidden;" > < …" at bounding box center [214, 187] width 270 height 135
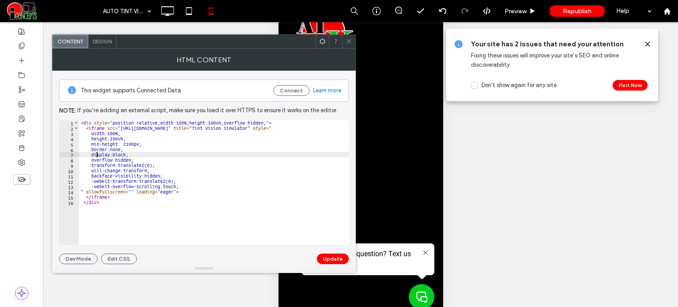
click at [98, 153] on div "< div style = "position:relative;width:100%;height:100vh;overflow:hidden;" > < …" at bounding box center [214, 187] width 270 height 135
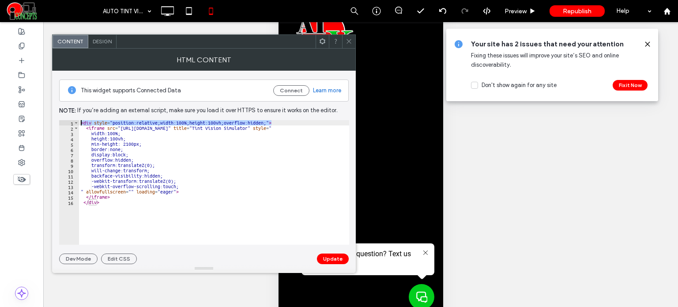
drag, startPoint x: 282, startPoint y: 120, endPoint x: 62, endPoint y: 108, distance: 220.1
click at [62, 108] on div "**********" at bounding box center [204, 167] width 290 height 193
type textarea "**********"
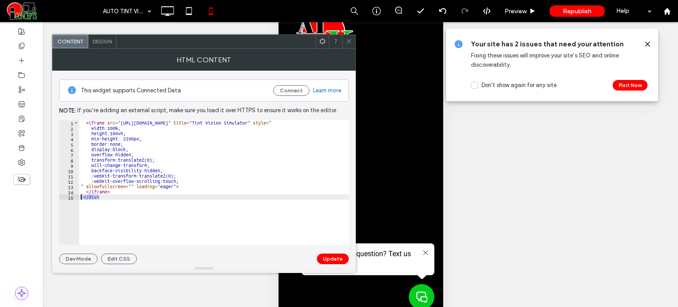
drag, startPoint x: 99, startPoint y: 197, endPoint x: 79, endPoint y: 197, distance: 19.4
click at [79, 197] on div "< iframe src = "https://cartintviewer.aileadzx.com/" title = "Tint Vision Simul…" at bounding box center [214, 187] width 270 height 135
type textarea "******"
type textarea "*********"
click at [332, 260] on button "Update" at bounding box center [333, 258] width 32 height 11
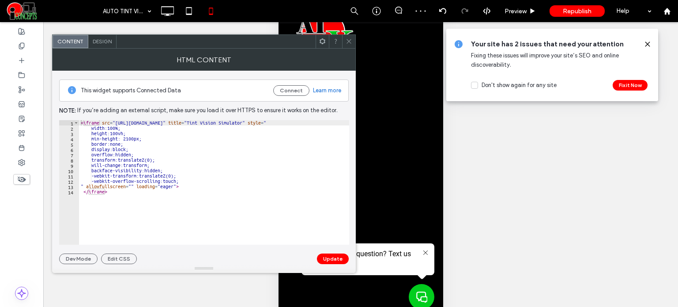
click at [135, 140] on div "< iframe src = "https://cartintviewer.aileadzx.com/" title = "Tint Vision Simul…" at bounding box center [214, 187] width 270 height 135
type textarea "**********"
click at [326, 251] on div "**********" at bounding box center [204, 167] width 290 height 193
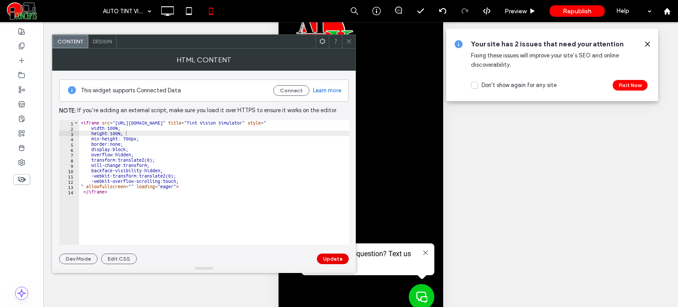
click at [333, 260] on button "Update" at bounding box center [333, 258] width 32 height 11
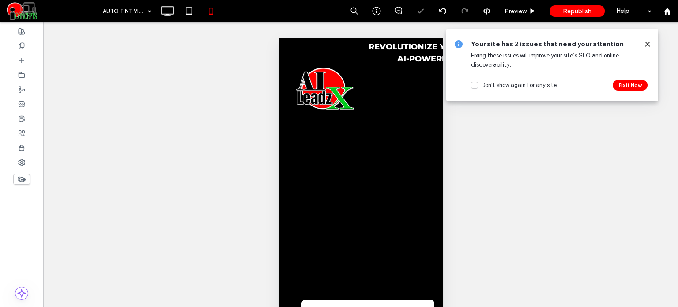
scroll to position [0, 0]
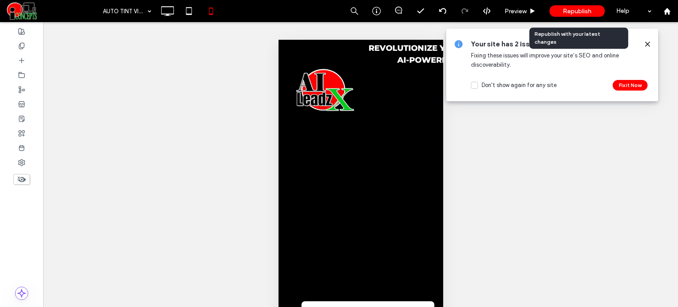
click at [569, 13] on span "Republish" at bounding box center [577, 12] width 29 height 8
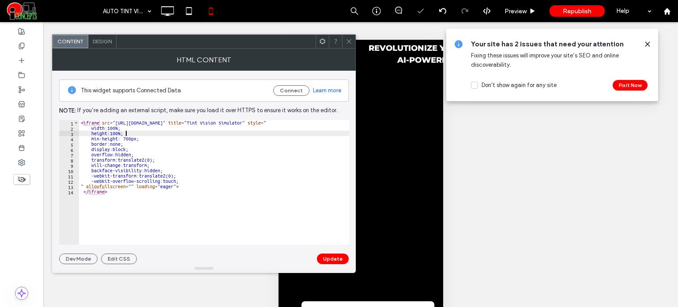
click at [125, 135] on div "< iframe src = "https://cartintviewer.aileadzx.com/" title = "Tint Vision Simul…" at bounding box center [214, 187] width 270 height 135
type textarea "**********"
click at [339, 262] on button "Update" at bounding box center [333, 258] width 32 height 11
click at [130, 137] on div "< iframe src = "https://cartintviewer.aileadzx.com/" title = "Tint Vision Simul…" at bounding box center [214, 187] width 270 height 135
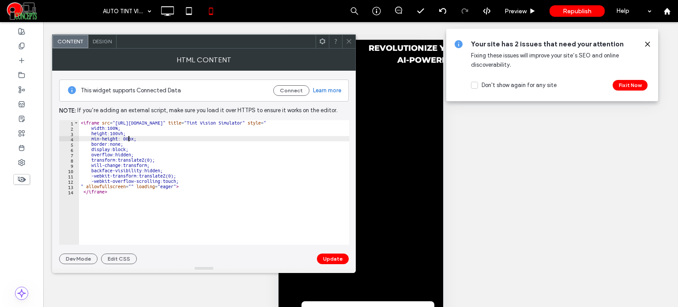
scroll to position [0, 4]
type textarea "**********"
click at [337, 260] on button "Update" at bounding box center [333, 258] width 32 height 11
click at [132, 139] on div "< iframe src = "https://cartintviewer.aileadzx.com/" title = "Tint Vision Simul…" at bounding box center [214, 187] width 270 height 135
type textarea "**********"
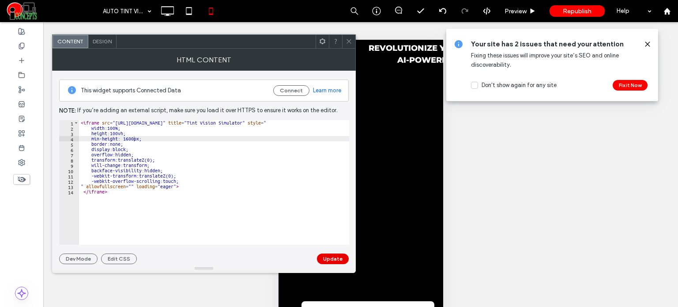
click at [327, 259] on button "Update" at bounding box center [333, 258] width 32 height 11
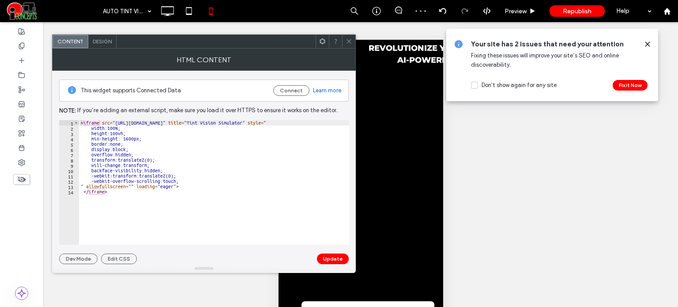
click at [133, 137] on div "< iframe src = "https://cartintviewer.aileadzx.com/" title = "Tint Vision Simul…" at bounding box center [214, 187] width 270 height 135
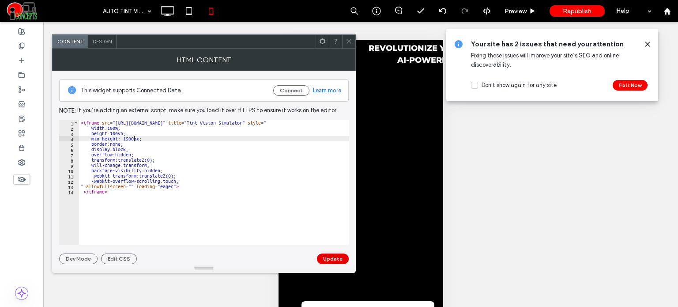
type textarea "**********"
click at [339, 259] on button "Update" at bounding box center [333, 258] width 32 height 11
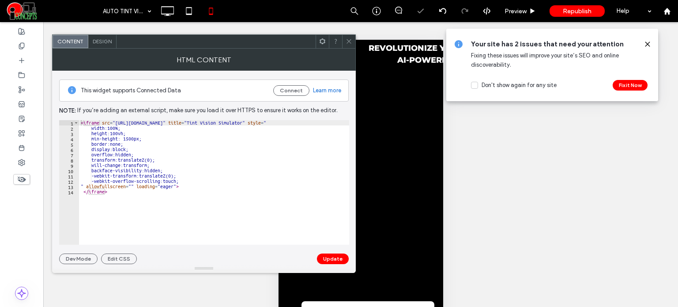
click at [133, 137] on div "< iframe src = "https://cartintviewer.aileadzx.com/" title = "Tint Vision Simul…" at bounding box center [214, 187] width 270 height 135
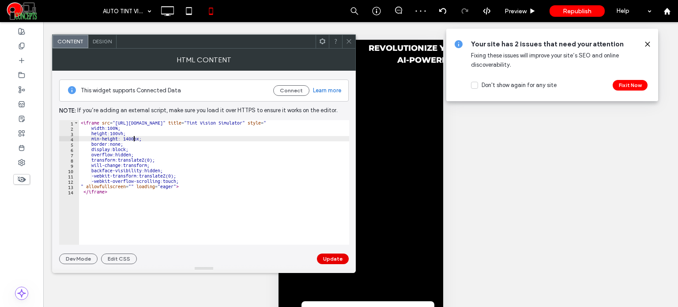
type textarea "**********"
click at [320, 259] on button "Update" at bounding box center [333, 258] width 32 height 11
click at [136, 139] on div "< iframe src = "https://cartintviewer.aileadzx.com/" title = "Tint Vision Simul…" at bounding box center [214, 187] width 270 height 135
type textarea "**********"
click at [346, 256] on button "Update" at bounding box center [333, 258] width 32 height 11
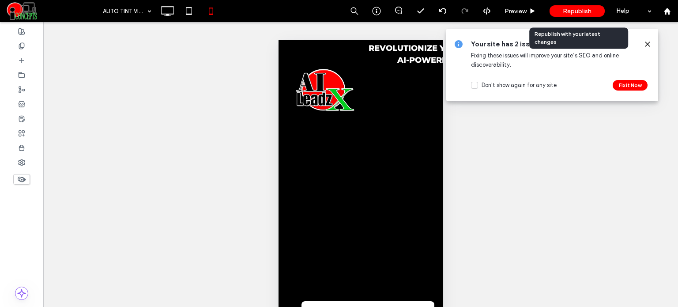
click at [575, 13] on span "Republish" at bounding box center [577, 12] width 29 height 8
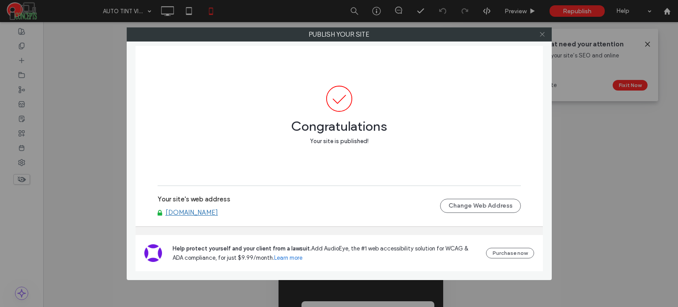
click at [540, 33] on icon at bounding box center [542, 34] width 7 height 7
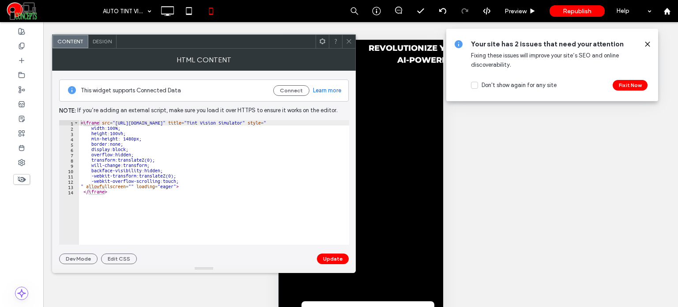
click at [335, 251] on div "This widget supports Connected Data Connect Learn more Note: If you’re adding a…" at bounding box center [204, 167] width 290 height 193
click at [332, 252] on div "This widget supports Connected Data Connect Learn more Note: If you’re adding a…" at bounding box center [204, 167] width 290 height 193
click at [332, 260] on button "Update" at bounding box center [333, 258] width 32 height 11
click at [348, 40] on use at bounding box center [348, 41] width 4 height 4
click at [127, 135] on div "< iframe src = "https://cartintviewer.aileadzx.com/" title = "Tint Vision Simul…" at bounding box center [214, 187] width 270 height 135
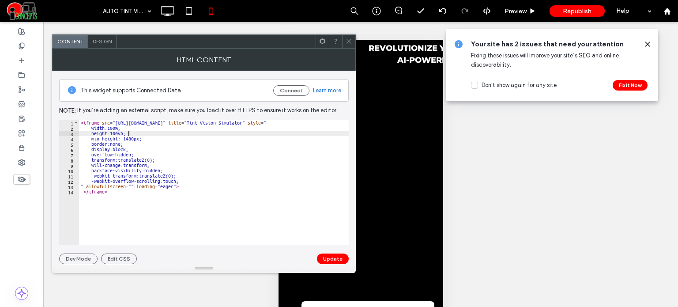
click at [185, 186] on div "< iframe src = "https://cartintviewer.aileadzx.com/" title = "Tint Vision Simul…" at bounding box center [214, 187] width 270 height 135
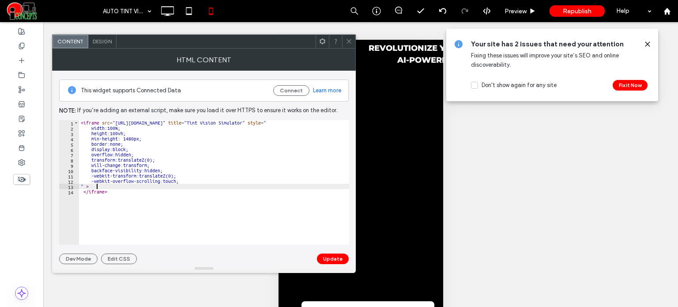
type textarea "**"
click at [335, 256] on button "Update" at bounding box center [333, 258] width 32 height 11
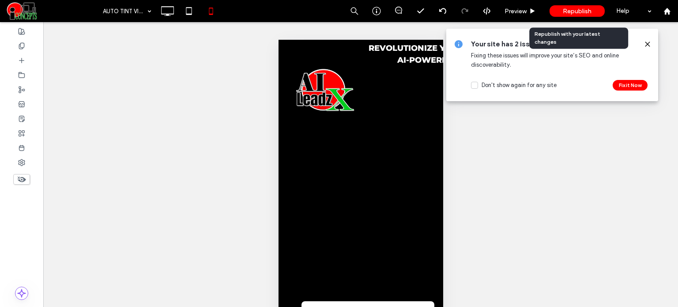
click at [565, 14] on span "Republish" at bounding box center [577, 12] width 29 height 8
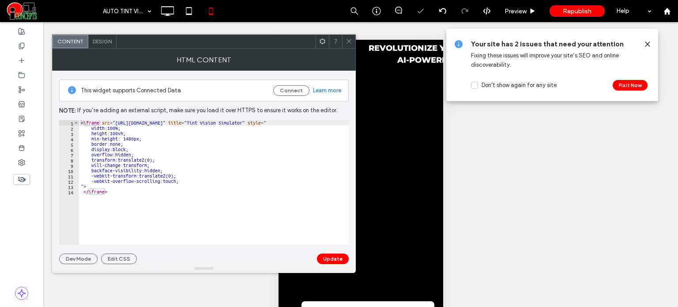
click at [127, 130] on div "< iframe src = "https://cartintviewer.aileadzx.com/" title = "Tint Vision Simul…" at bounding box center [214, 187] width 270 height 135
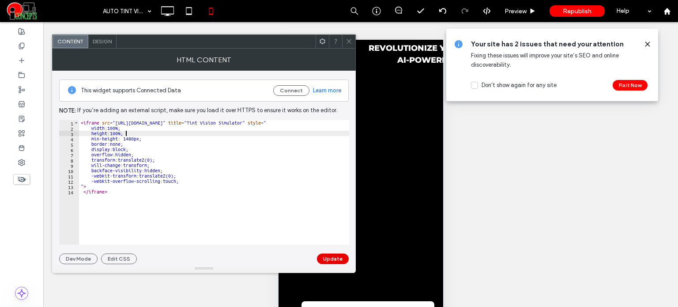
type textarea "**********"
click at [334, 260] on button "Update" at bounding box center [333, 258] width 32 height 11
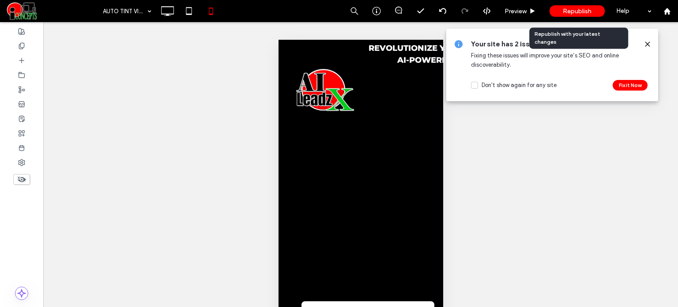
click at [566, 11] on span "Republish" at bounding box center [577, 12] width 29 height 8
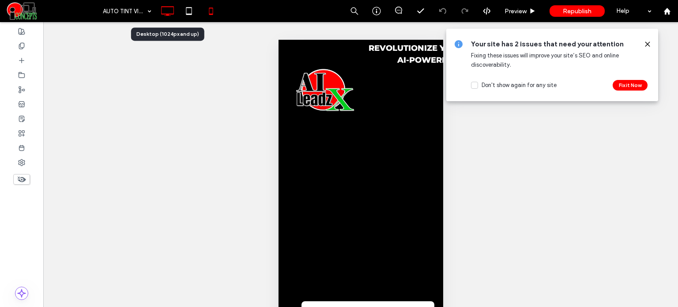
click at [172, 16] on icon at bounding box center [167, 11] width 18 height 18
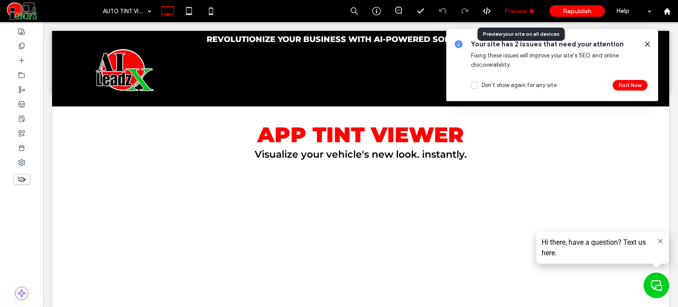
click at [513, 6] on div "Preview" at bounding box center [520, 11] width 45 height 22
click at [512, 15] on div "Preview" at bounding box center [520, 11] width 45 height 22
click at [511, 14] on span "Preview" at bounding box center [515, 12] width 22 height 8
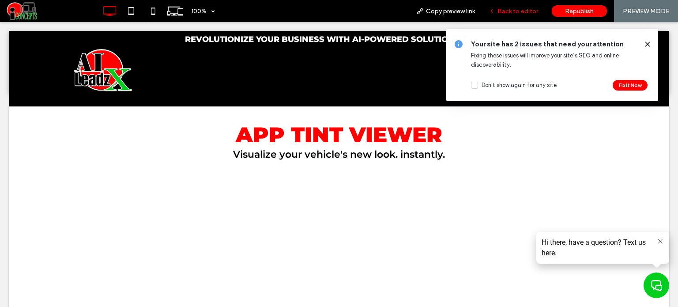
click at [504, 15] on div "Back to editor" at bounding box center [513, 11] width 63 height 22
click at [507, 11] on span "Back to editor" at bounding box center [517, 12] width 41 height 8
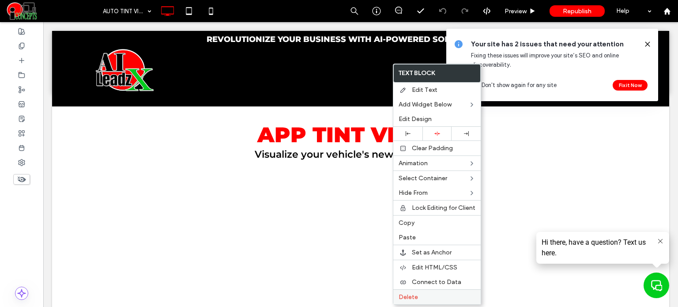
click at [422, 294] on label "Delete" at bounding box center [437, 297] width 77 height 8
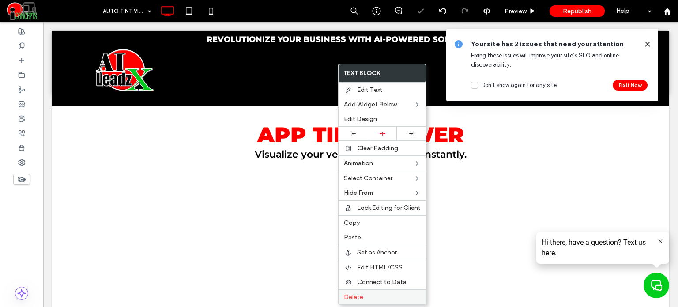
click at [360, 298] on div "Delete" at bounding box center [381, 296] width 87 height 15
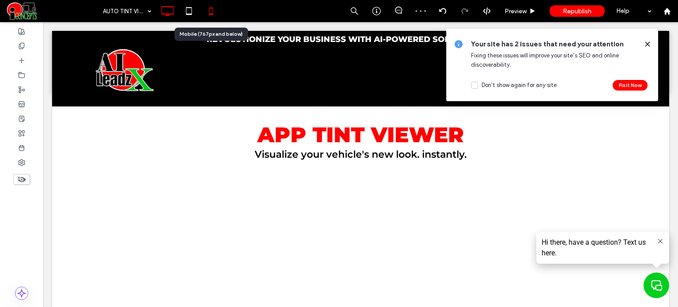
click at [207, 11] on icon at bounding box center [211, 11] width 18 height 18
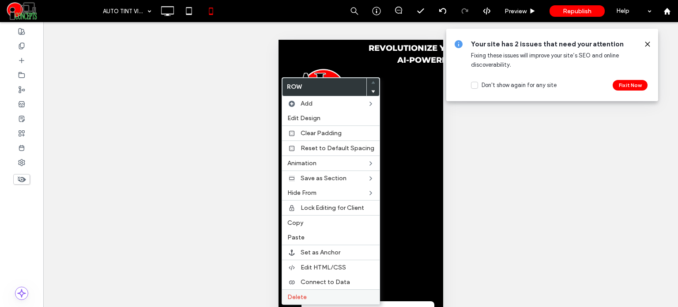
click at [318, 294] on label "Delete" at bounding box center [330, 297] width 87 height 8
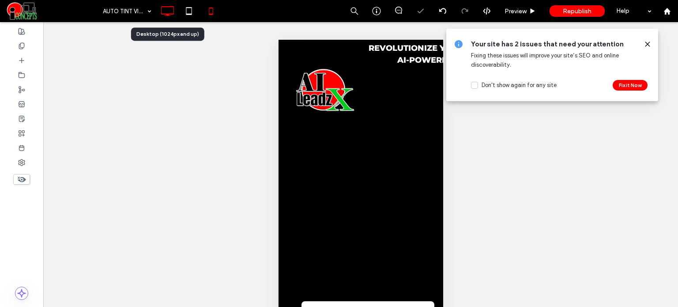
click at [167, 17] on icon at bounding box center [167, 11] width 18 height 18
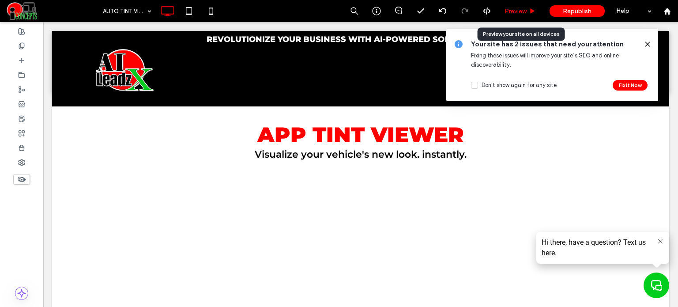
click at [515, 10] on span "Preview" at bounding box center [515, 12] width 22 height 8
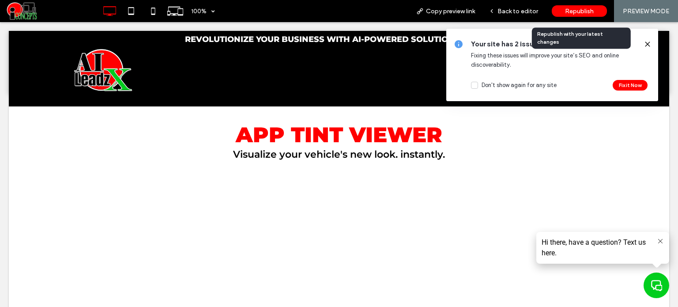
click at [565, 10] on span "Republish" at bounding box center [579, 12] width 29 height 8
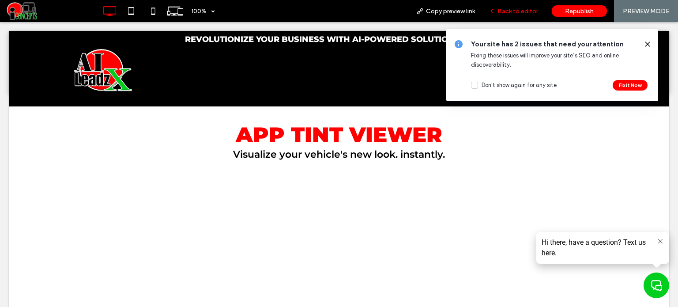
click at [507, 10] on span "Back to editor" at bounding box center [517, 12] width 41 height 8
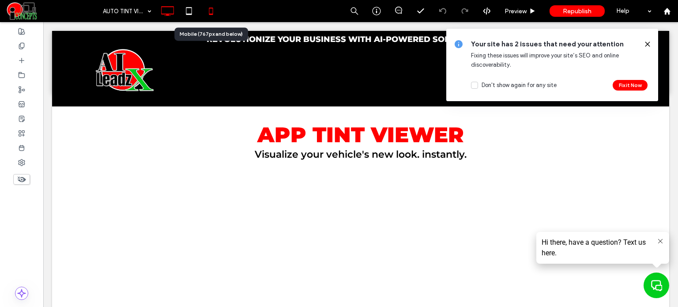
click at [214, 8] on icon at bounding box center [211, 11] width 18 height 18
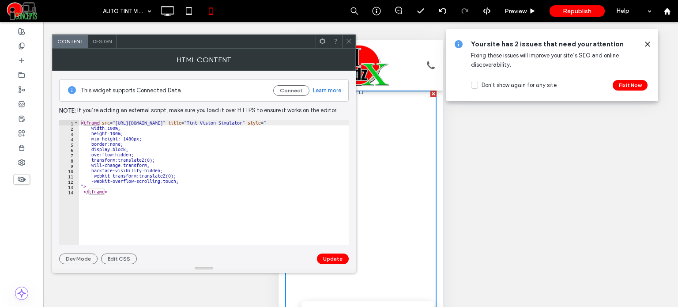
scroll to position [574, 0]
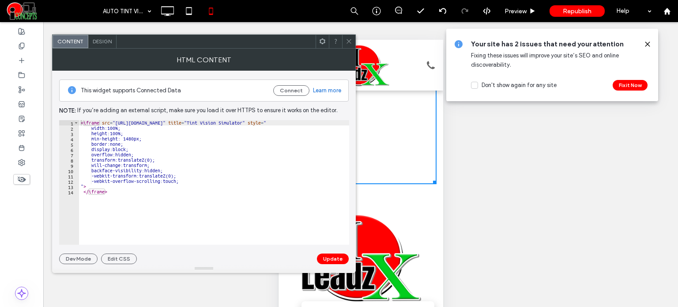
click at [125, 129] on div "< iframe src = "https://cartintviewer.aileadzx.com/" title = "Tint Vision Simul…" at bounding box center [214, 187] width 270 height 135
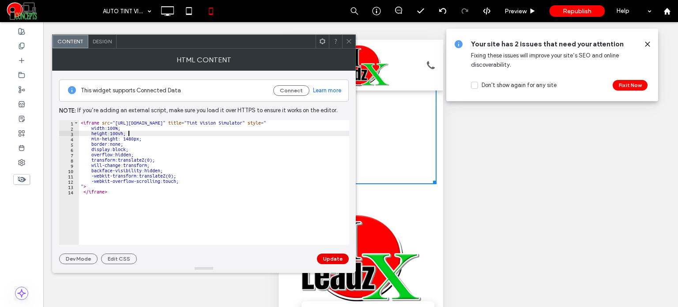
type textarea "**********"
click at [332, 253] on button "Update" at bounding box center [333, 258] width 32 height 11
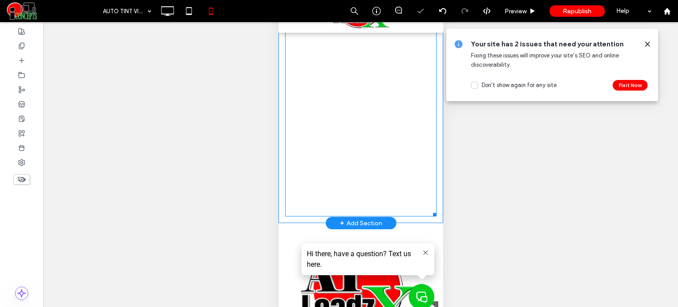
scroll to position [485, 0]
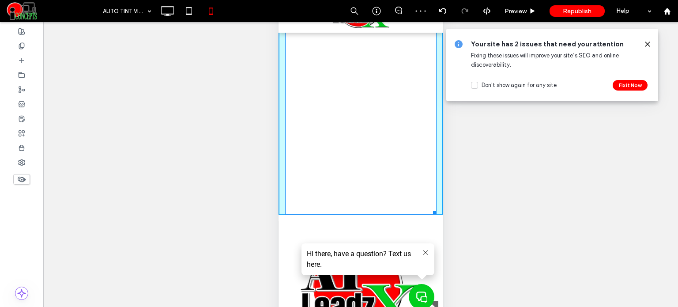
drag, startPoint x: 425, startPoint y: 209, endPoint x: 684, endPoint y: 186, distance: 260.0
click at [429, 214] on div at bounding box center [432, 211] width 7 height 7
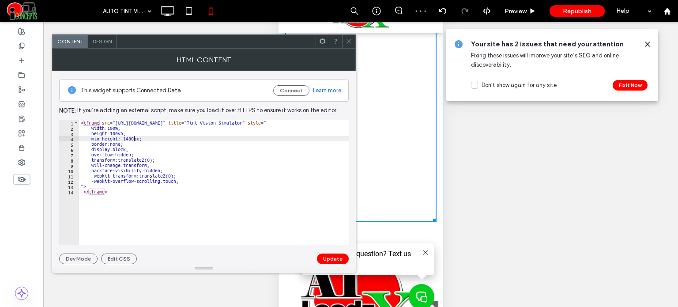
click at [135, 137] on div "< iframe src = "https://cartintviewer.aileadzx.com/" title = "Tint Vision Simul…" at bounding box center [214, 187] width 270 height 135
type textarea "**********"
click at [331, 257] on button "Update" at bounding box center [333, 258] width 32 height 11
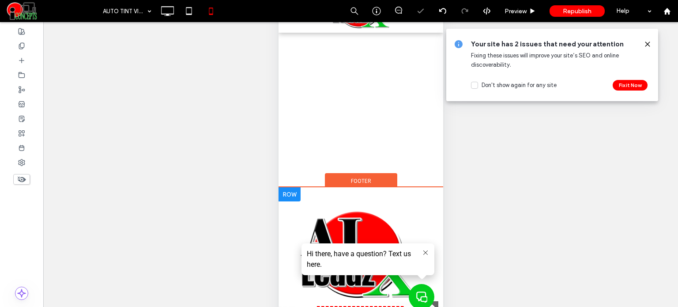
scroll to position [530, 0]
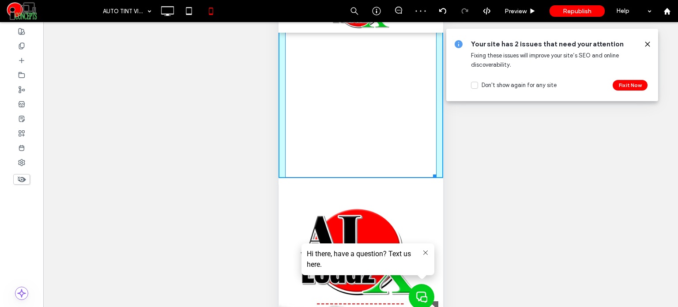
drag, startPoint x: 425, startPoint y: 175, endPoint x: 428, endPoint y: 208, distance: 33.2
click at [429, 178] on div at bounding box center [432, 174] width 7 height 7
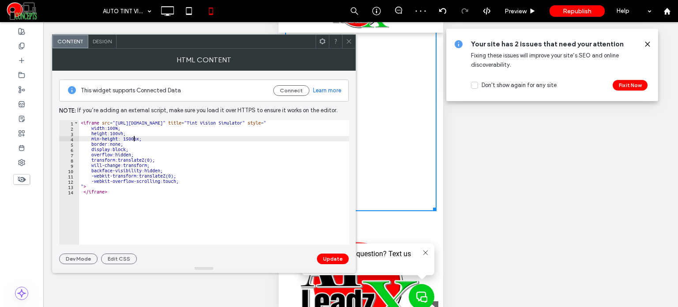
click at [135, 139] on div "< iframe src = "https://cartintviewer.aileadzx.com/" title = "Tint Vision Simul…" at bounding box center [214, 187] width 270 height 135
type textarea "**********"
click at [333, 261] on button "Update" at bounding box center [333, 258] width 32 height 11
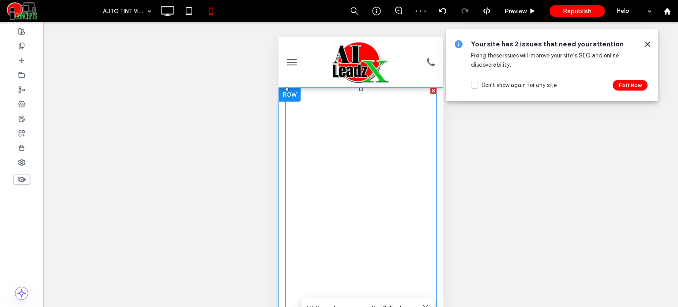
scroll to position [0, 0]
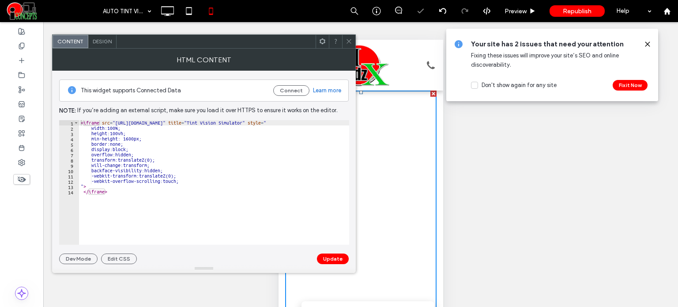
click at [348, 42] on use at bounding box center [348, 41] width 4 height 4
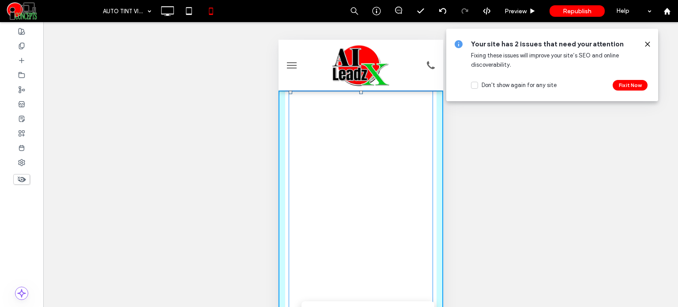
click at [359, 91] on div at bounding box center [361, 92] width 4 height 4
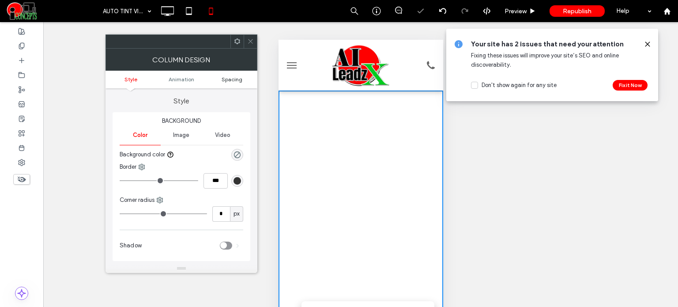
click at [235, 82] on span "Spacing" at bounding box center [232, 79] width 21 height 7
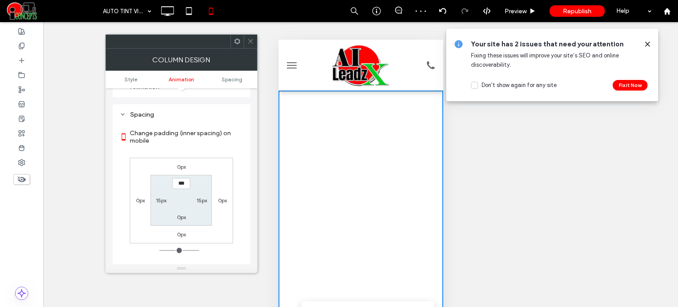
scroll to position [200, 0]
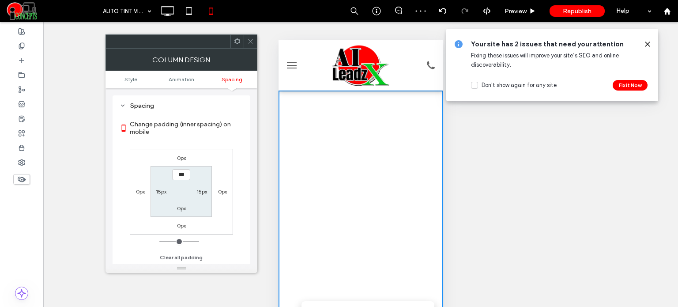
click at [249, 43] on icon at bounding box center [250, 41] width 7 height 7
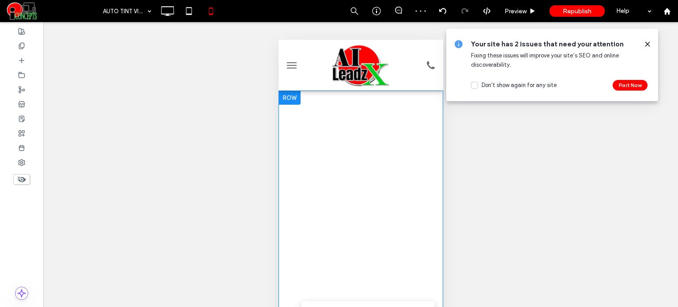
click at [285, 96] on div at bounding box center [289, 97] width 22 height 14
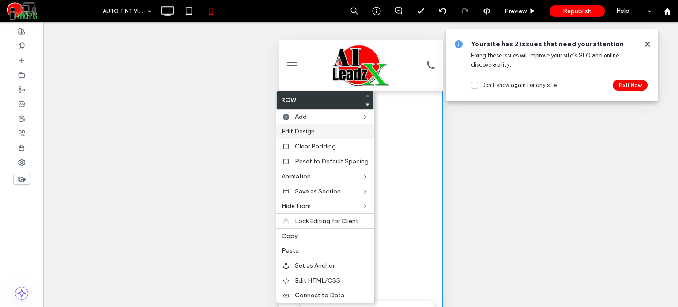
click at [295, 128] on span "Edit Design" at bounding box center [298, 132] width 33 height 8
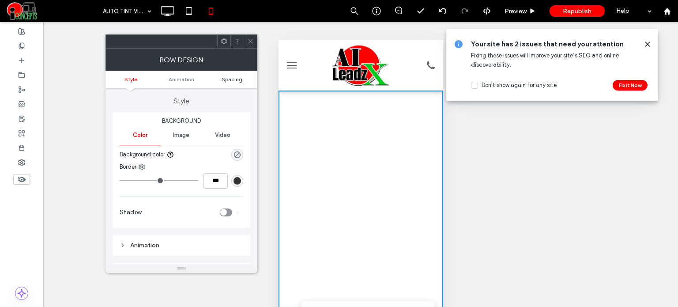
click at [230, 82] on span "Spacing" at bounding box center [232, 79] width 21 height 7
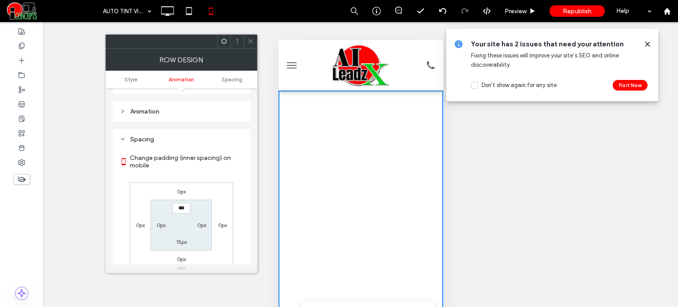
scroll to position [167, 0]
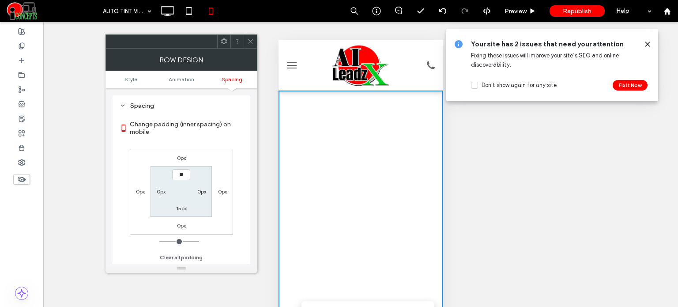
type input "****"
type input "**"
click at [251, 45] on span at bounding box center [250, 41] width 7 height 13
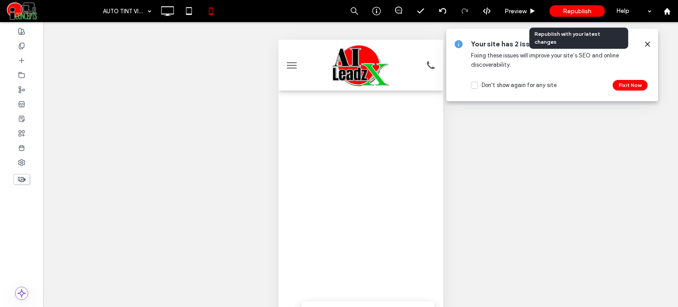
click at [565, 13] on span "Republish" at bounding box center [577, 12] width 29 height 8
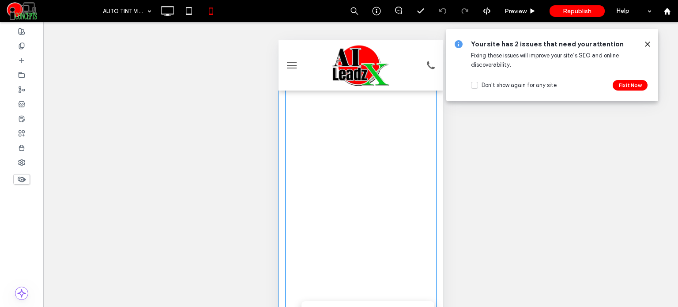
scroll to position [44, 0]
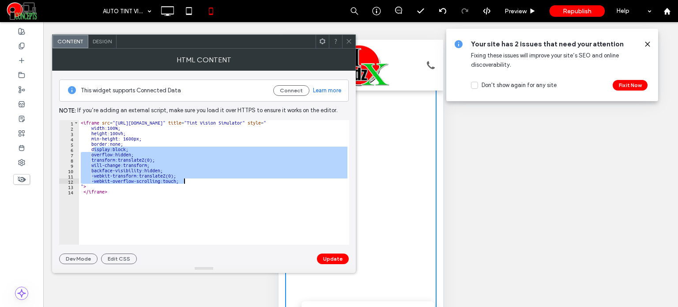
drag, startPoint x: 94, startPoint y: 149, endPoint x: 199, endPoint y: 178, distance: 109.7
click at [199, 178] on div "< iframe src = "https://cartintviewer.aileadzx.com/" title = "Tint Vision Simul…" at bounding box center [214, 187] width 270 height 135
type textarea "**********"
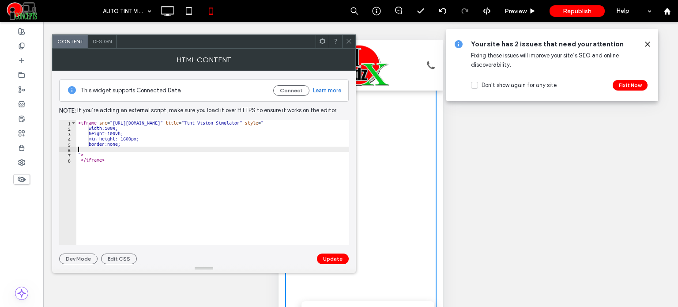
type textarea "**********"
click at [333, 259] on button "Update" at bounding box center [333, 258] width 32 height 11
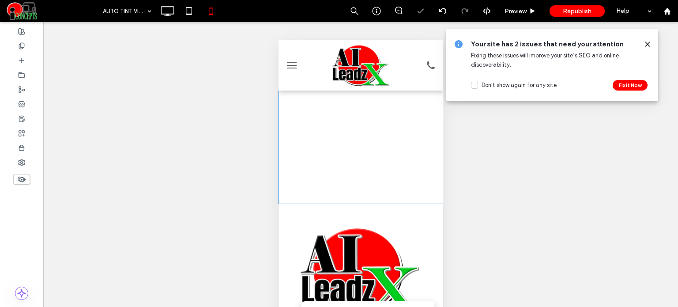
scroll to position [618, 0]
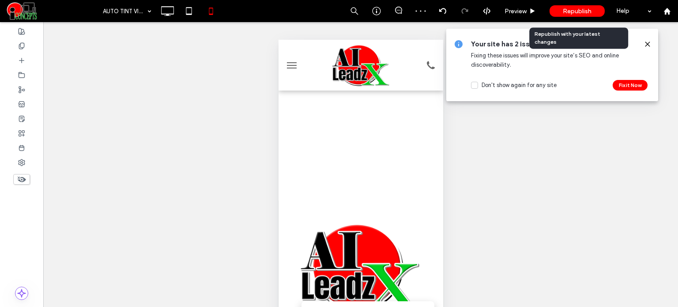
click at [575, 11] on span "Republish" at bounding box center [577, 12] width 29 height 8
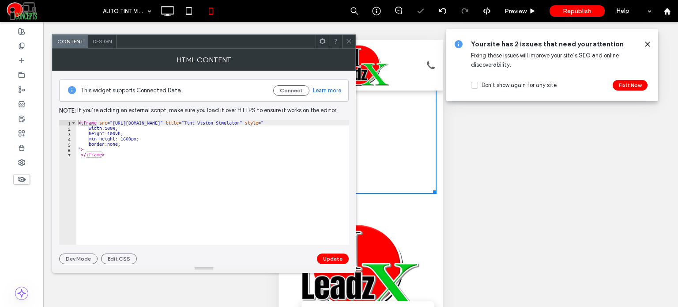
click at [124, 133] on div "< iframe src = "https://cartintviewer.aileadzx.com/" title = "Tint Vision Simul…" at bounding box center [212, 187] width 273 height 135
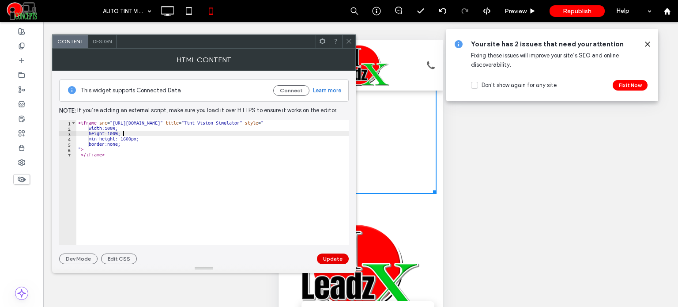
type textarea "**********"
click at [331, 256] on button "Update" at bounding box center [333, 258] width 32 height 11
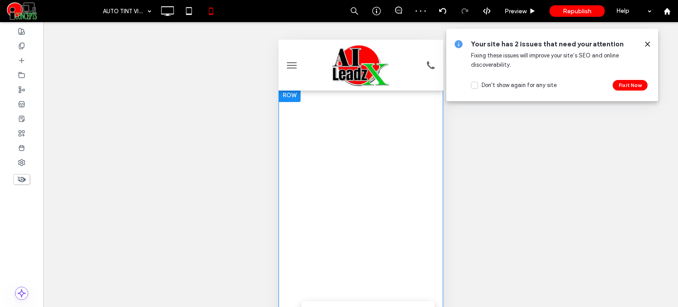
scroll to position [0, 0]
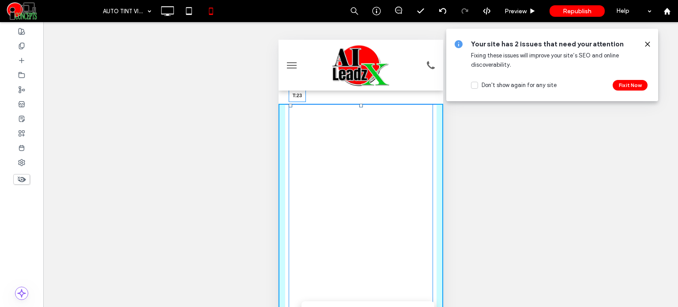
drag, startPoint x: 358, startPoint y: 105, endPoint x: 360, endPoint y: 117, distance: 11.7
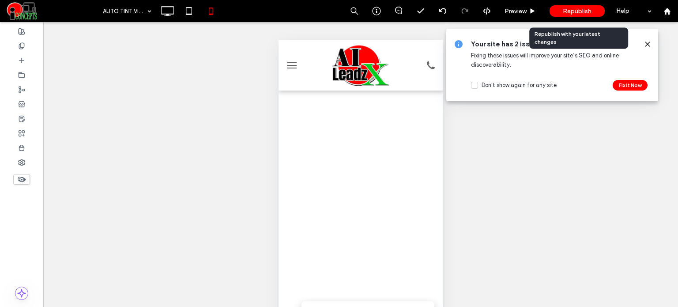
click at [573, 14] on span "Republish" at bounding box center [577, 12] width 29 height 8
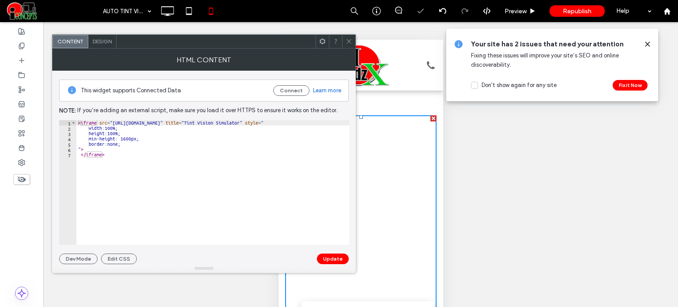
type textarea "**********"
drag, startPoint x: 145, startPoint y: 137, endPoint x: 61, endPoint y: 137, distance: 84.3
click at [61, 137] on div "**********" at bounding box center [204, 182] width 290 height 124
type textarea "**********"
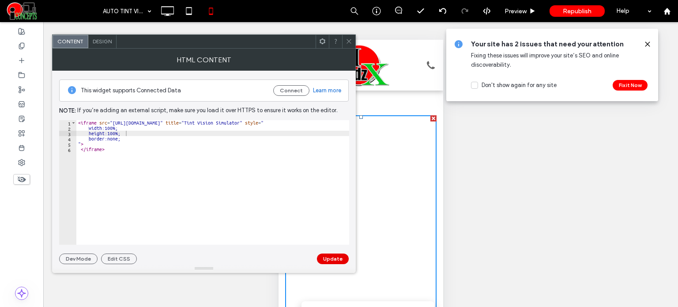
click at [331, 257] on button "Update" at bounding box center [333, 258] width 32 height 11
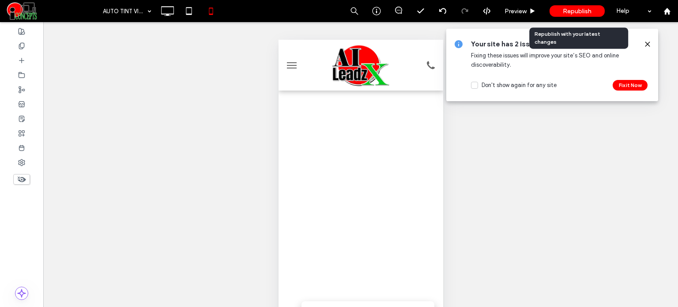
click at [566, 10] on span "Republish" at bounding box center [577, 12] width 29 height 8
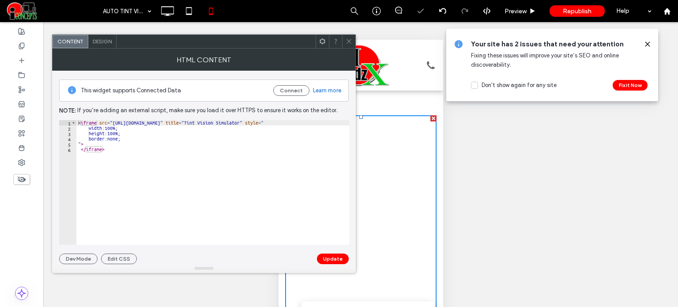
click at [123, 133] on div "< iframe src = "https://cartintviewer.aileadzx.com/" title = "Tint Vision Simul…" at bounding box center [212, 187] width 273 height 135
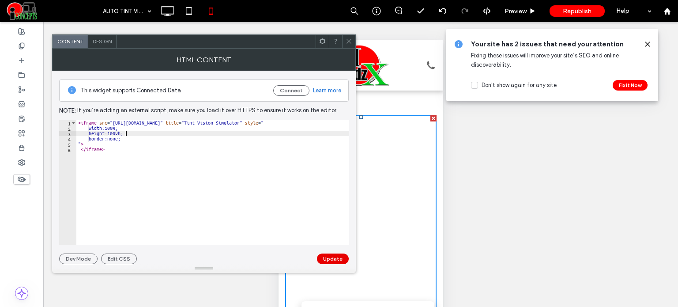
type textarea "**********"
click at [337, 259] on button "Update" at bounding box center [333, 258] width 32 height 11
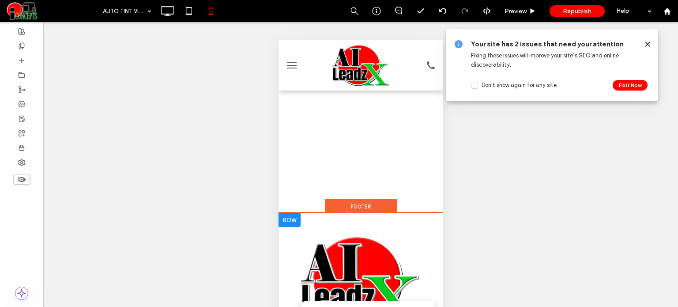
scroll to position [618, 0]
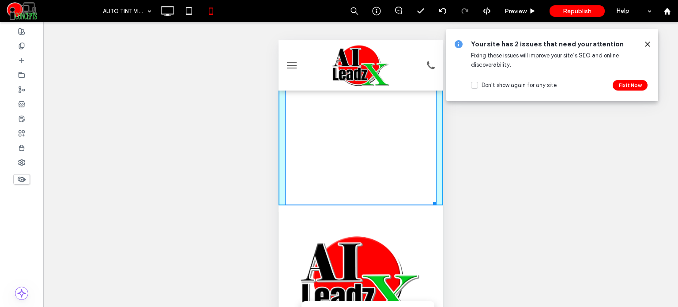
drag, startPoint x: 427, startPoint y: 202, endPoint x: 432, endPoint y: 102, distance: 100.7
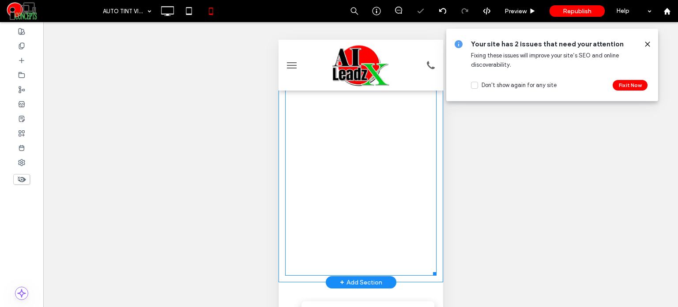
scroll to position [448, 0]
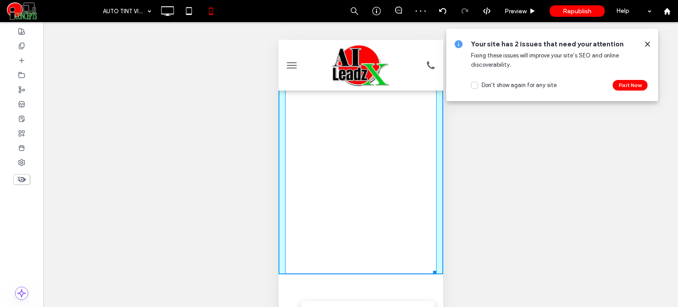
drag, startPoint x: 428, startPoint y: 269, endPoint x: 435, endPoint y: 102, distance: 167.0
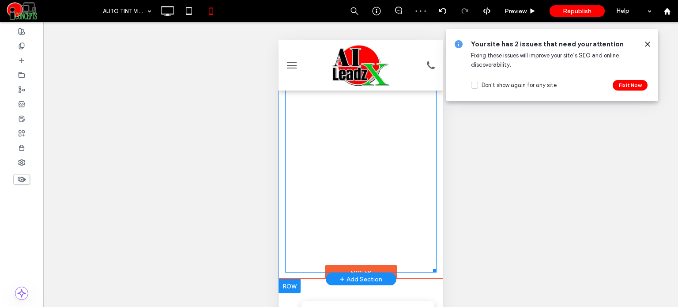
scroll to position [282, 0]
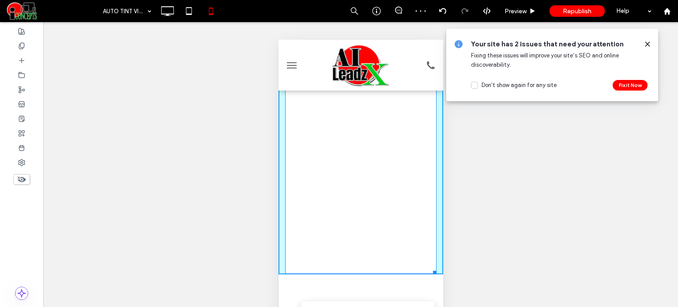
drag, startPoint x: 423, startPoint y: 271, endPoint x: 437, endPoint y: 174, distance: 97.2
click at [437, 174] on html "Click To Paste HOME Click To Paste Click To Paste Menu Header W:327.6 H:783 Cli…" at bounding box center [360, 134] width 165 height 752
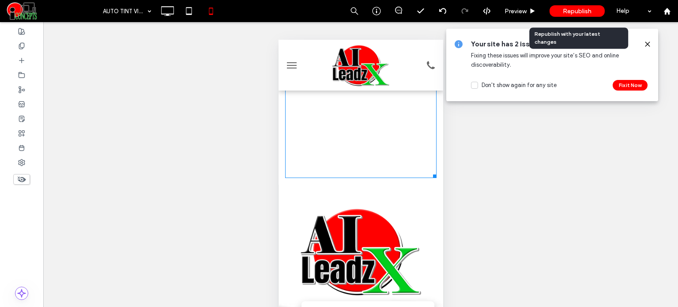
click at [564, 12] on span "Republish" at bounding box center [577, 12] width 29 height 8
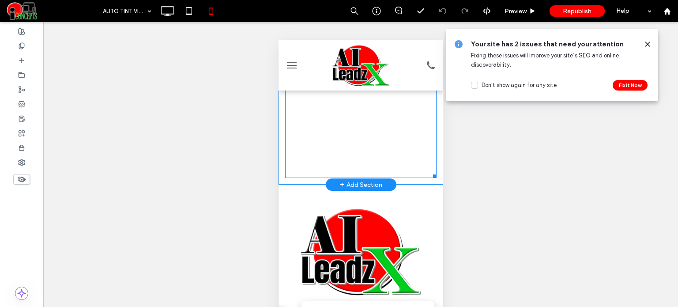
click at [374, 137] on span at bounding box center [360, 6] width 151 height 344
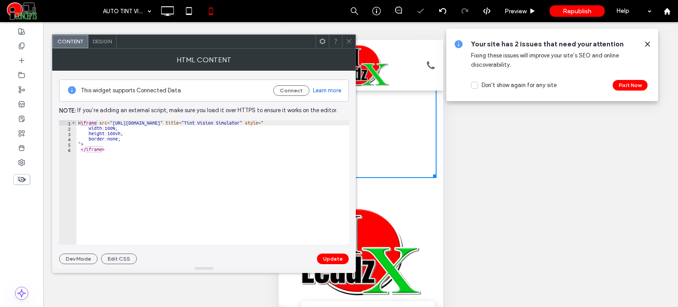
type textarea "**********"
click at [131, 132] on div "< iframe src = "https://cartintviewer.aileadzx.com/" title = "Tint Vision Simul…" at bounding box center [212, 187] width 273 height 135
paste textarea "**********"
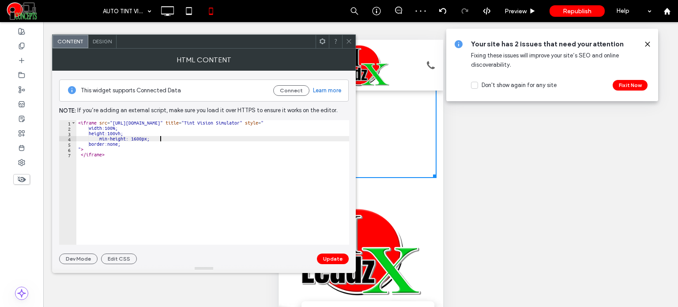
click at [109, 138] on div "< iframe src = "https://cartintviewer.aileadzx.com/" title = "Tint Vision Simul…" at bounding box center [212, 187] width 273 height 135
click at [124, 141] on div "< iframe src = "https://cartintviewer.aileadzx.com/" title = "Tint Vision Simul…" at bounding box center [212, 187] width 273 height 135
click at [122, 135] on div "< iframe src = "https://cartintviewer.aileadzx.com/" title = "Tint Vision Simul…" at bounding box center [212, 187] width 273 height 135
type textarea "**********"
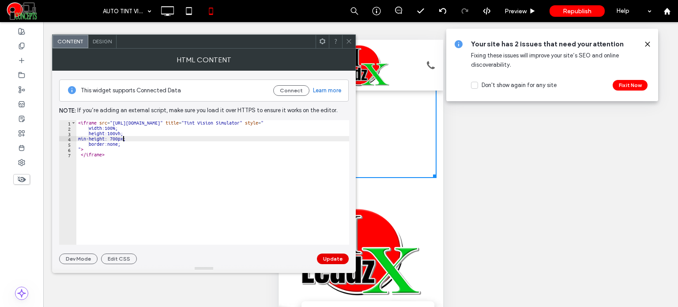
click at [333, 261] on button "Update" at bounding box center [333, 258] width 32 height 11
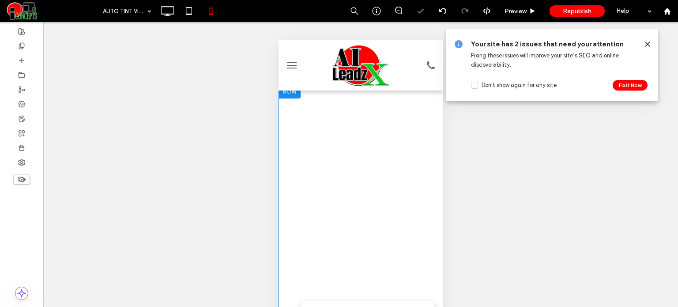
scroll to position [0, 0]
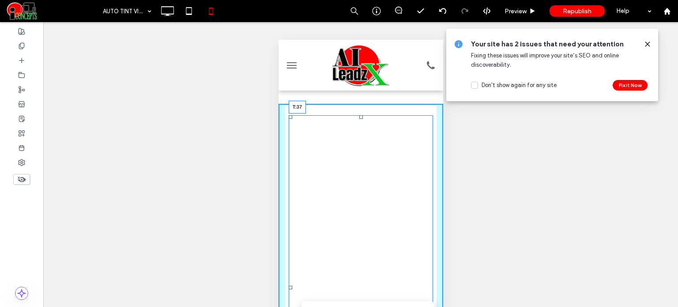
drag, startPoint x: 357, startPoint y: 117, endPoint x: 355, endPoint y: 122, distance: 5.3
click at [359, 119] on div at bounding box center [361, 117] width 4 height 4
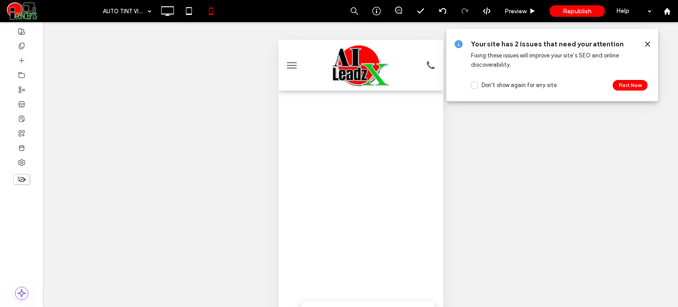
click at [651, 41] on div "Your site has 2 issues that need your attention Fixing these issues will improv…" at bounding box center [552, 65] width 212 height 72
click at [647, 44] on use at bounding box center [647, 44] width 4 height 4
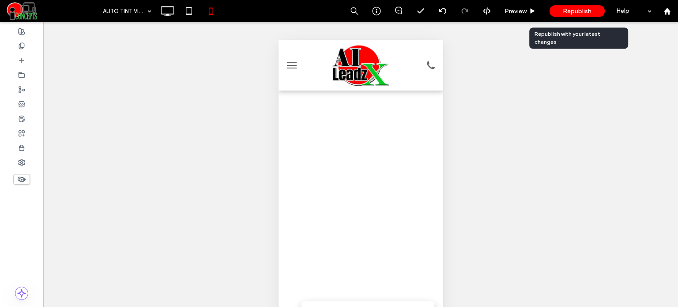
click at [583, 12] on span "Republish" at bounding box center [577, 12] width 29 height 8
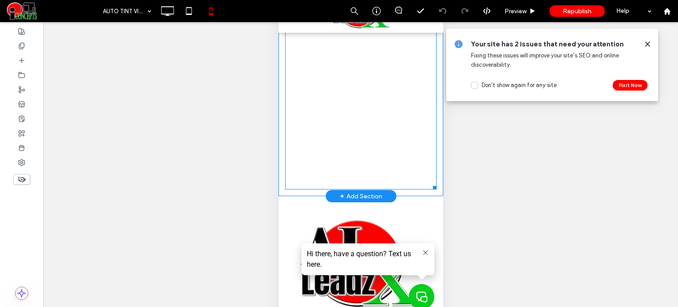
scroll to position [221, 0]
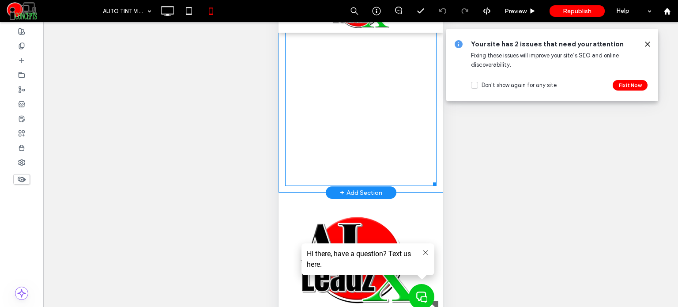
click at [396, 144] on span at bounding box center [360, 14] width 151 height 344
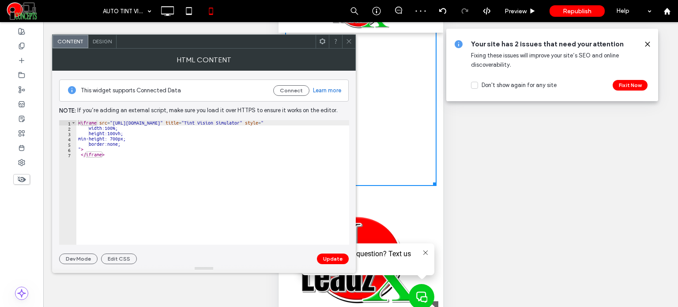
click at [346, 43] on icon at bounding box center [349, 41] width 7 height 7
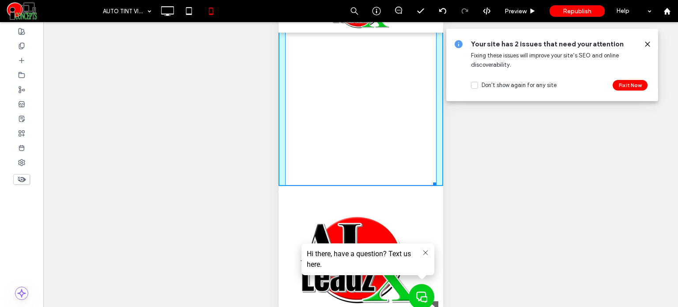
drag, startPoint x: 424, startPoint y: 182, endPoint x: 429, endPoint y: 214, distance: 32.2
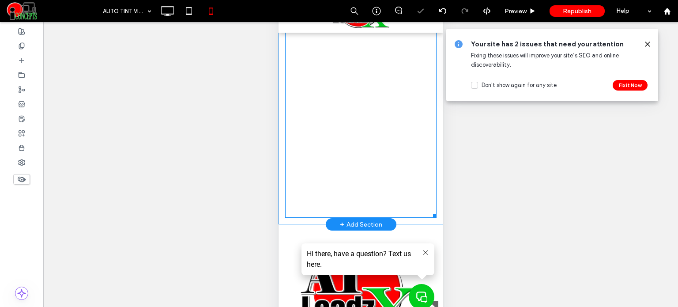
click at [383, 186] on span at bounding box center [360, 30] width 151 height 376
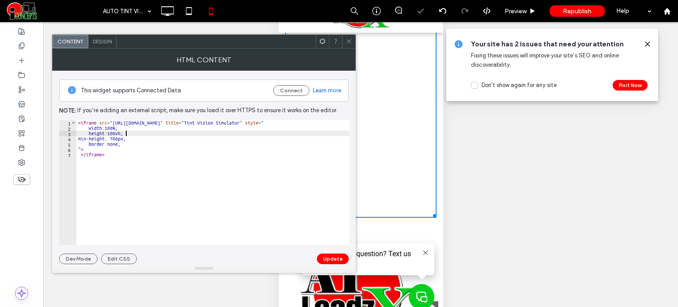
click at [124, 134] on div "< iframe src = "https://cartintviewer.aileadzx.com/" title = "Tint Vision Simul…" at bounding box center [212, 187] width 273 height 135
type textarea "**********"
click at [331, 259] on button "Update" at bounding box center [333, 258] width 32 height 11
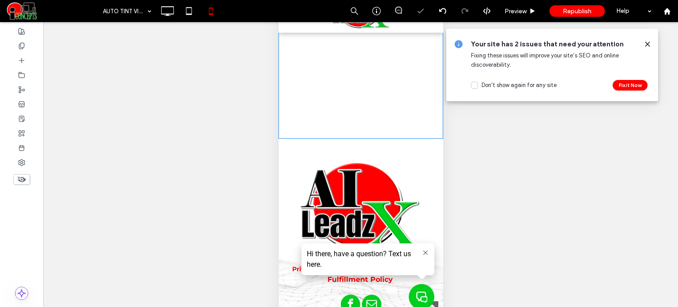
scroll to position [309, 0]
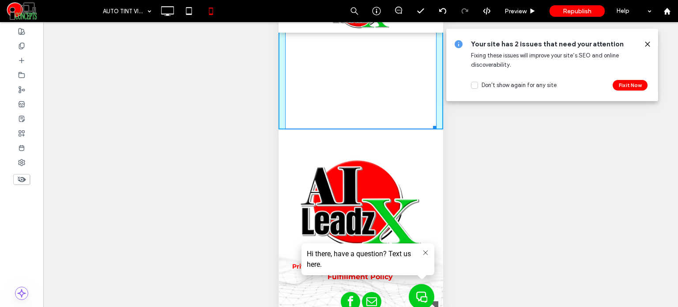
drag, startPoint x: 424, startPoint y: 125, endPoint x: 427, endPoint y: 241, distance: 116.1
click at [429, 129] on div at bounding box center [432, 126] width 7 height 7
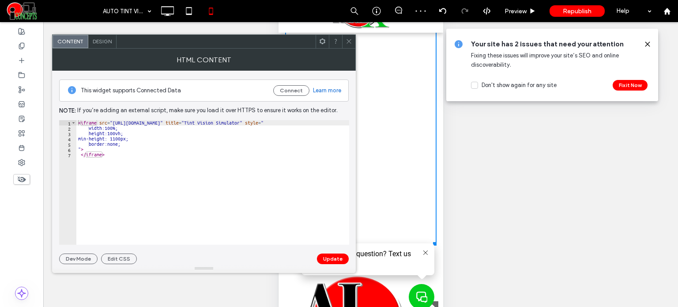
click at [124, 137] on div "< iframe src = "https://cartintviewer.aileadzx.com/" title = "Tint Vision Simul…" at bounding box center [212, 187] width 273 height 135
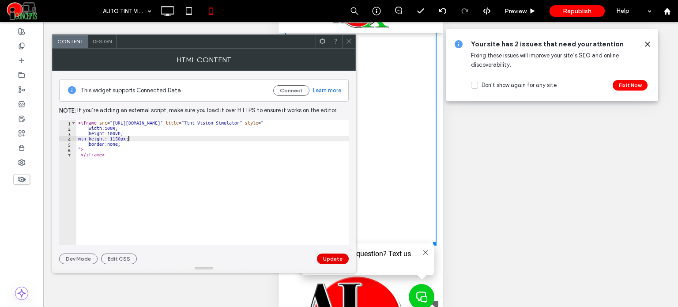
type textarea "**********"
click at [334, 259] on button "Update" at bounding box center [333, 258] width 32 height 11
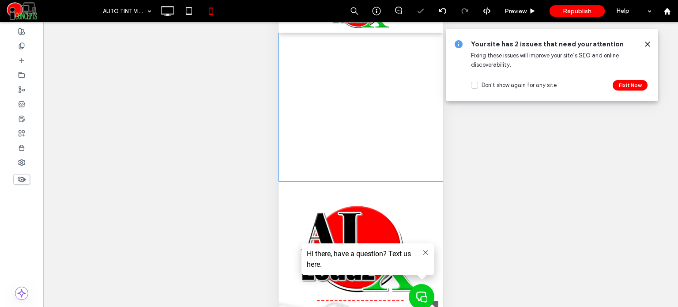
scroll to position [397, 0]
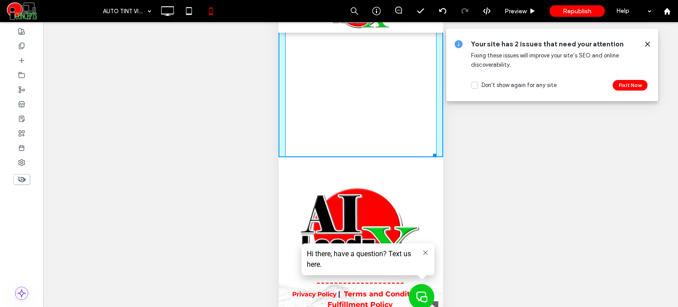
drag, startPoint x: 426, startPoint y: 155, endPoint x: 432, endPoint y: 200, distance: 45.3
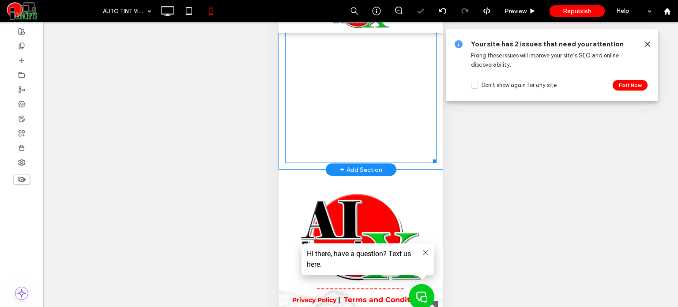
scroll to position [441, 0]
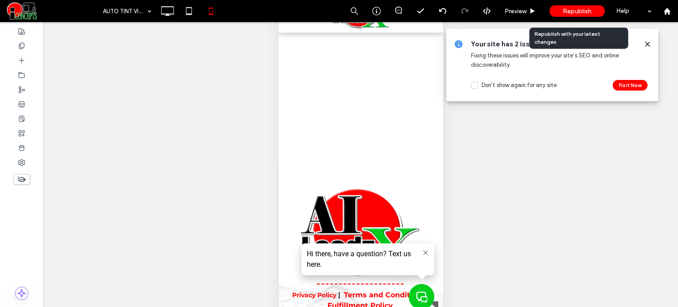
click at [584, 10] on span "Republish" at bounding box center [577, 12] width 29 height 8
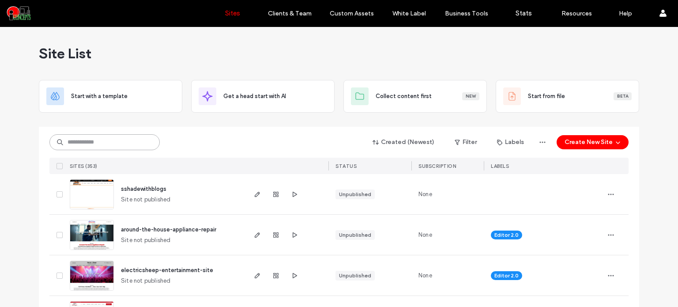
click at [118, 139] on input at bounding box center [104, 142] width 110 height 16
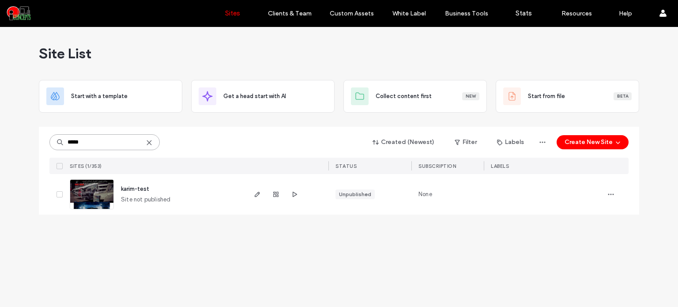
type input "*****"
click at [97, 190] on link at bounding box center [92, 194] width 44 height 30
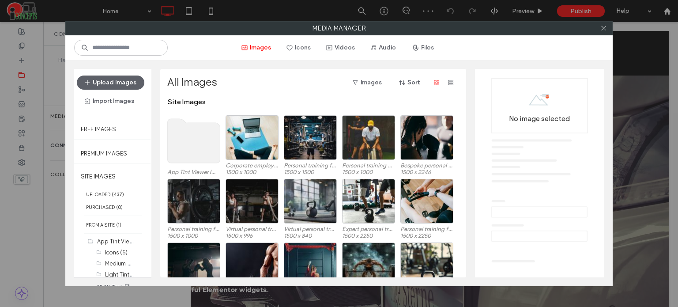
click at [213, 142] on use at bounding box center [194, 141] width 53 height 44
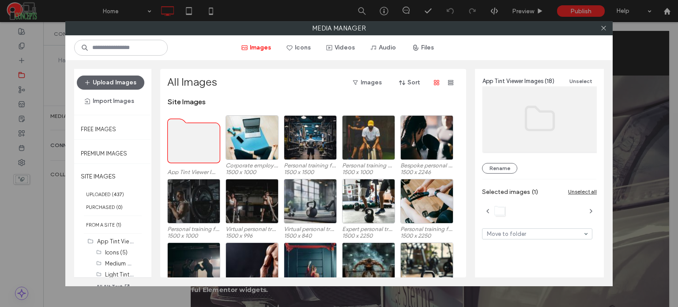
click at [213, 142] on use at bounding box center [194, 141] width 53 height 44
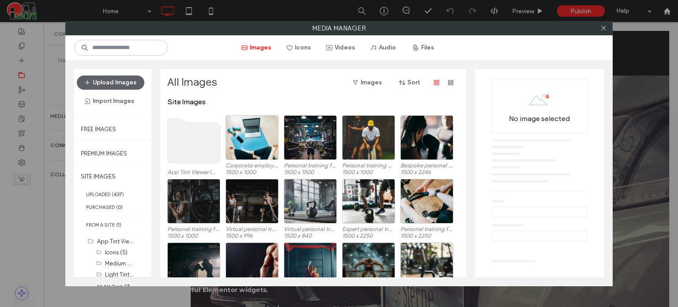
click at [213, 142] on use at bounding box center [194, 141] width 53 height 44
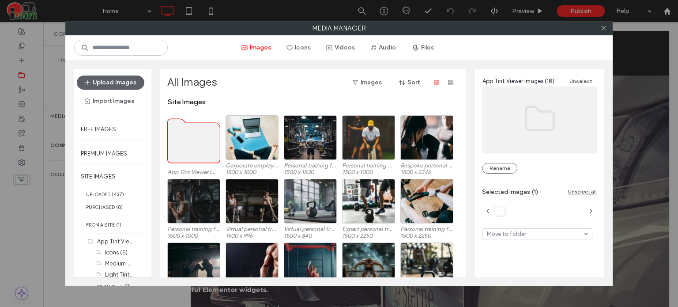
click at [213, 142] on use at bounding box center [194, 141] width 53 height 44
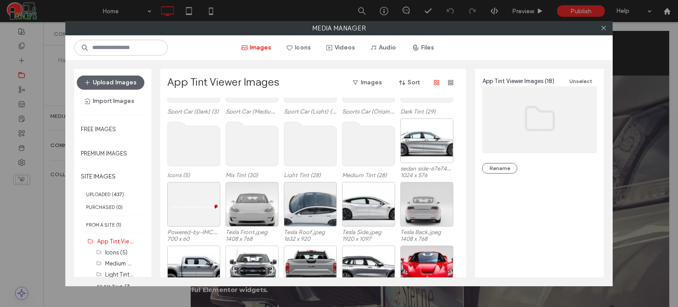
scroll to position [44, 0]
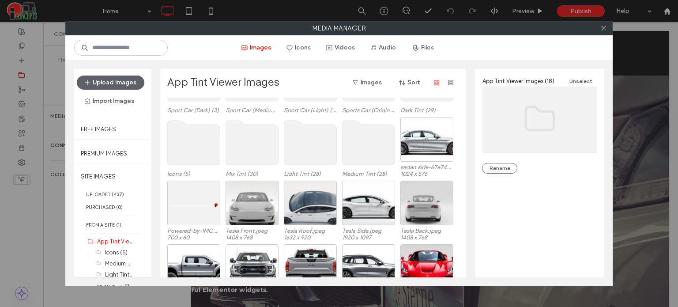
click at [212, 153] on use at bounding box center [194, 142] width 53 height 44
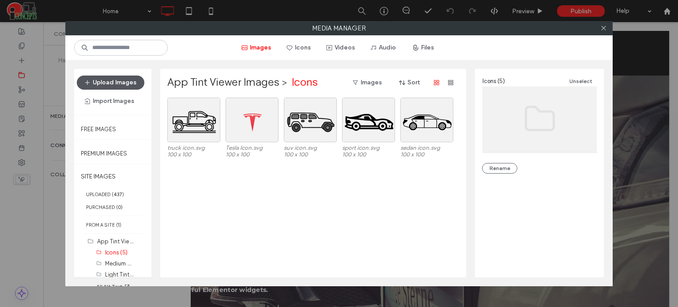
click at [131, 80] on button "Upload Images" at bounding box center [111, 82] width 68 height 14
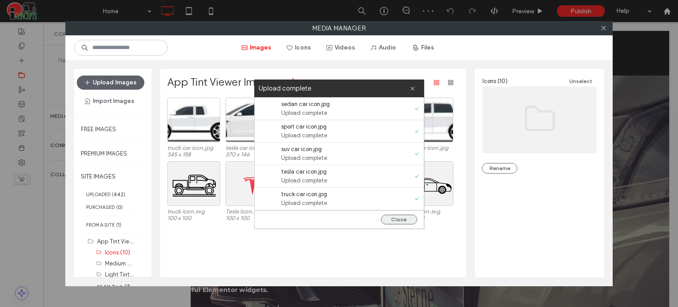
click at [405, 219] on button "Close" at bounding box center [399, 219] width 36 height 10
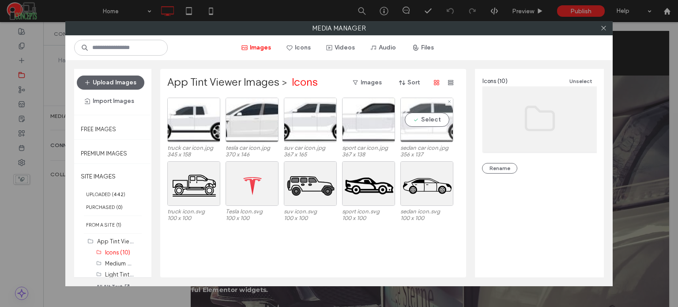
click at [423, 128] on div "Select" at bounding box center [426, 120] width 53 height 45
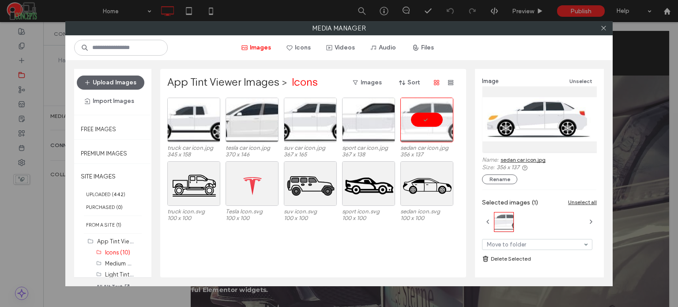
click at [508, 159] on link "sedan car icon.jpg" at bounding box center [522, 159] width 45 height 7
click at [376, 124] on div "Select" at bounding box center [368, 120] width 53 height 45
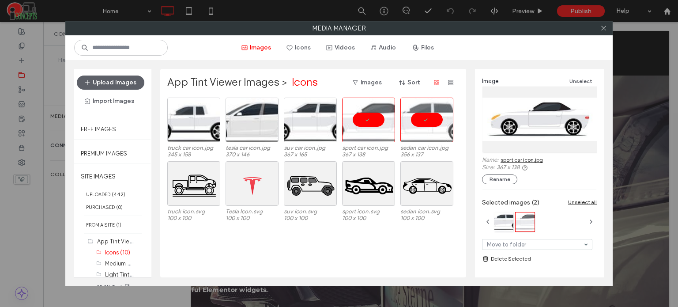
click at [512, 157] on link "sport car icon.jpg" at bounding box center [521, 159] width 42 height 7
click at [312, 129] on div "Select" at bounding box center [310, 120] width 53 height 45
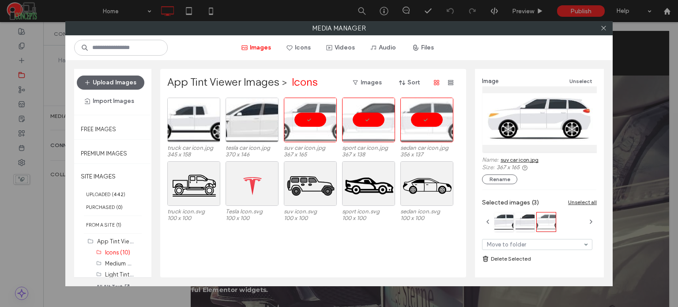
click at [521, 161] on link "suv car icon.jpg" at bounding box center [519, 159] width 38 height 7
click at [259, 125] on div "Select" at bounding box center [252, 120] width 53 height 45
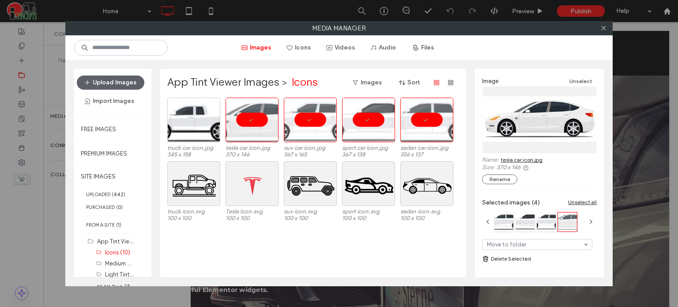
click at [515, 160] on link "tesla car icon.jpg" at bounding box center [521, 159] width 42 height 7
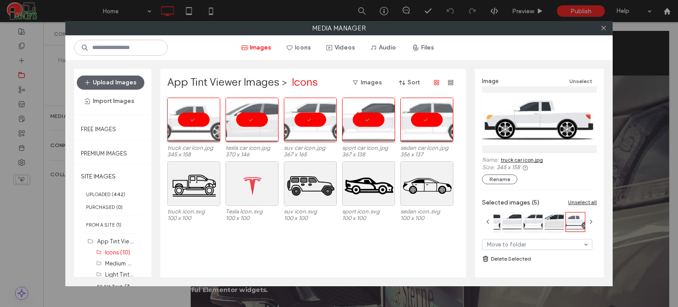
click at [525, 159] on link "truck car icon.jpg" at bounding box center [521, 159] width 42 height 7
